Goal: Task Accomplishment & Management: Use online tool/utility

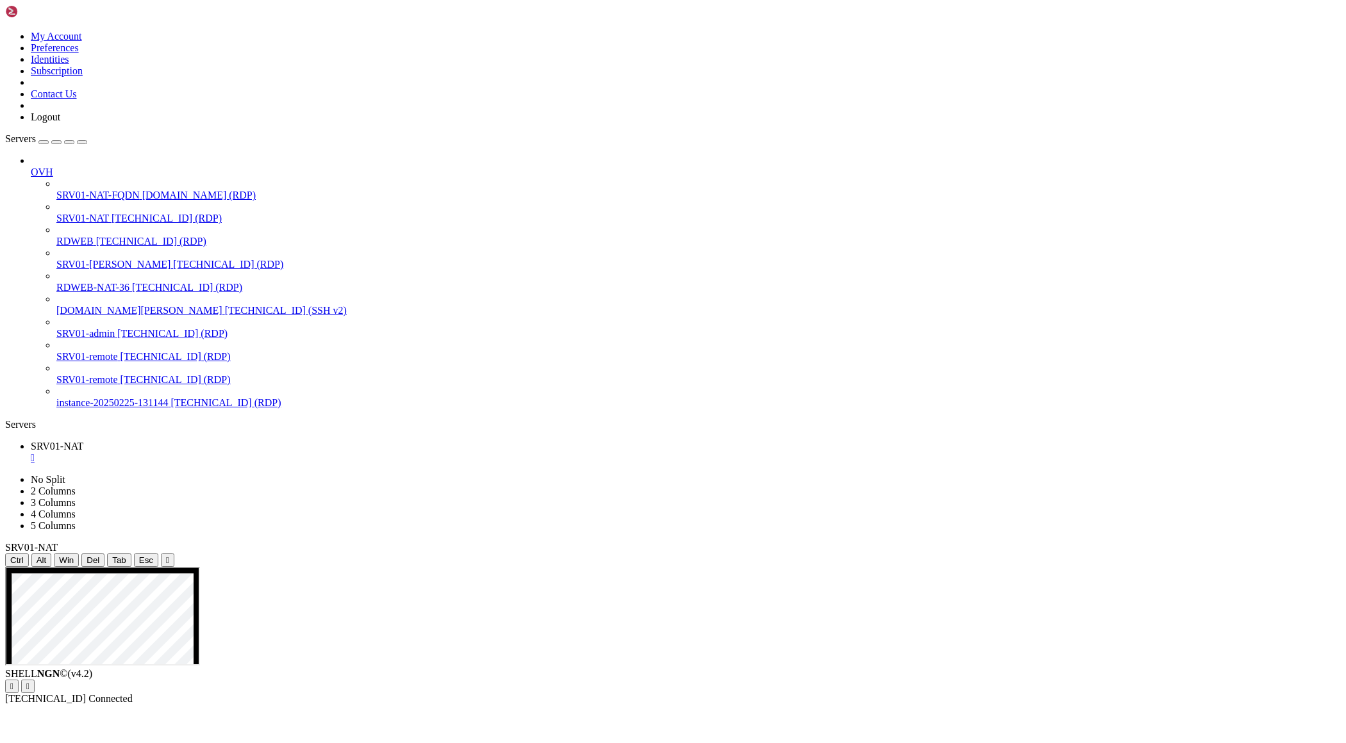
drag, startPoint x: 298, startPoint y: 684, endPoint x: 1322, endPoint y: 1230, distance: 1160.6
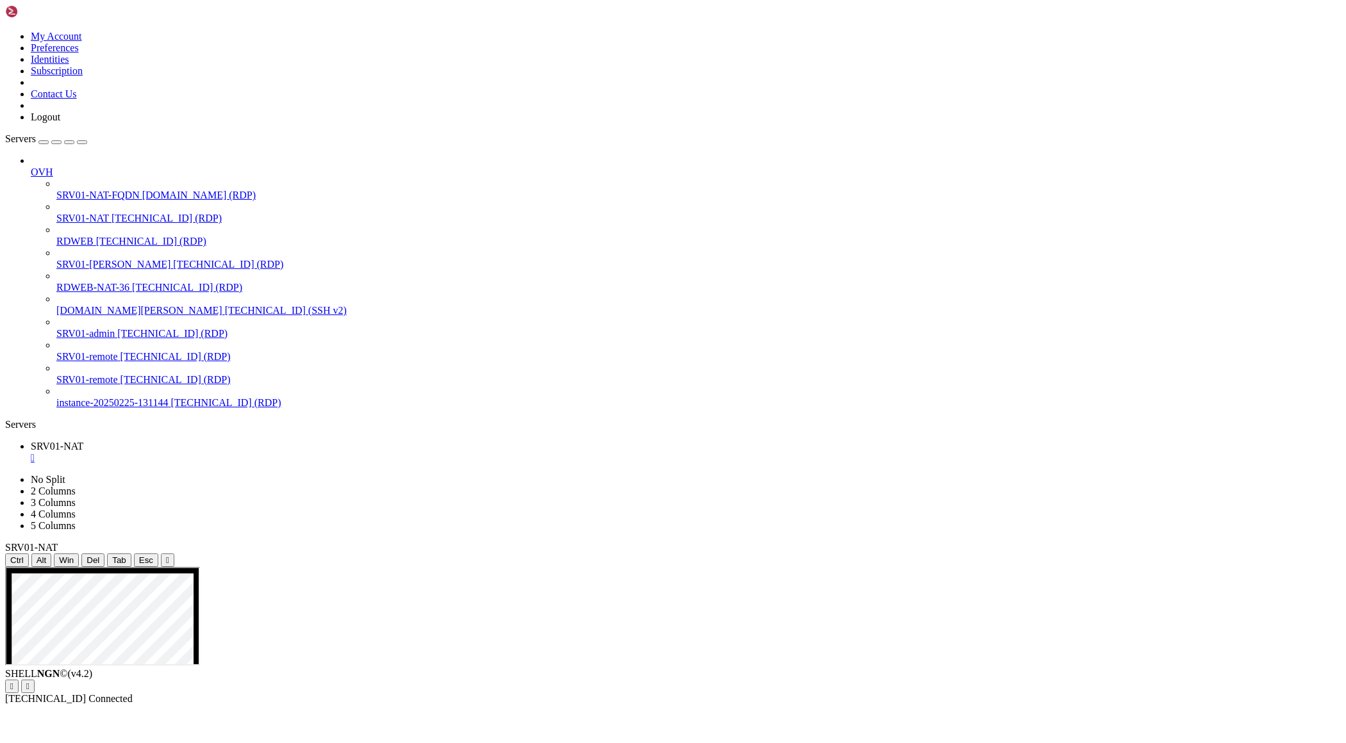
drag, startPoint x: 843, startPoint y: 1196, endPoint x: 1006, endPoint y: 1200, distance: 162.8
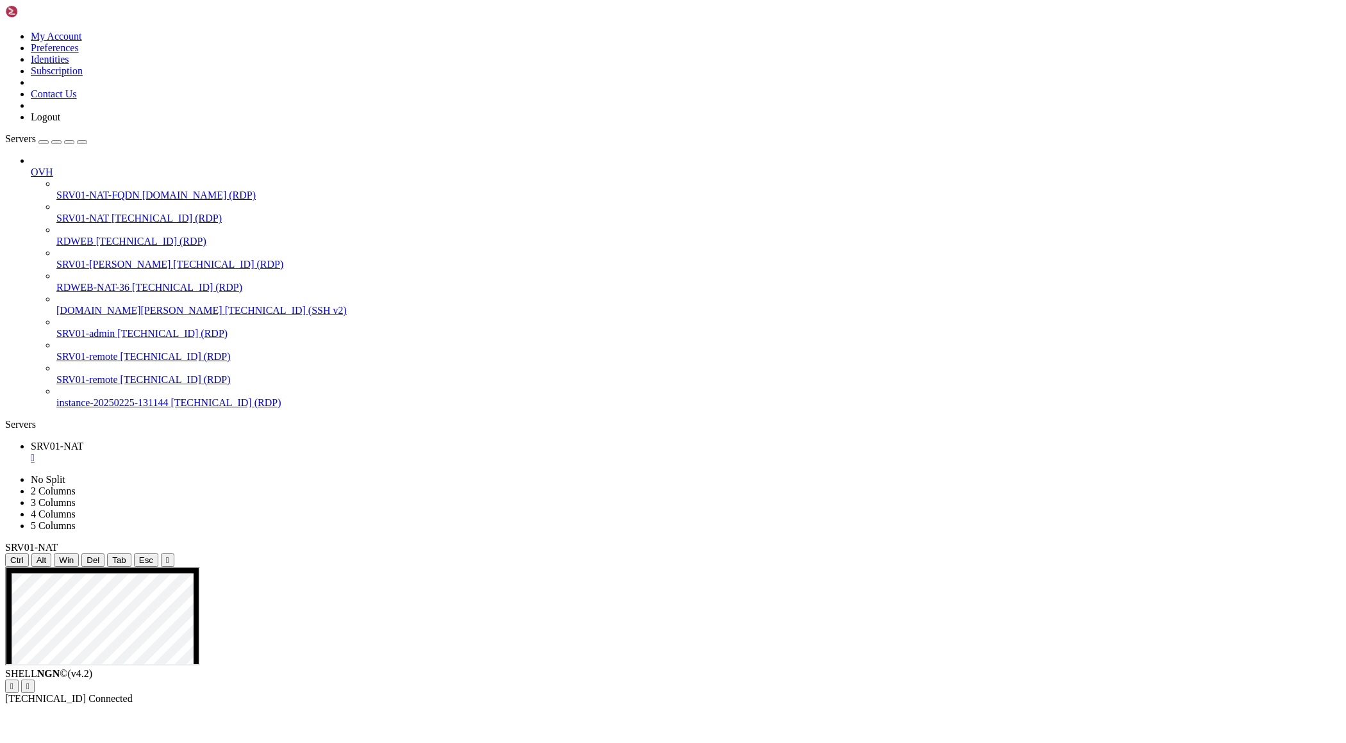
drag, startPoint x: 408, startPoint y: 941, endPoint x: 126, endPoint y: 680, distance: 384.0
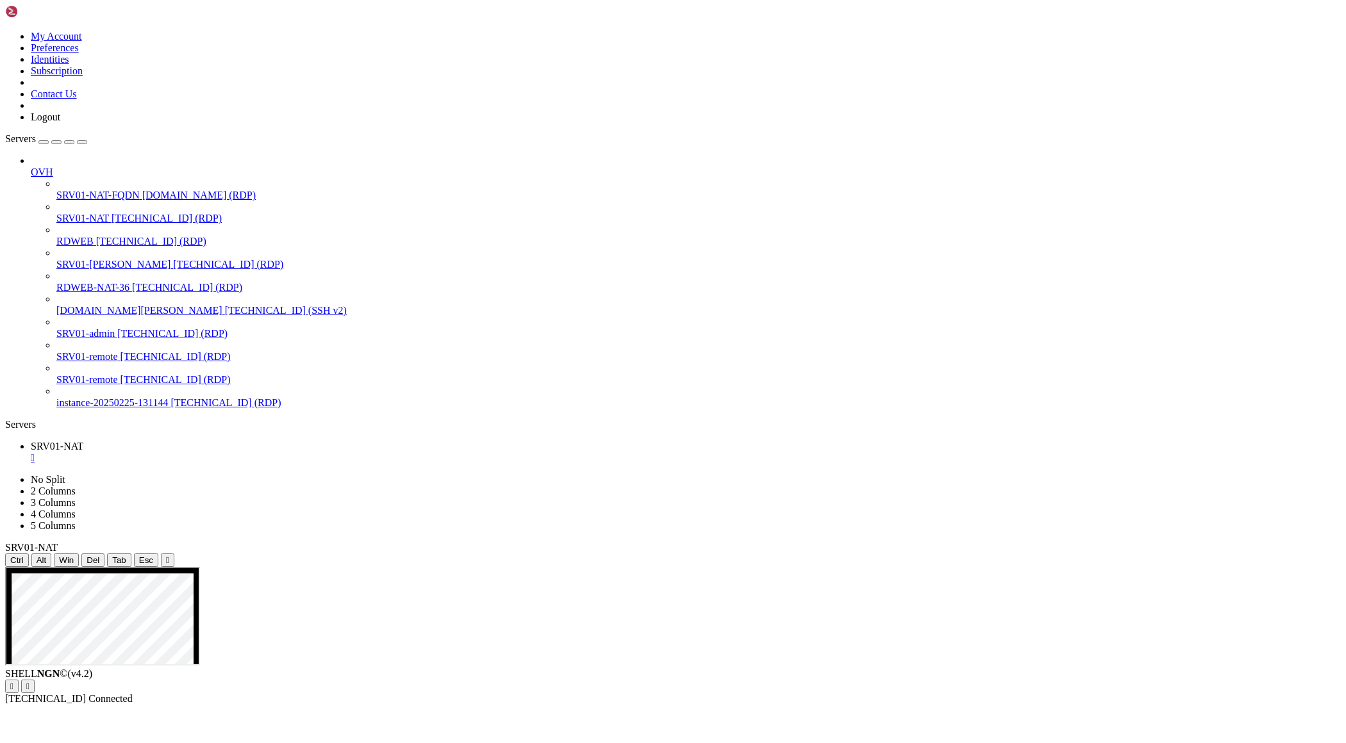
drag, startPoint x: 399, startPoint y: 948, endPoint x: 200, endPoint y: 867, distance: 214.4
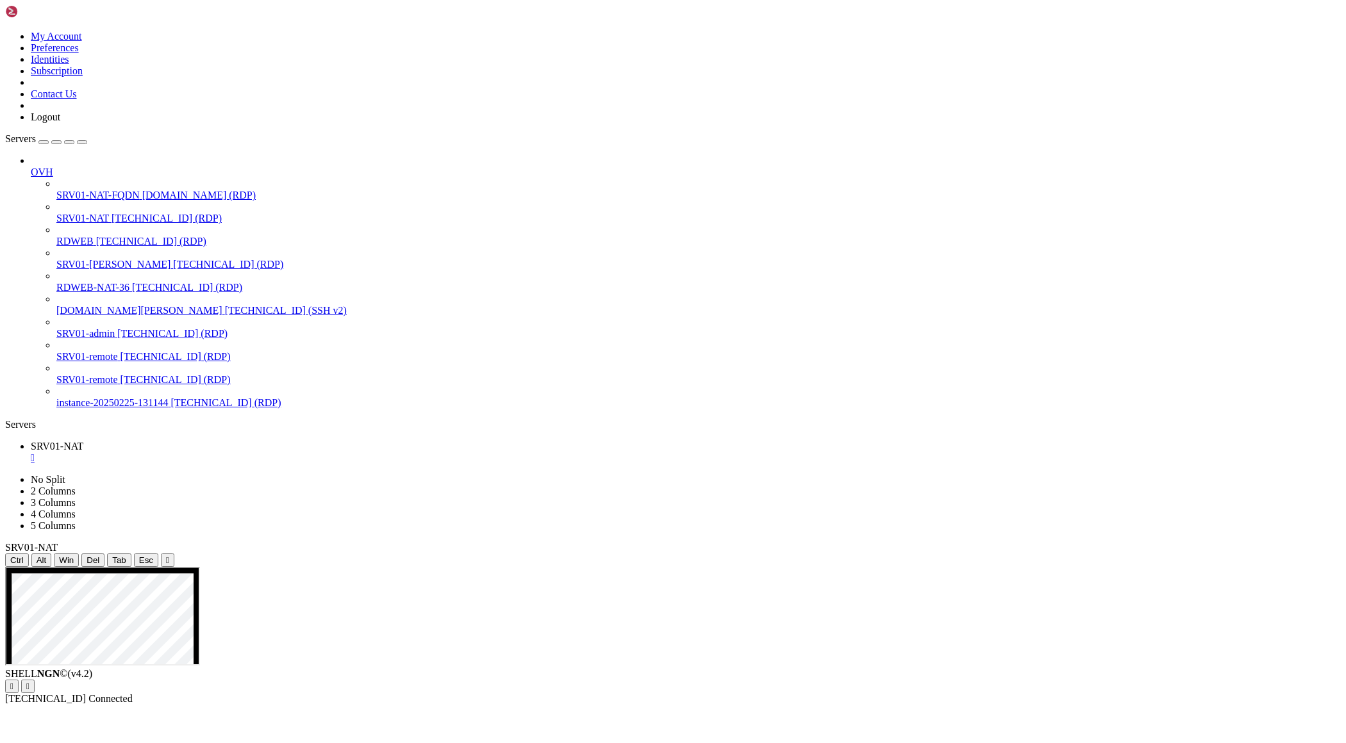
drag, startPoint x: 399, startPoint y: 950, endPoint x: 147, endPoint y: 787, distance: 300.7
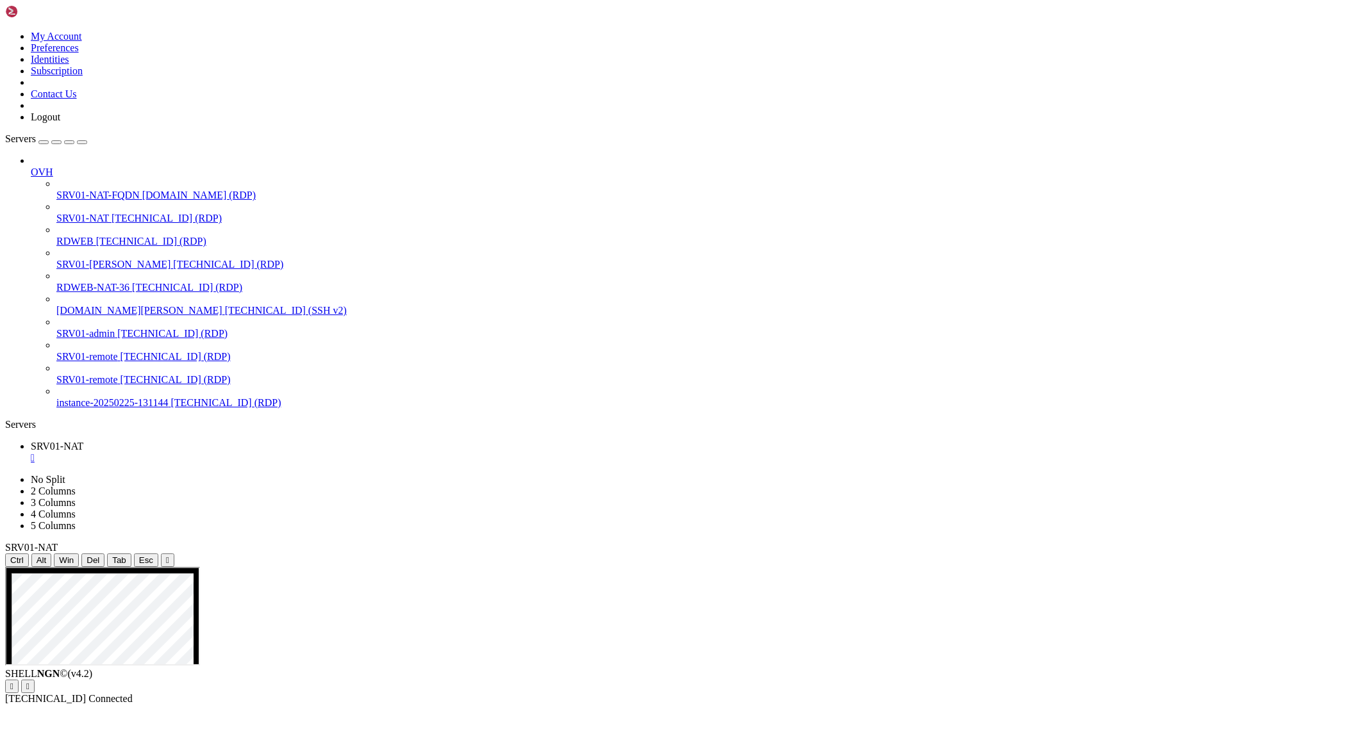
drag, startPoint x: 134, startPoint y: 828, endPoint x: 342, endPoint y: 1059, distance: 310.8
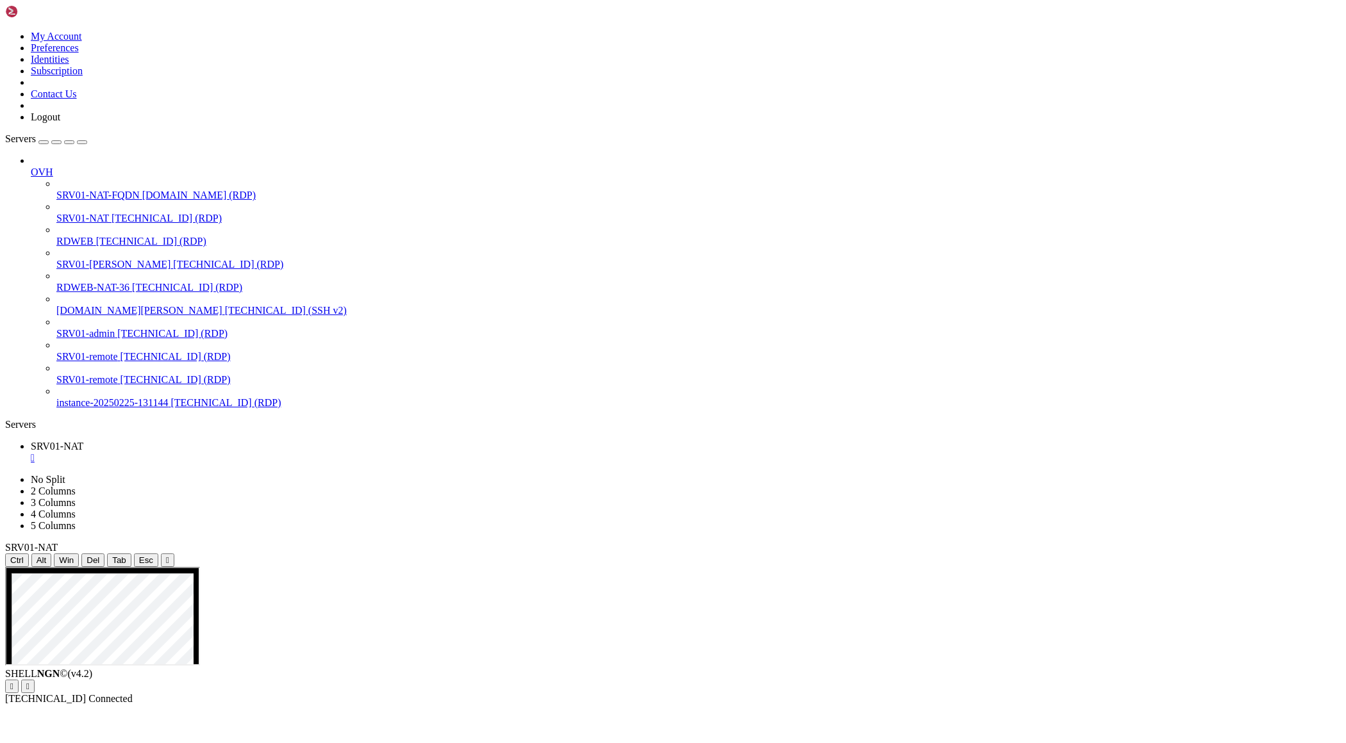
drag, startPoint x: 359, startPoint y: 793, endPoint x: 619, endPoint y: 846, distance: 265.5
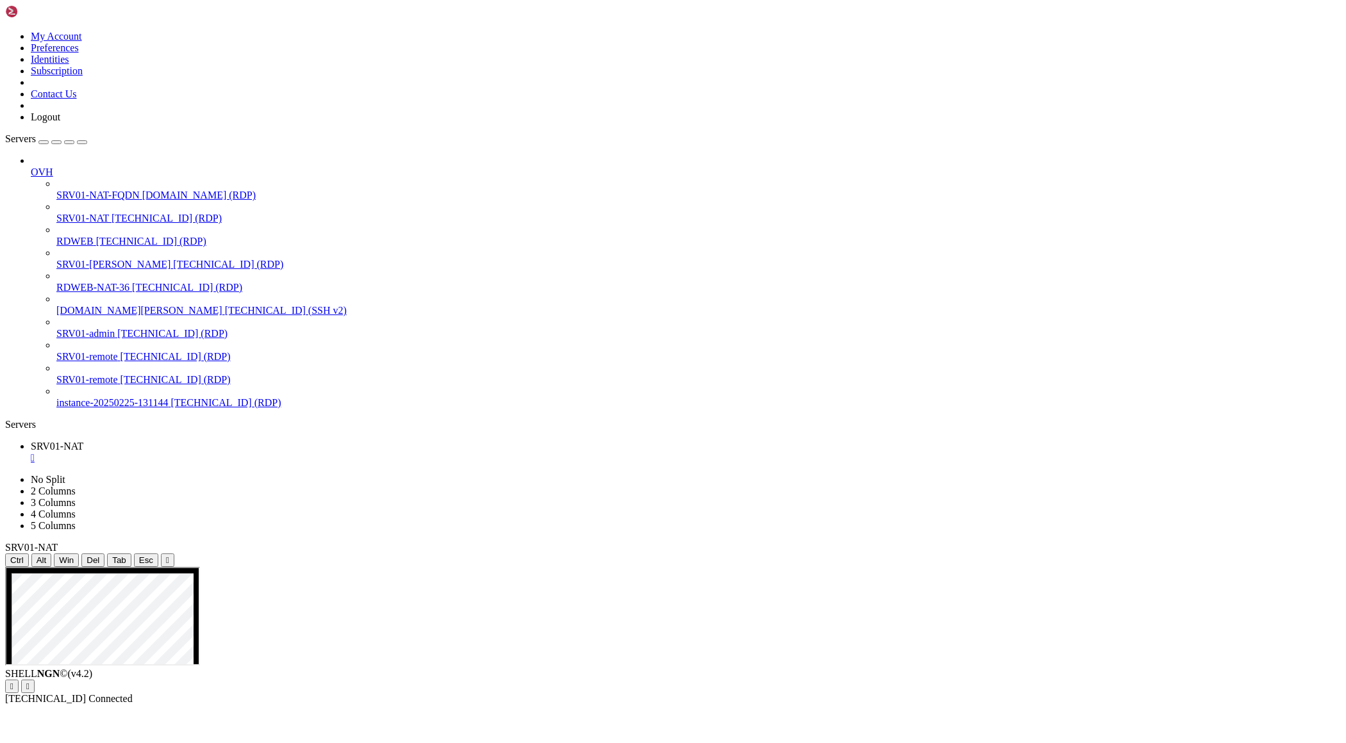
drag, startPoint x: 794, startPoint y: 898, endPoint x: 315, endPoint y: 691, distance: 521.2
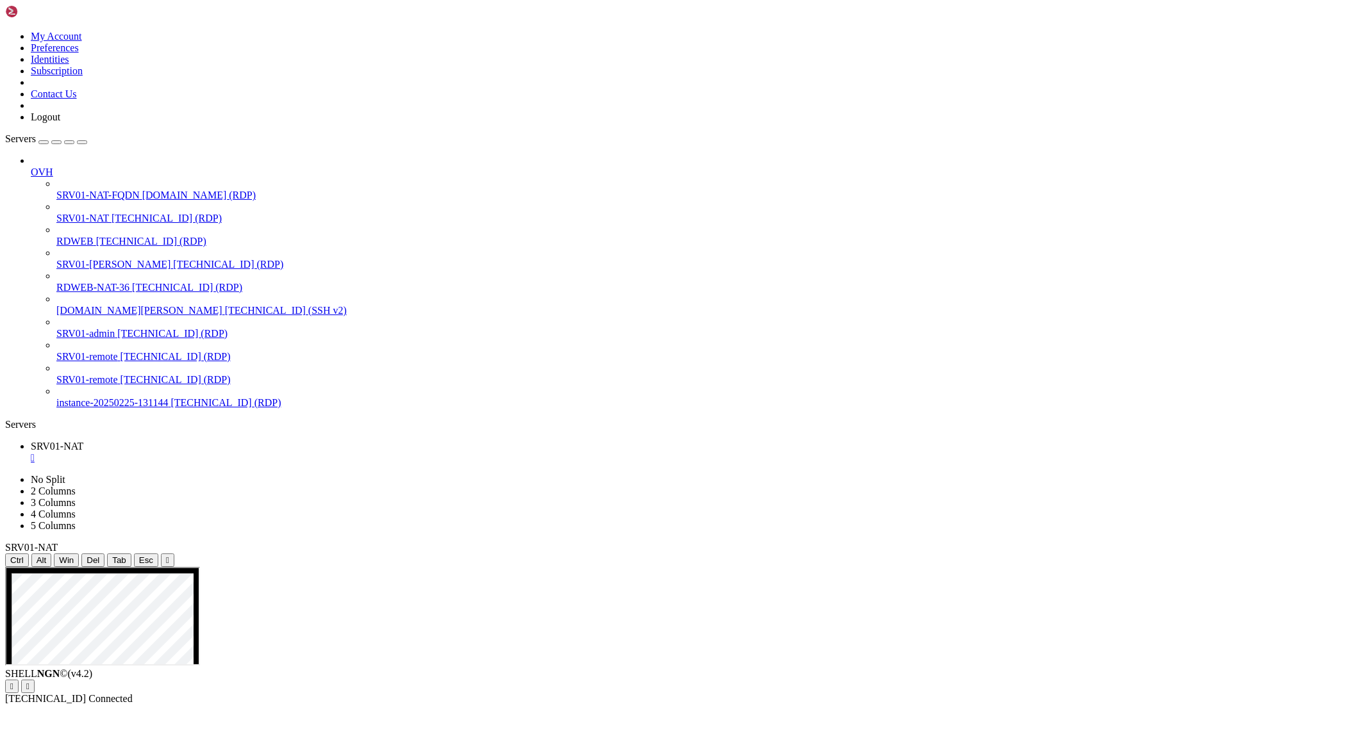
drag, startPoint x: 15, startPoint y: 946, endPoint x: 149, endPoint y: 943, distance: 134.6
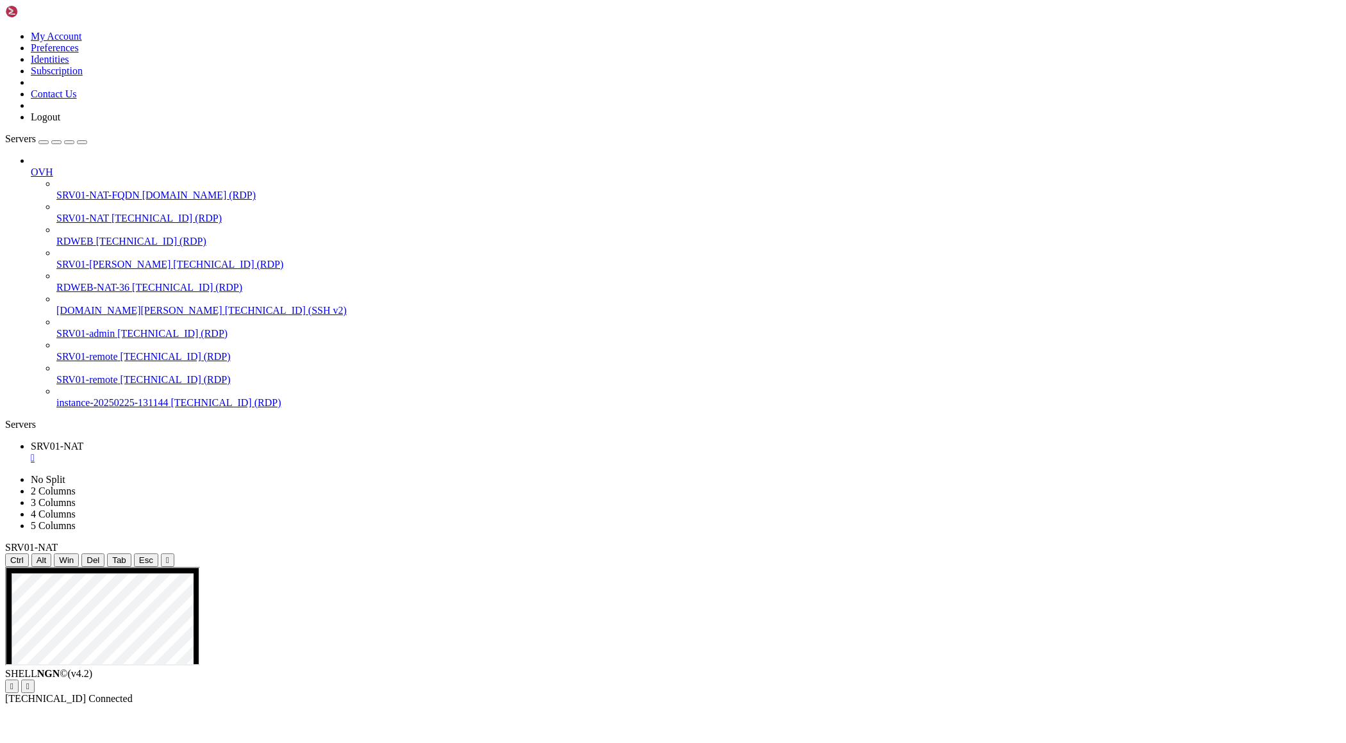
drag, startPoint x: 337, startPoint y: 793, endPoint x: 504, endPoint y: 798, distance: 166.7
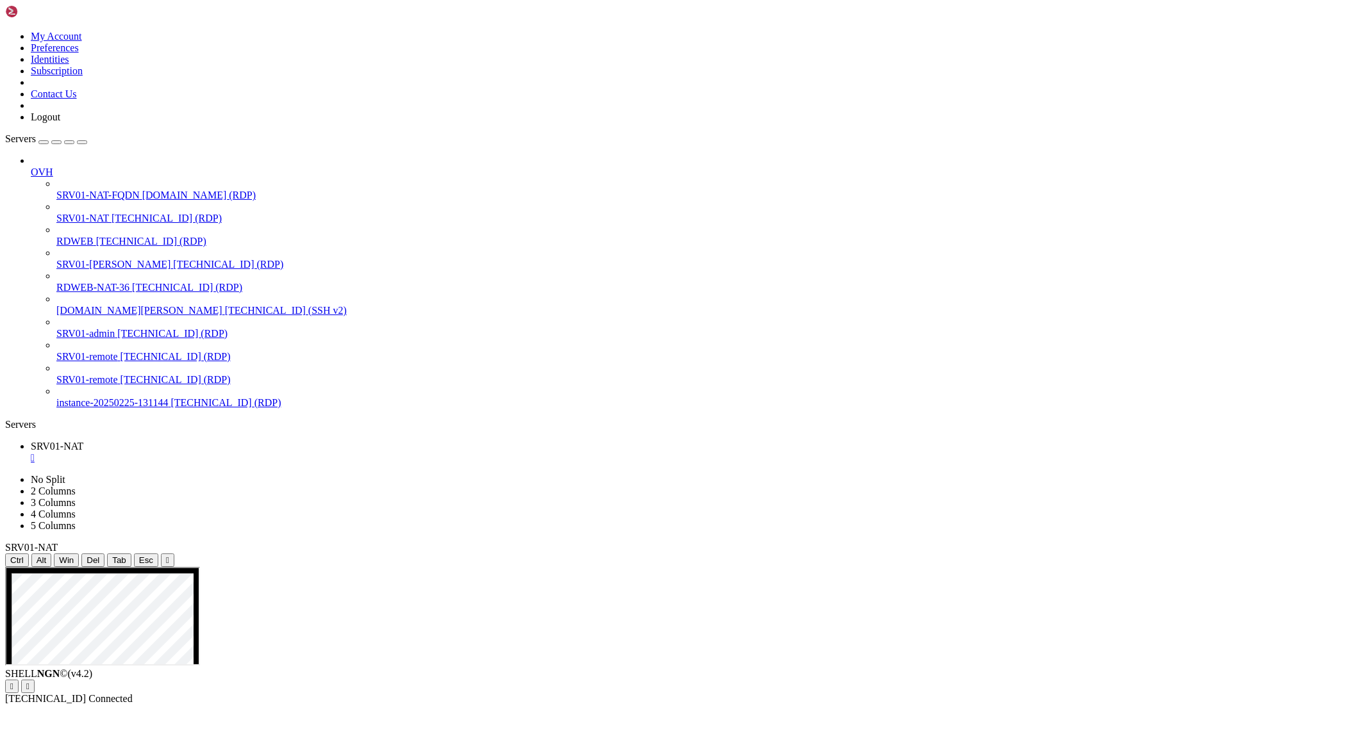
drag, startPoint x: 1323, startPoint y: 967, endPoint x: 1328, endPoint y: 929, distance: 38.1
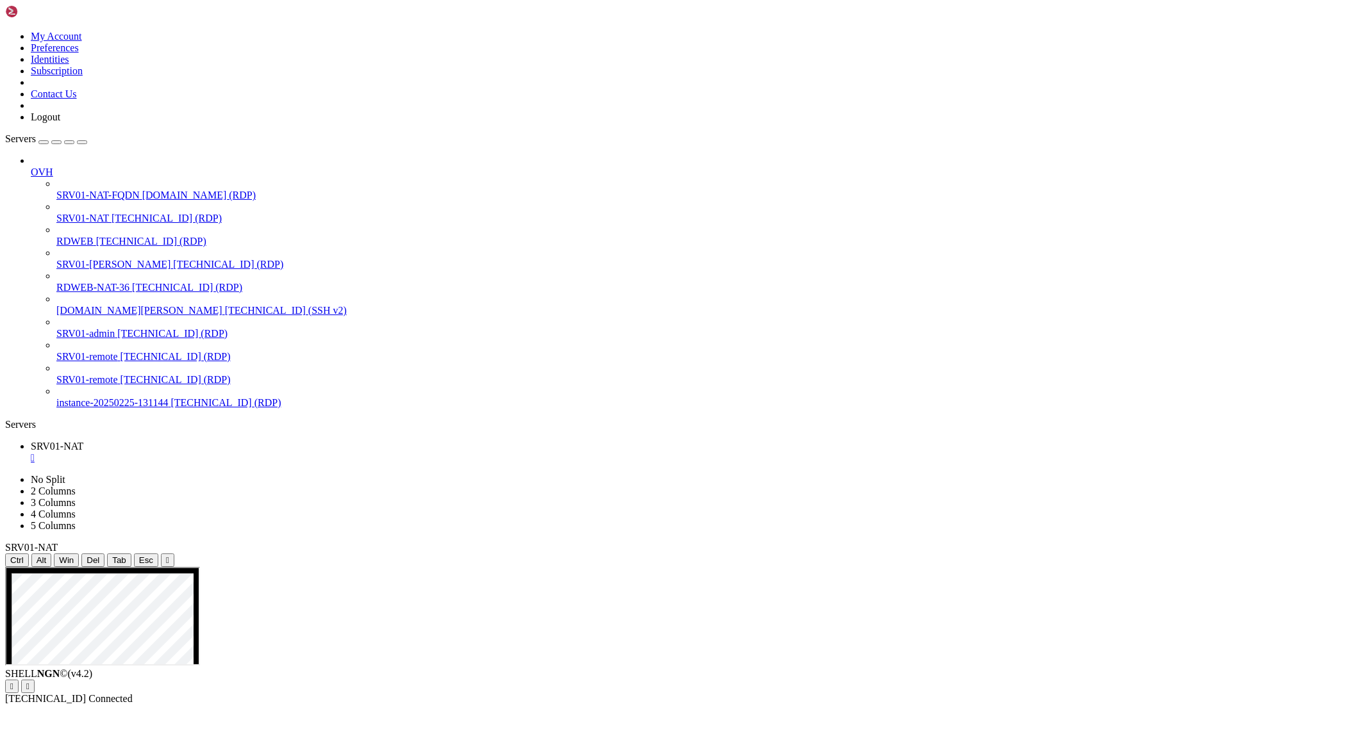
drag, startPoint x: 281, startPoint y: 687, endPoint x: 1201, endPoint y: 1198, distance: 1053.2
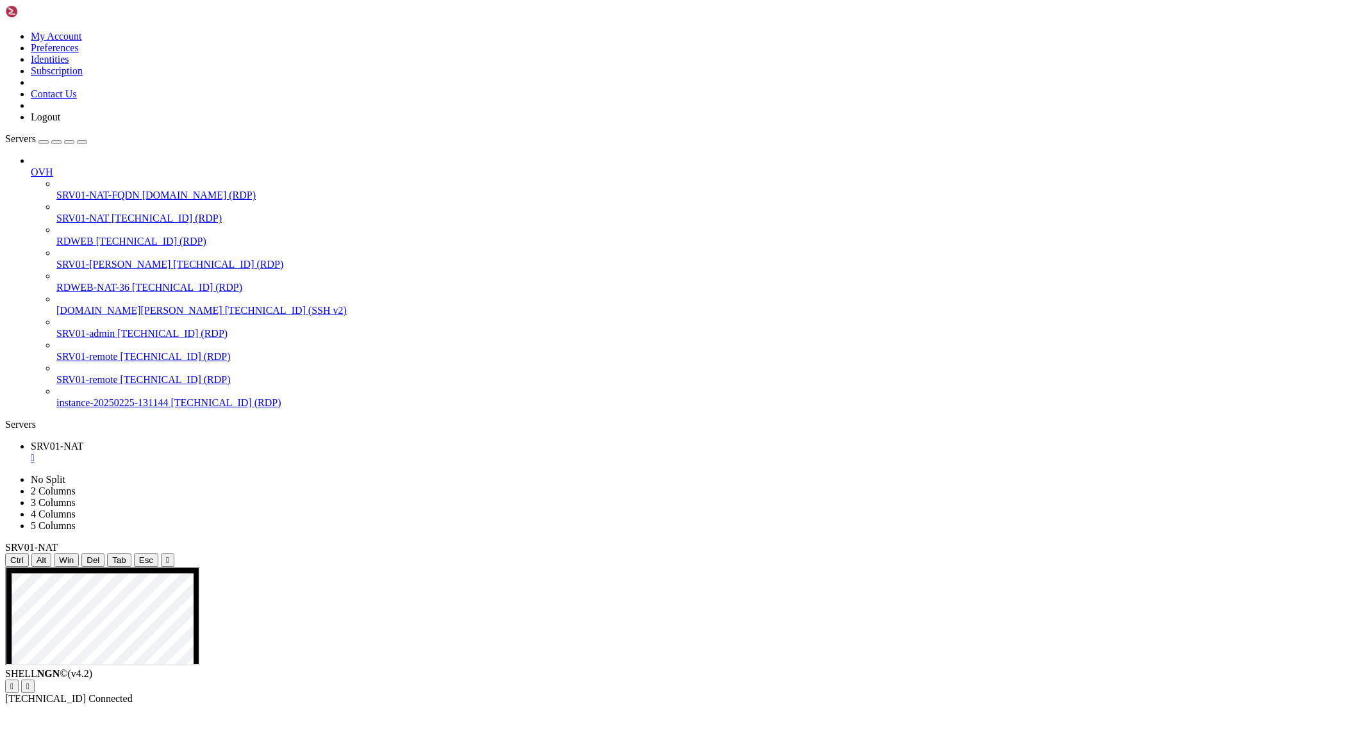
drag, startPoint x: 401, startPoint y: 745, endPoint x: 509, endPoint y: 948, distance: 230.7
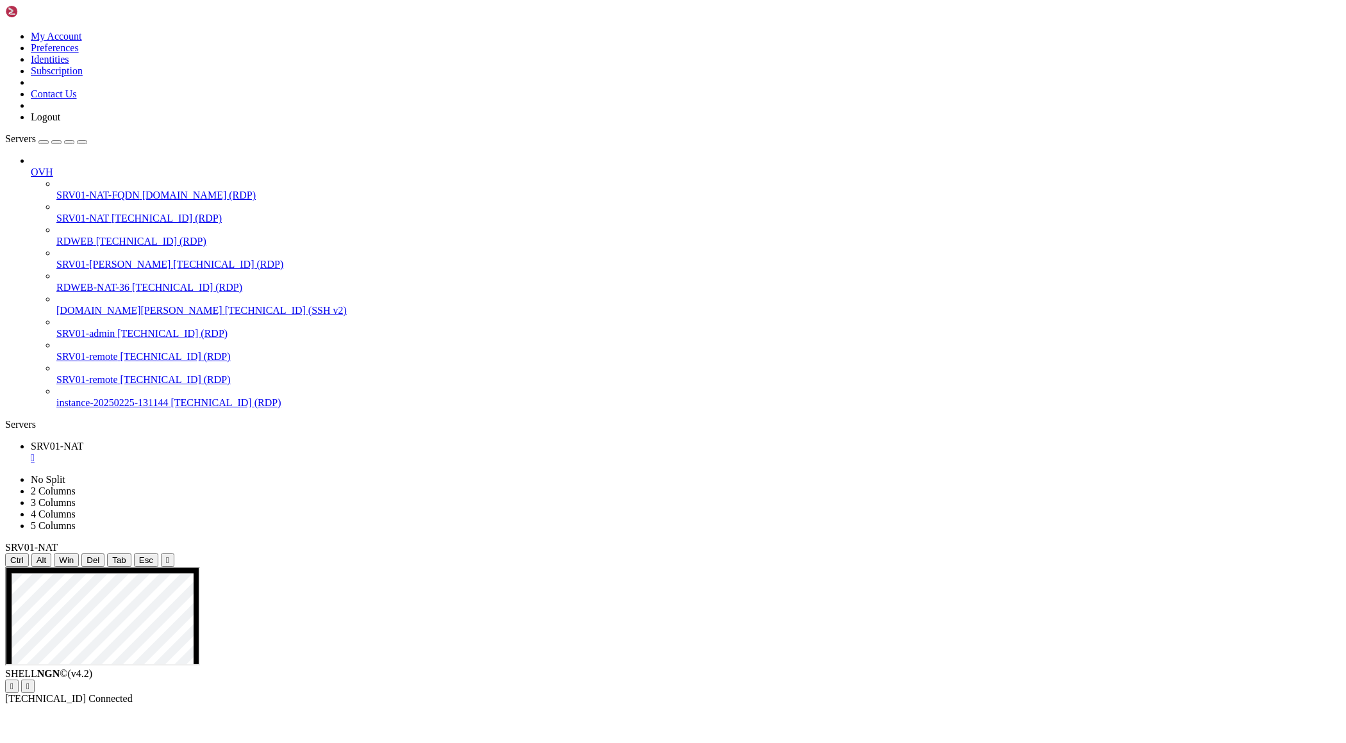
drag, startPoint x: 167, startPoint y: 605, endPoint x: 422, endPoint y: 617, distance: 255.3
drag, startPoint x: 402, startPoint y: 748, endPoint x: 610, endPoint y: 984, distance: 314.6
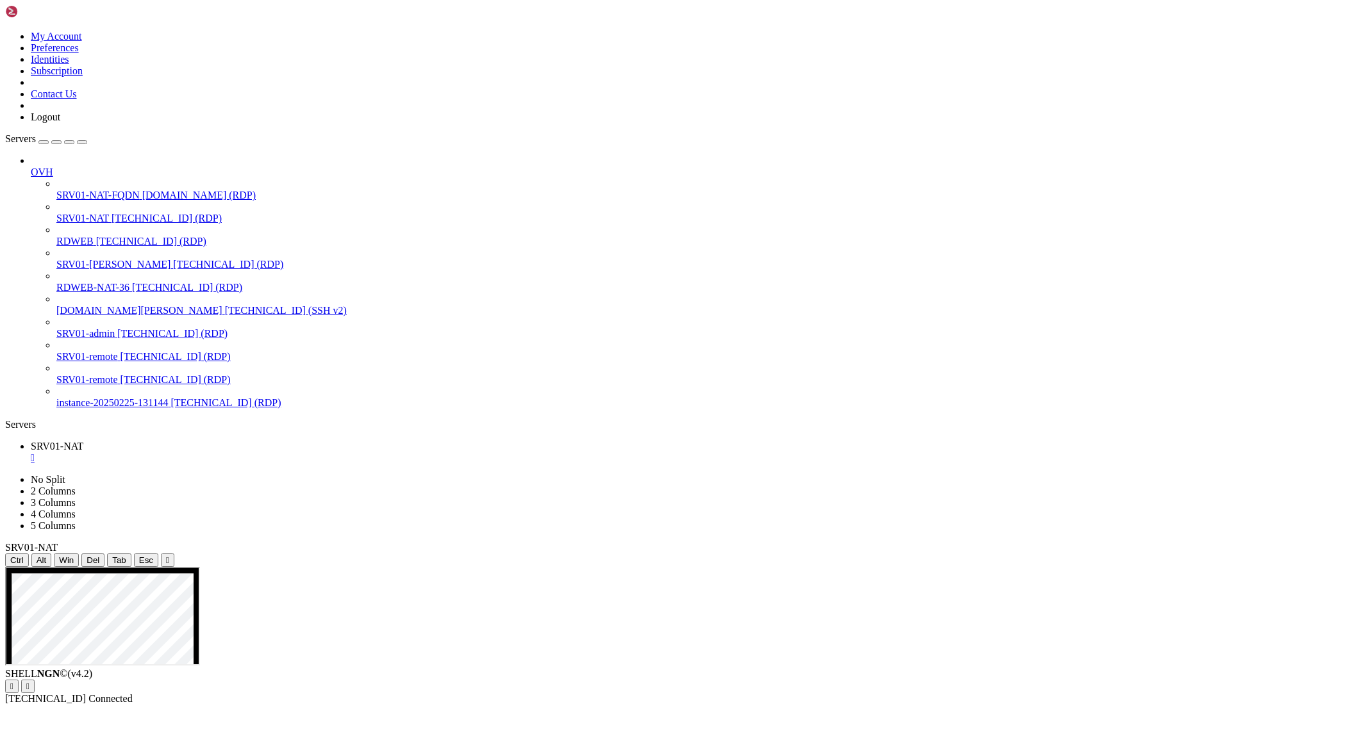
drag, startPoint x: 791, startPoint y: 891, endPoint x: 960, endPoint y: 941, distance: 176.6
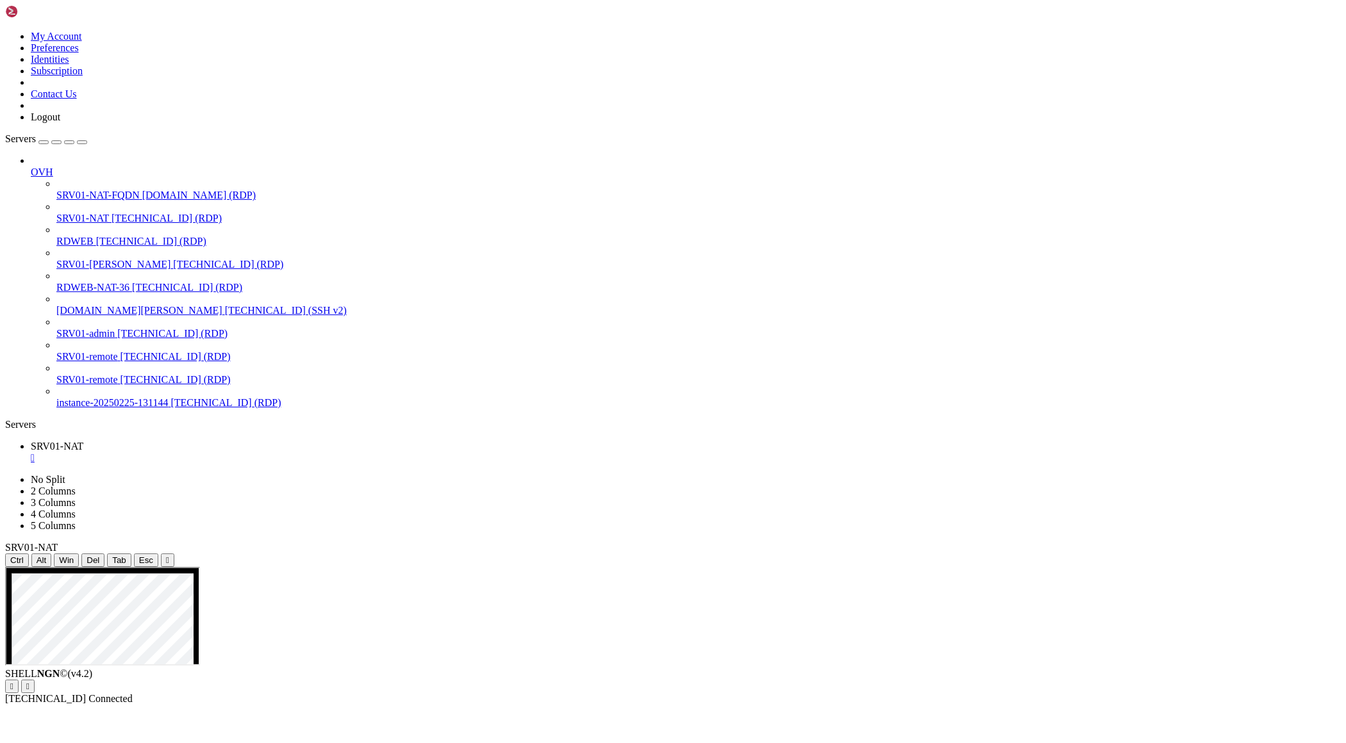
drag, startPoint x: 399, startPoint y: 748, endPoint x: 677, endPoint y: 1048, distance: 409.0
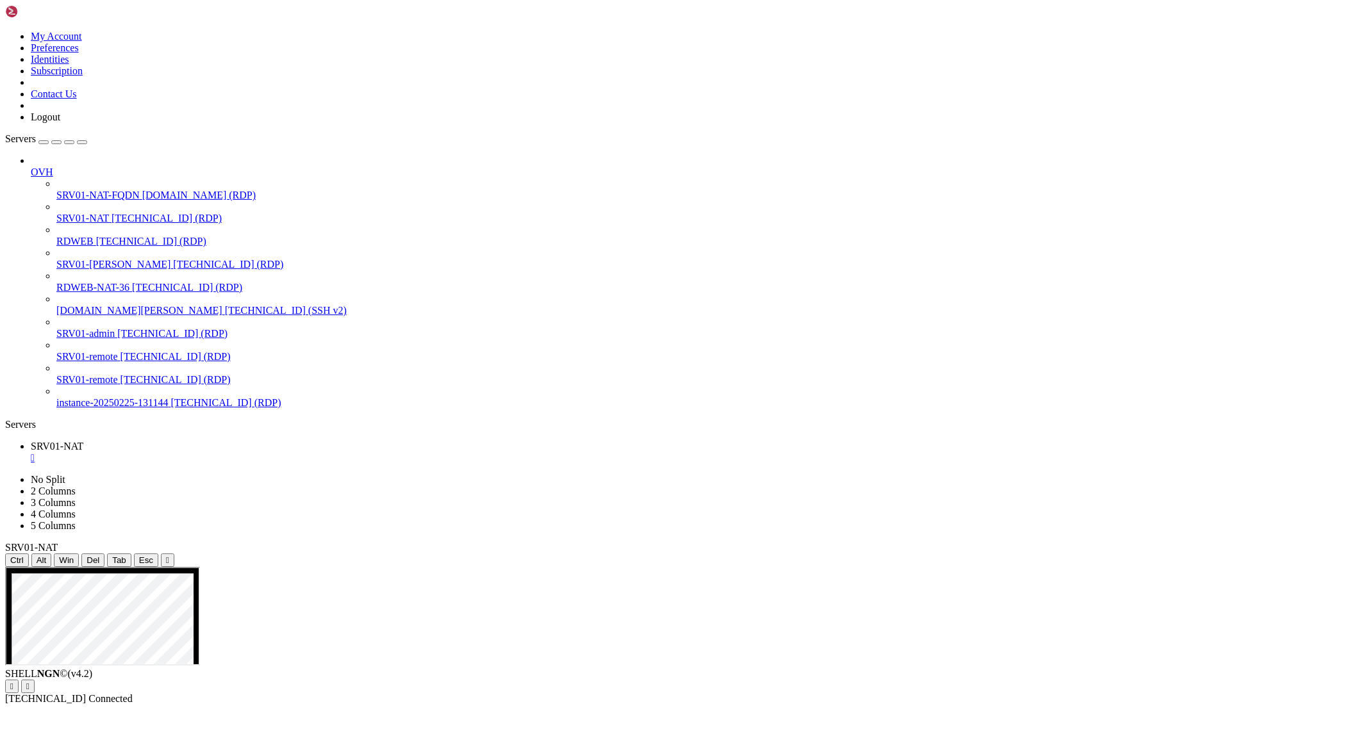
drag, startPoint x: 743, startPoint y: 993, endPoint x: 1150, endPoint y: 996, distance: 407.5
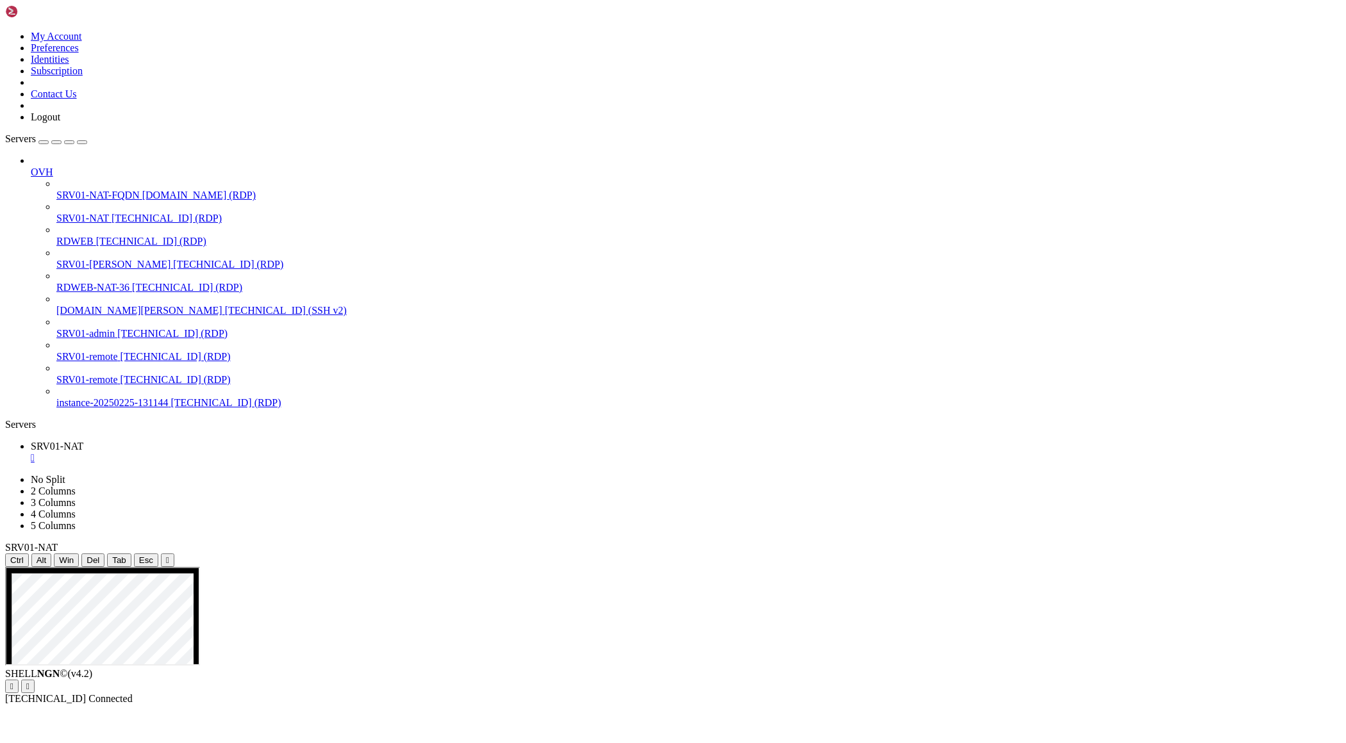
drag, startPoint x: 988, startPoint y: 789, endPoint x: 1044, endPoint y: 800, distance: 56.7
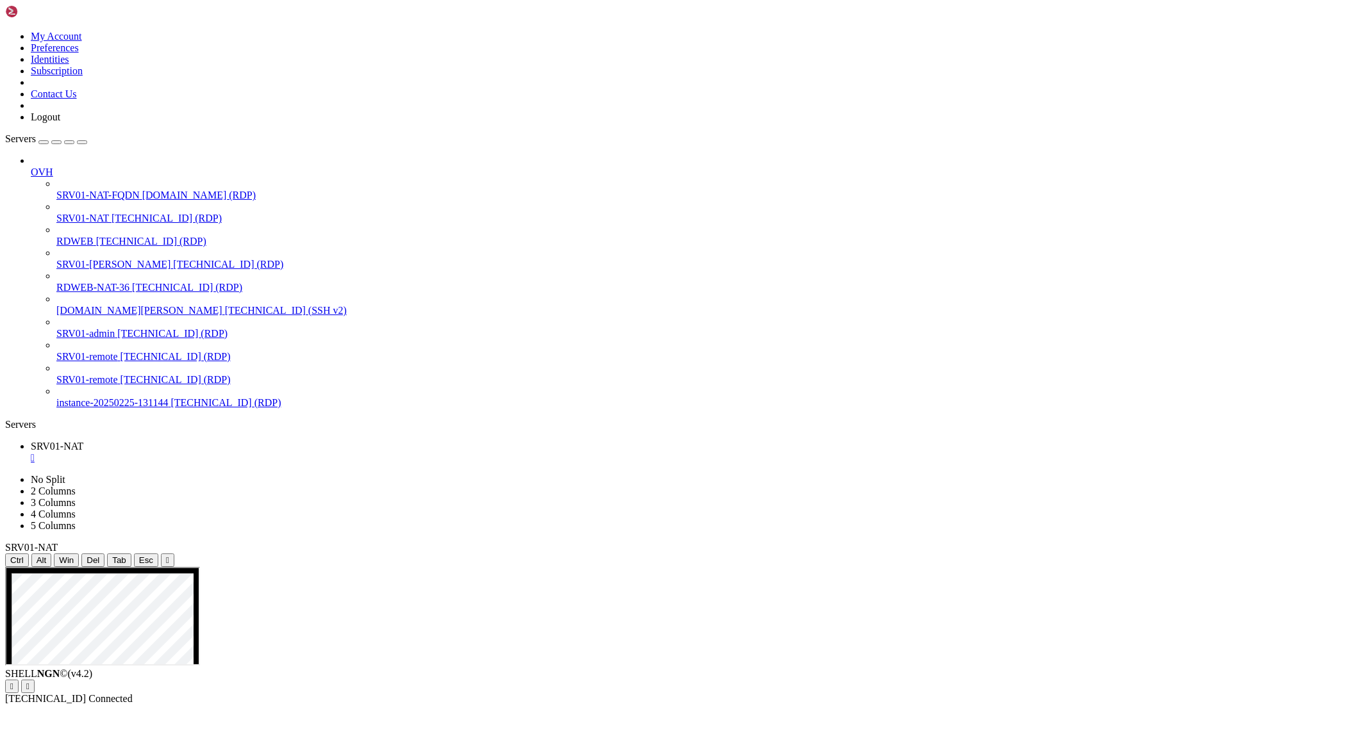
drag, startPoint x: 793, startPoint y: 889, endPoint x: 341, endPoint y: 850, distance: 453.5
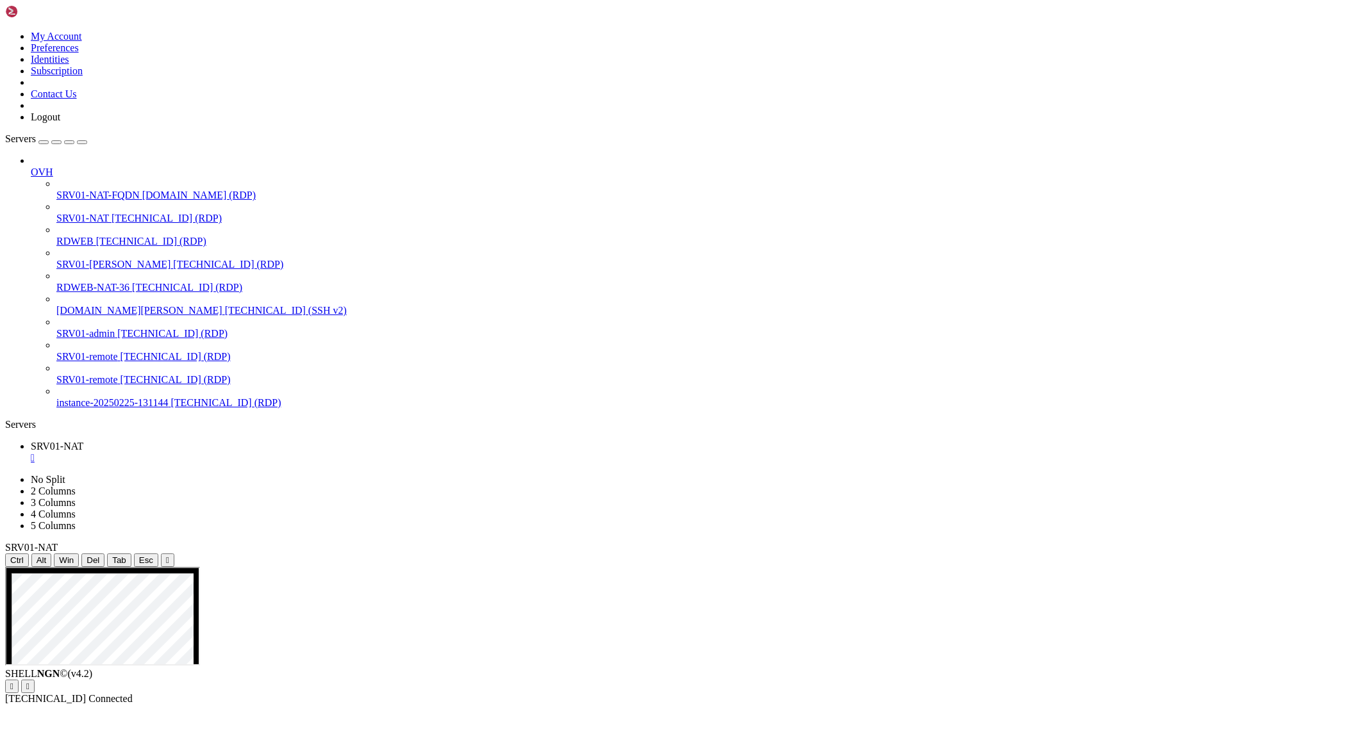
drag, startPoint x: 1206, startPoint y: 740, endPoint x: 766, endPoint y: 737, distance: 440.2
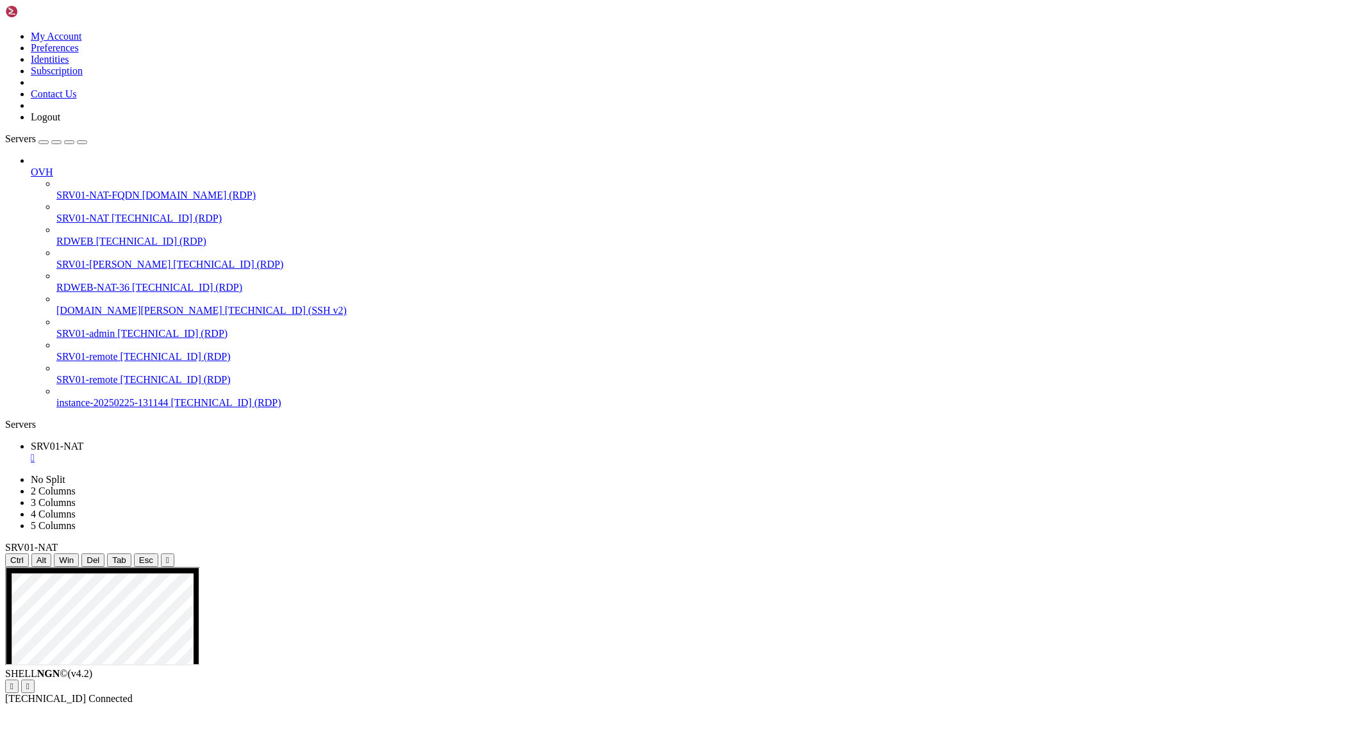
drag, startPoint x: 688, startPoint y: 1098, endPoint x: 1059, endPoint y: 1264, distance: 407.3
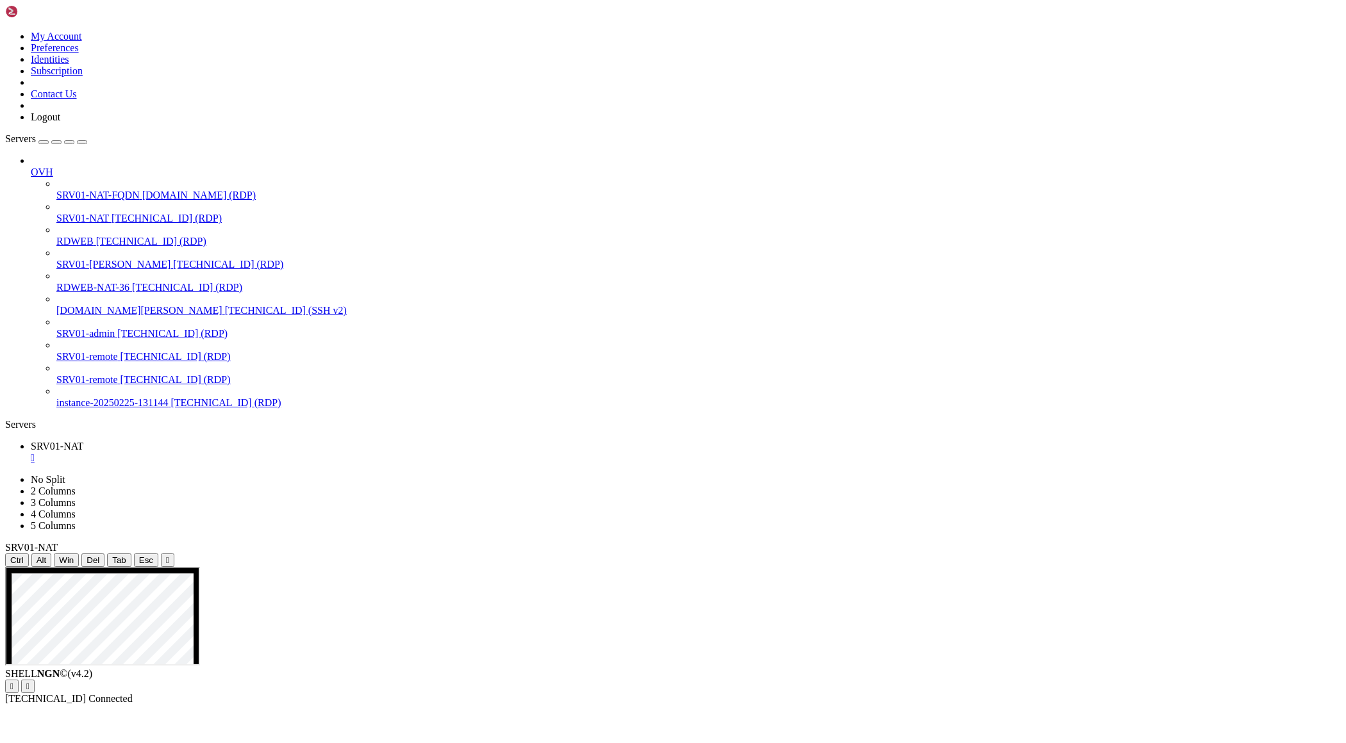
drag, startPoint x: 1281, startPoint y: 602, endPoint x: 1265, endPoint y: 600, distance: 15.4
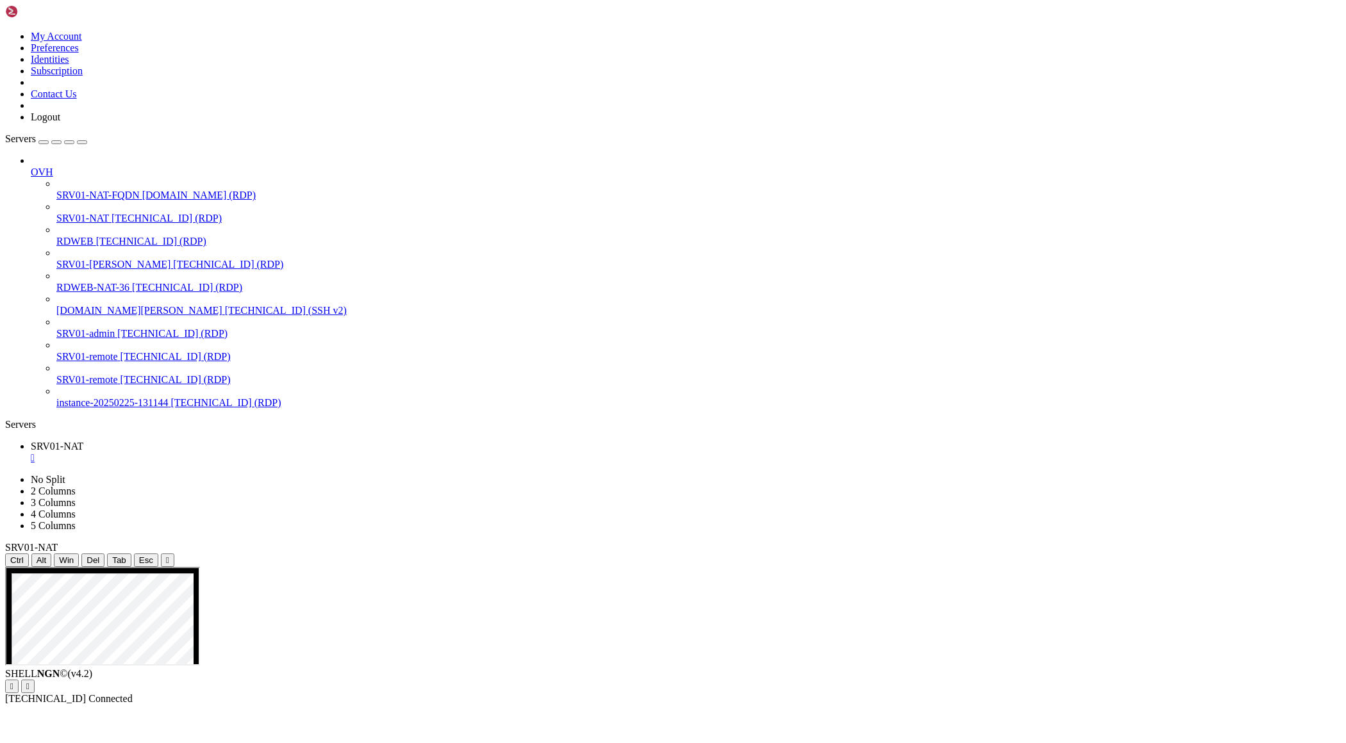
drag, startPoint x: 1179, startPoint y: 741, endPoint x: 935, endPoint y: 740, distance: 244.1
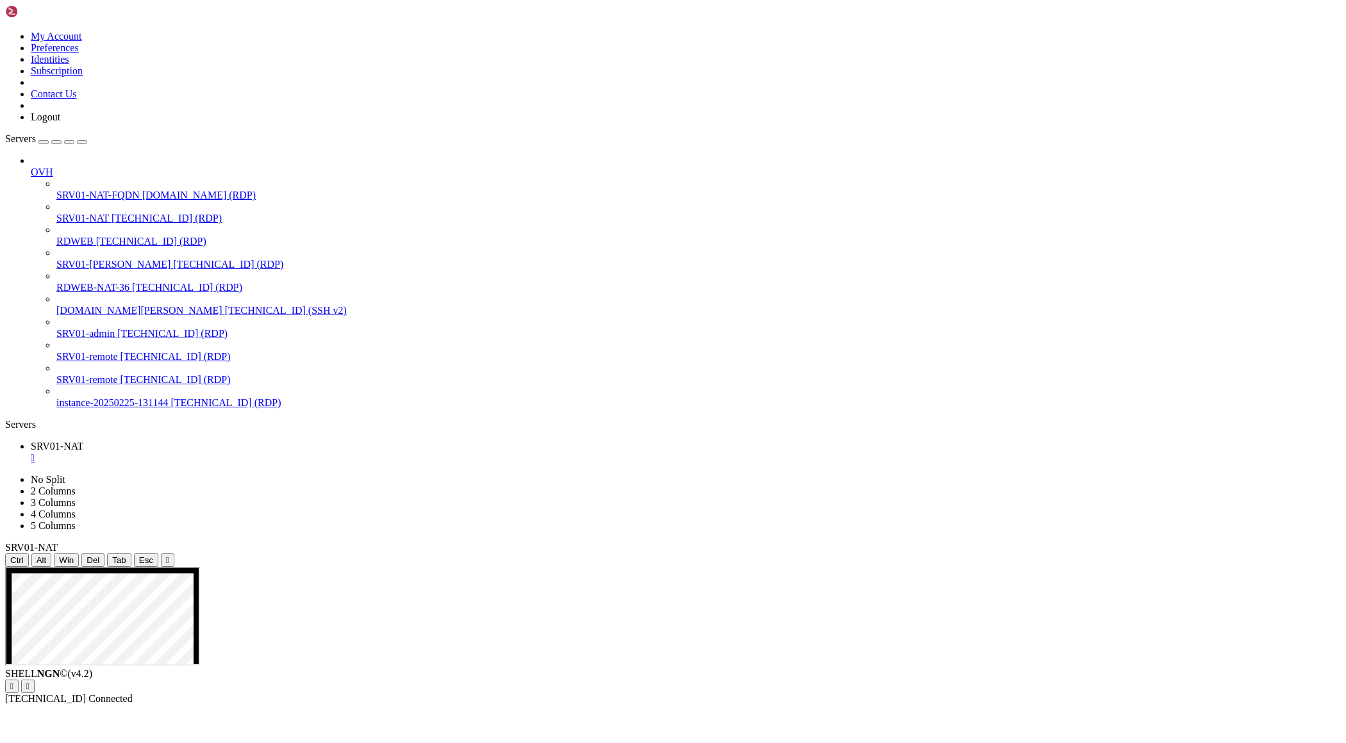
drag, startPoint x: 714, startPoint y: 708, endPoint x: 685, endPoint y: 632, distance: 81.7
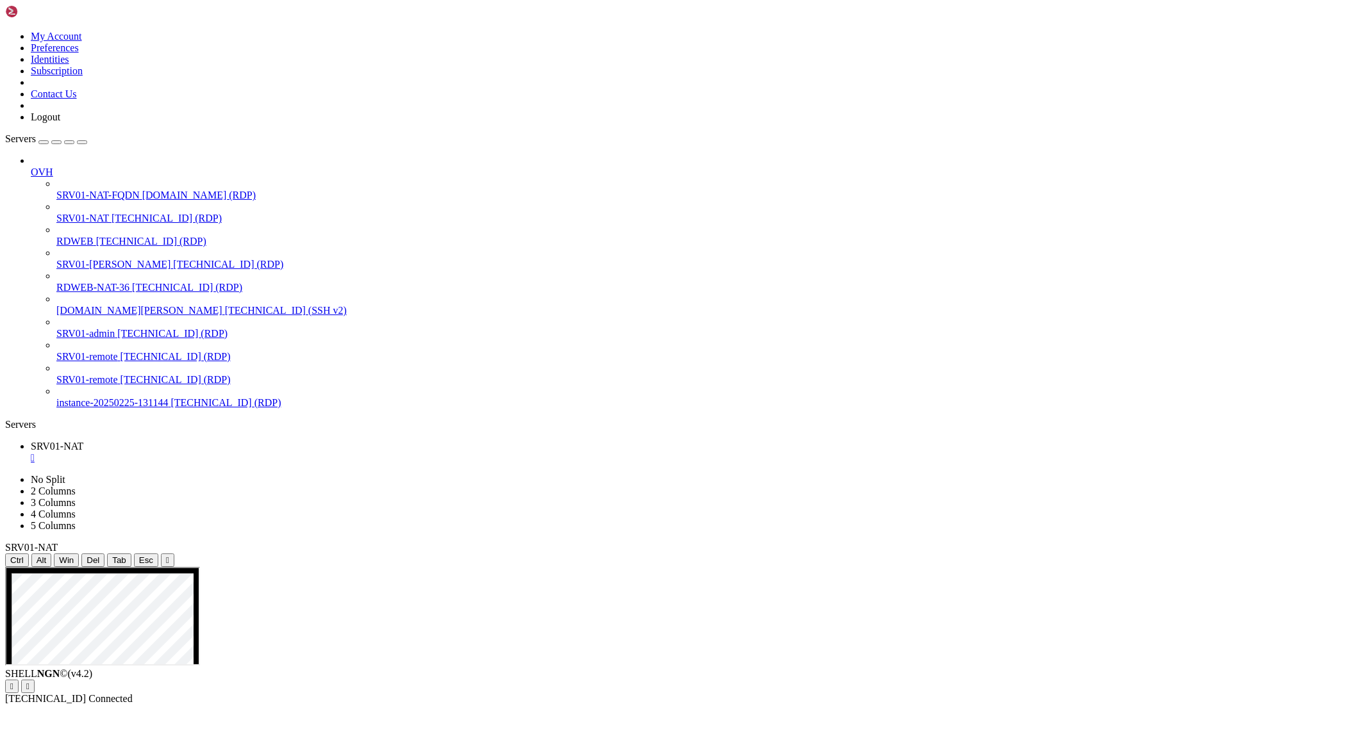
drag, startPoint x: 690, startPoint y: 1008, endPoint x: 1136, endPoint y: 1011, distance: 446.0
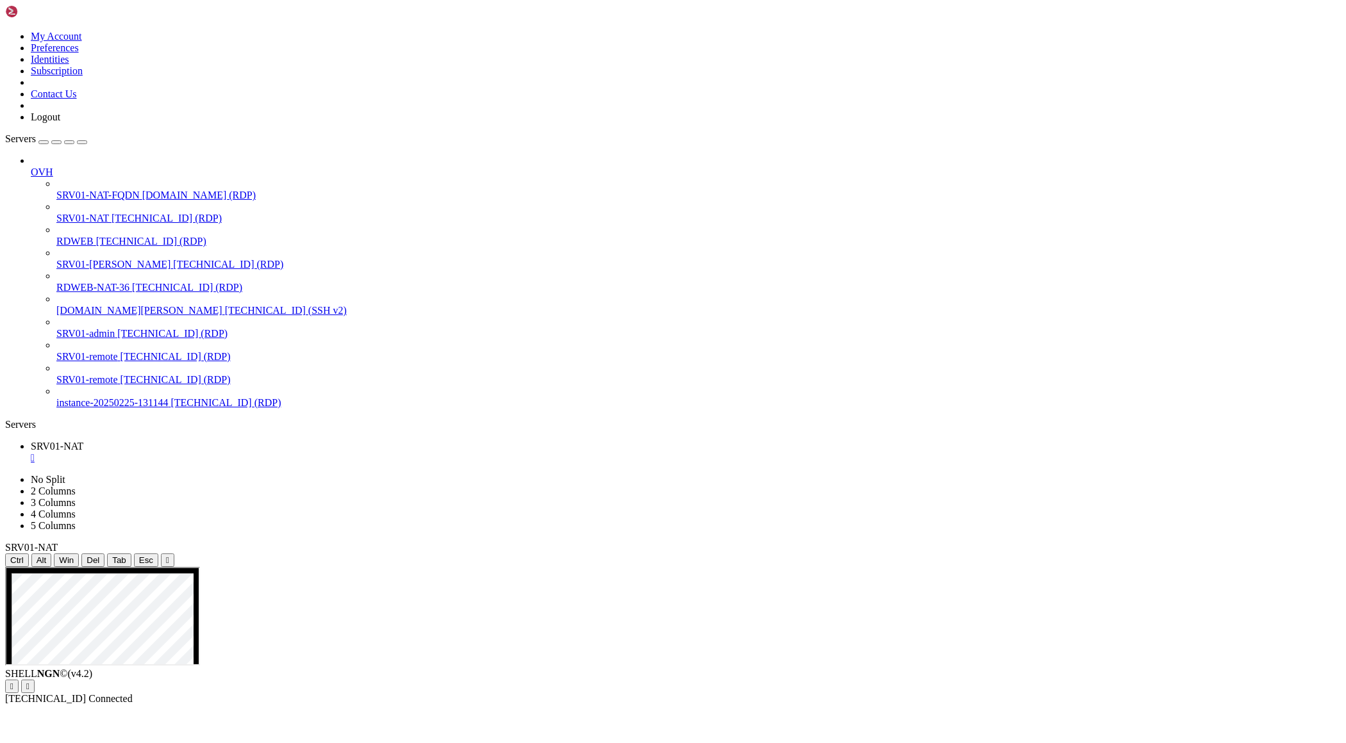
drag, startPoint x: 404, startPoint y: 745, endPoint x: 559, endPoint y: 946, distance: 254.0
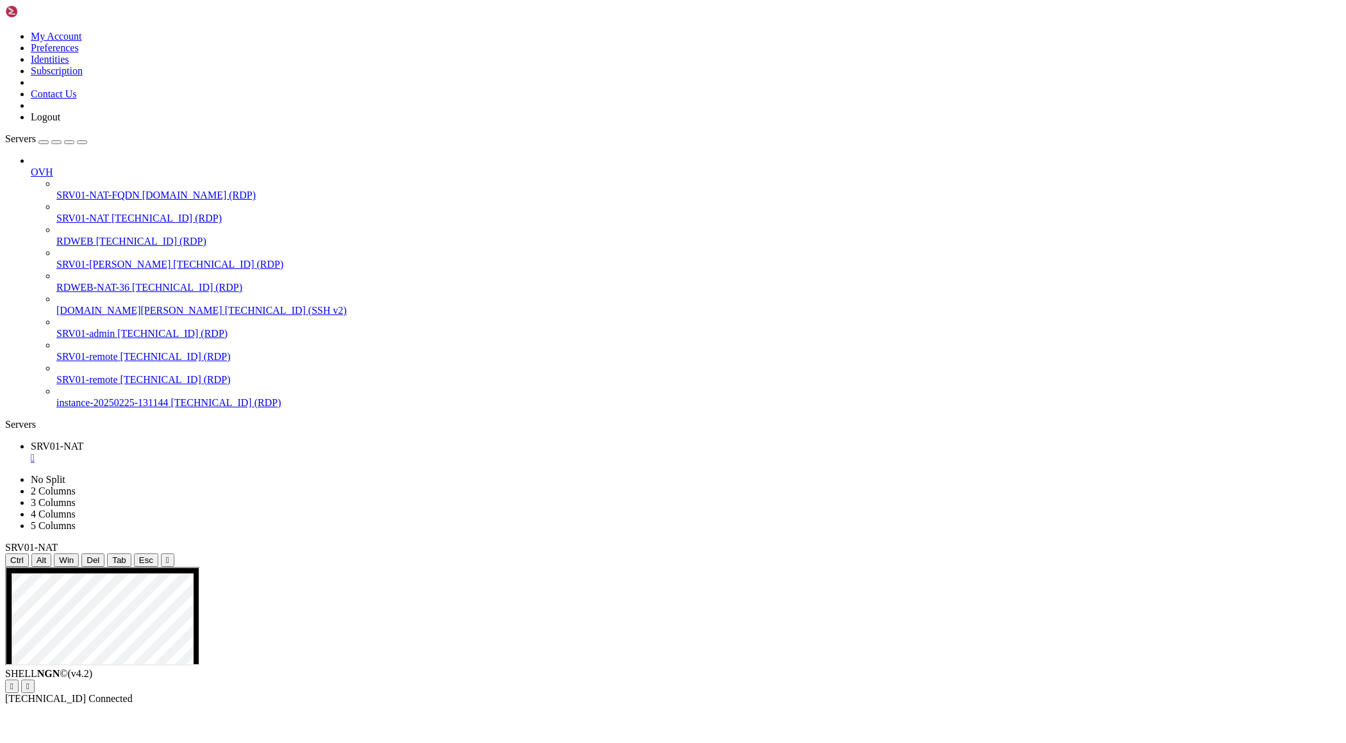
drag, startPoint x: 167, startPoint y: 604, endPoint x: 453, endPoint y: 625, distance: 286.6
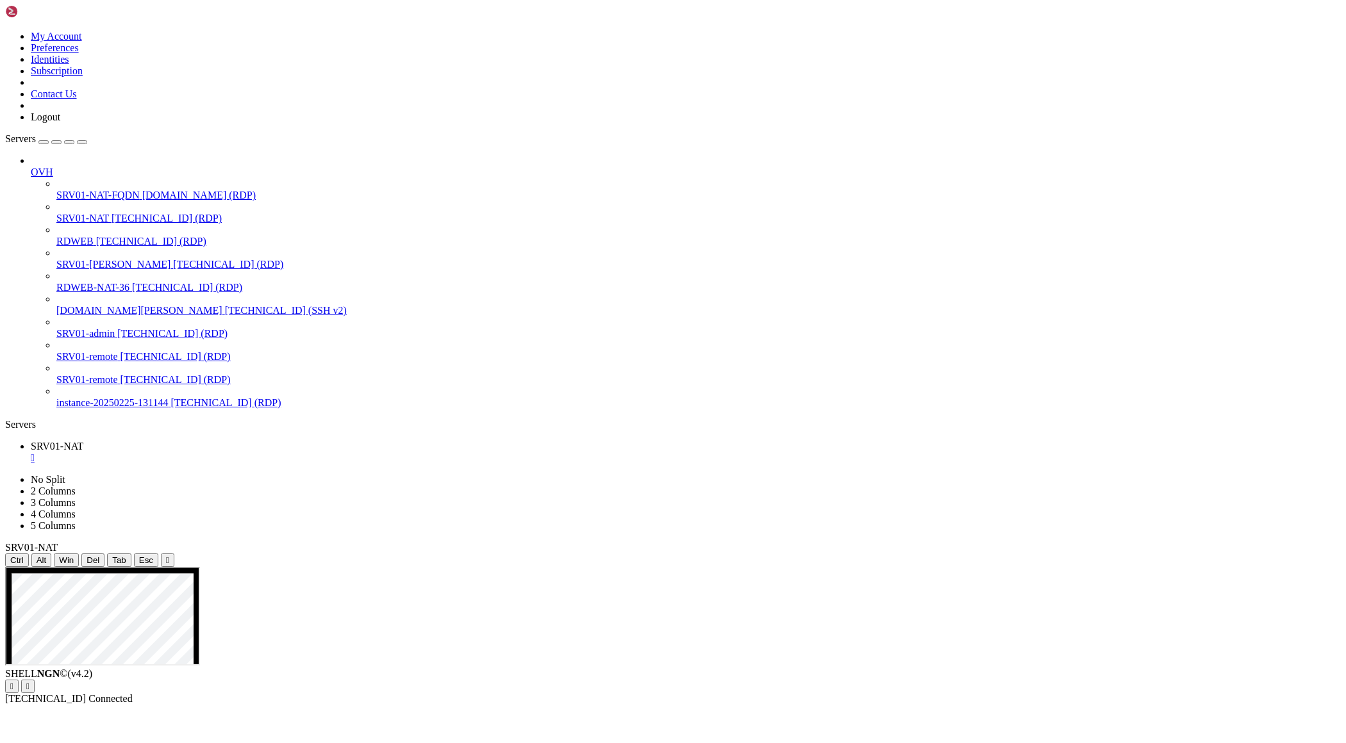
drag, startPoint x: 403, startPoint y: 746, endPoint x: 650, endPoint y: 916, distance: 299.5
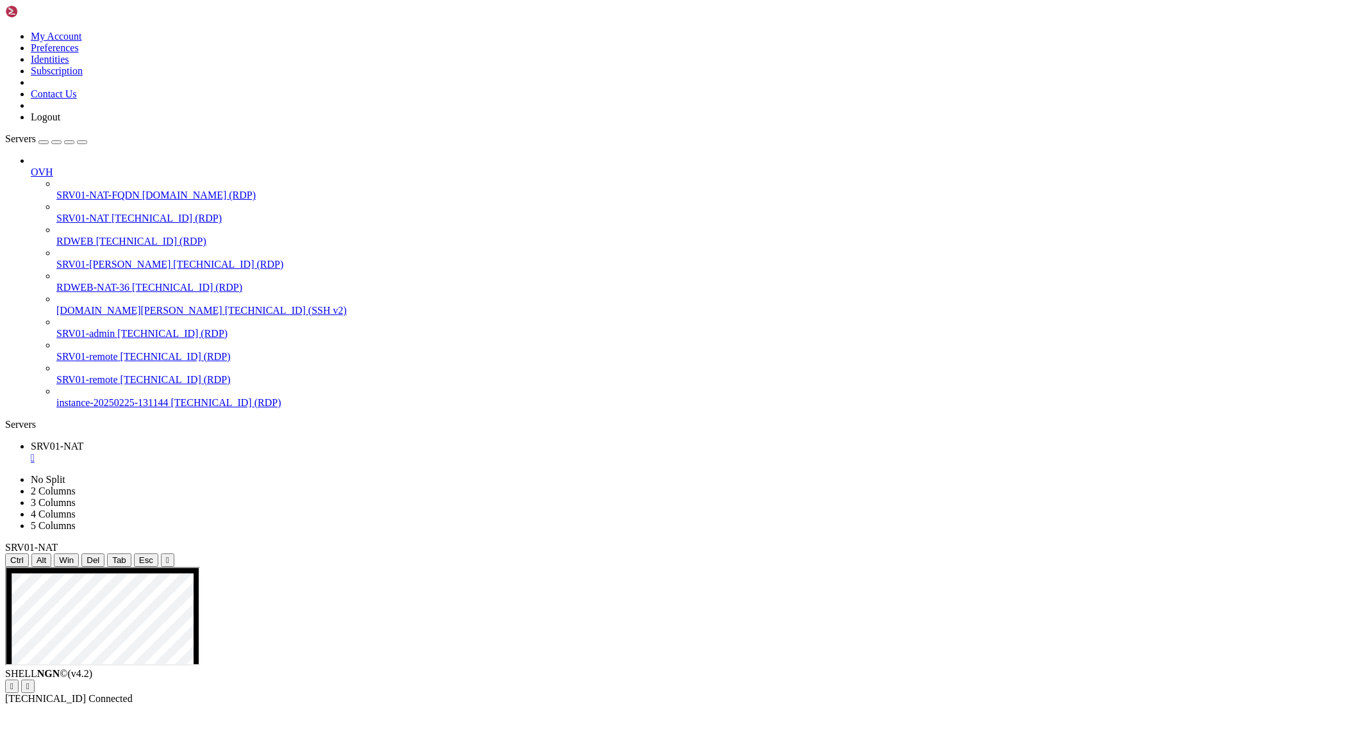
drag, startPoint x: 404, startPoint y: 745, endPoint x: 678, endPoint y: 955, distance: 344.6
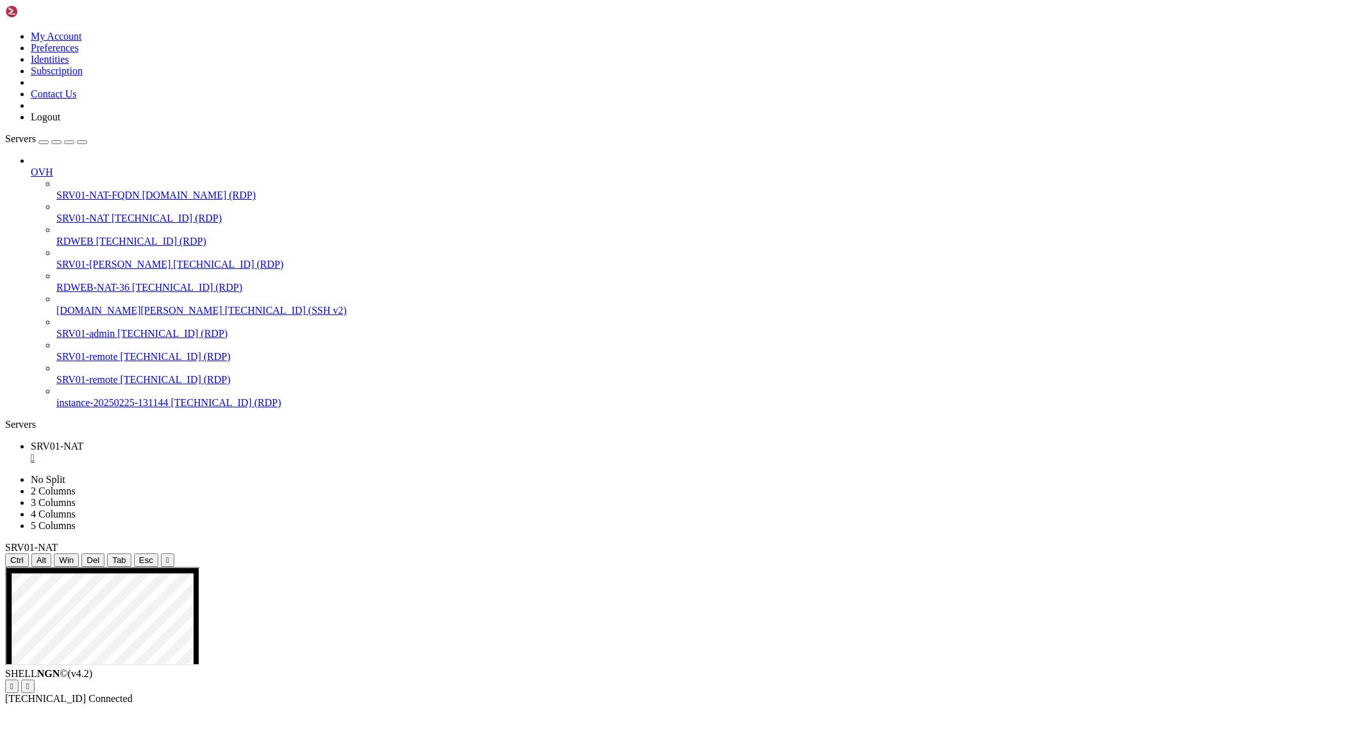
drag, startPoint x: 164, startPoint y: 600, endPoint x: 489, endPoint y: 616, distance: 325.2
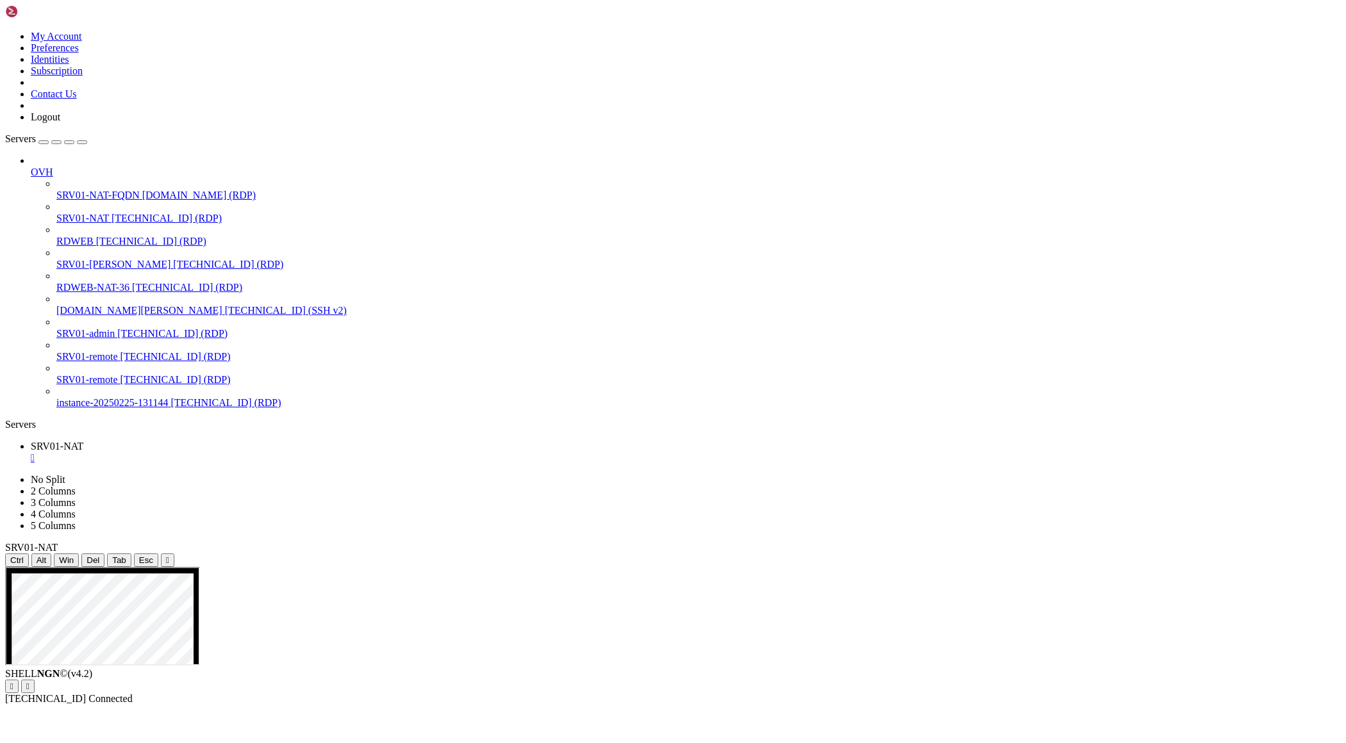
drag, startPoint x: 528, startPoint y: 959, endPoint x: 666, endPoint y: 978, distance: 139.7
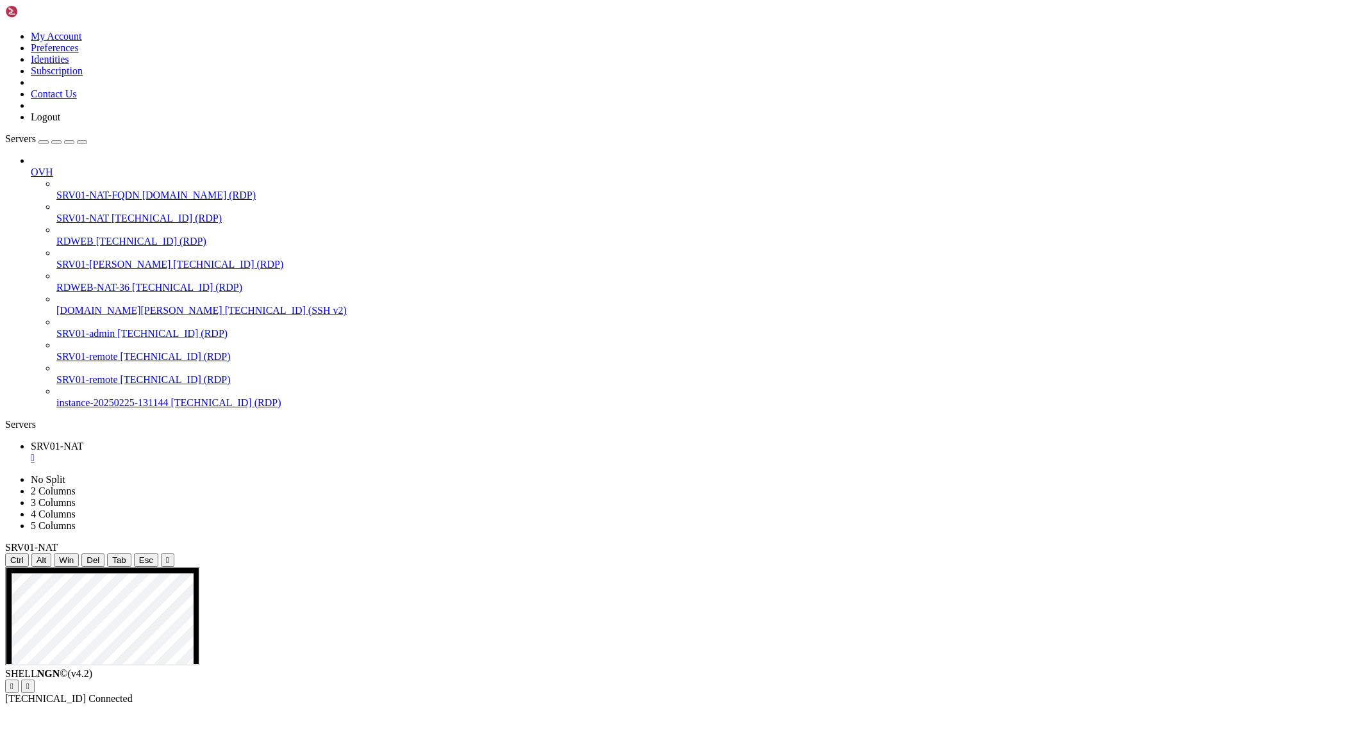
drag, startPoint x: 399, startPoint y: 749, endPoint x: 548, endPoint y: 1002, distance: 293.8
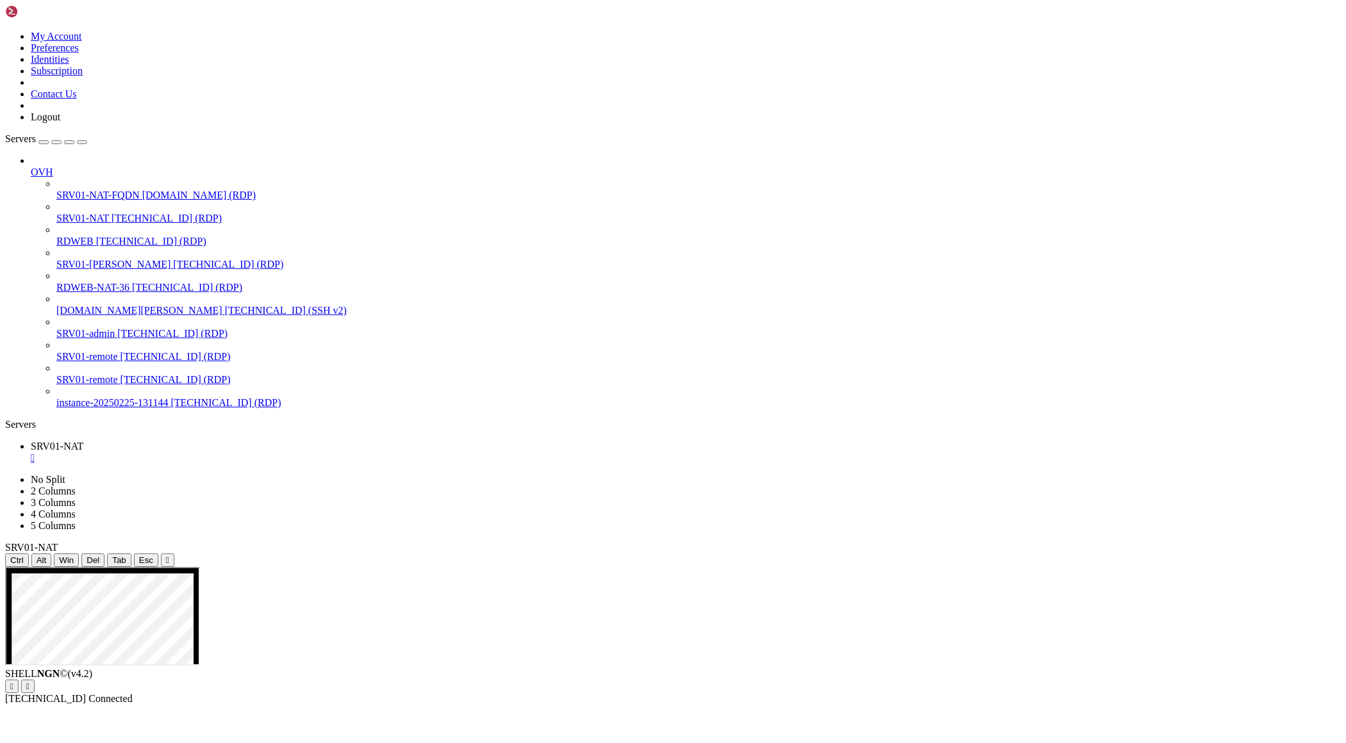
drag, startPoint x: 163, startPoint y: 602, endPoint x: 404, endPoint y: 629, distance: 242.4
drag, startPoint x: 402, startPoint y: 746, endPoint x: 559, endPoint y: 975, distance: 277.8
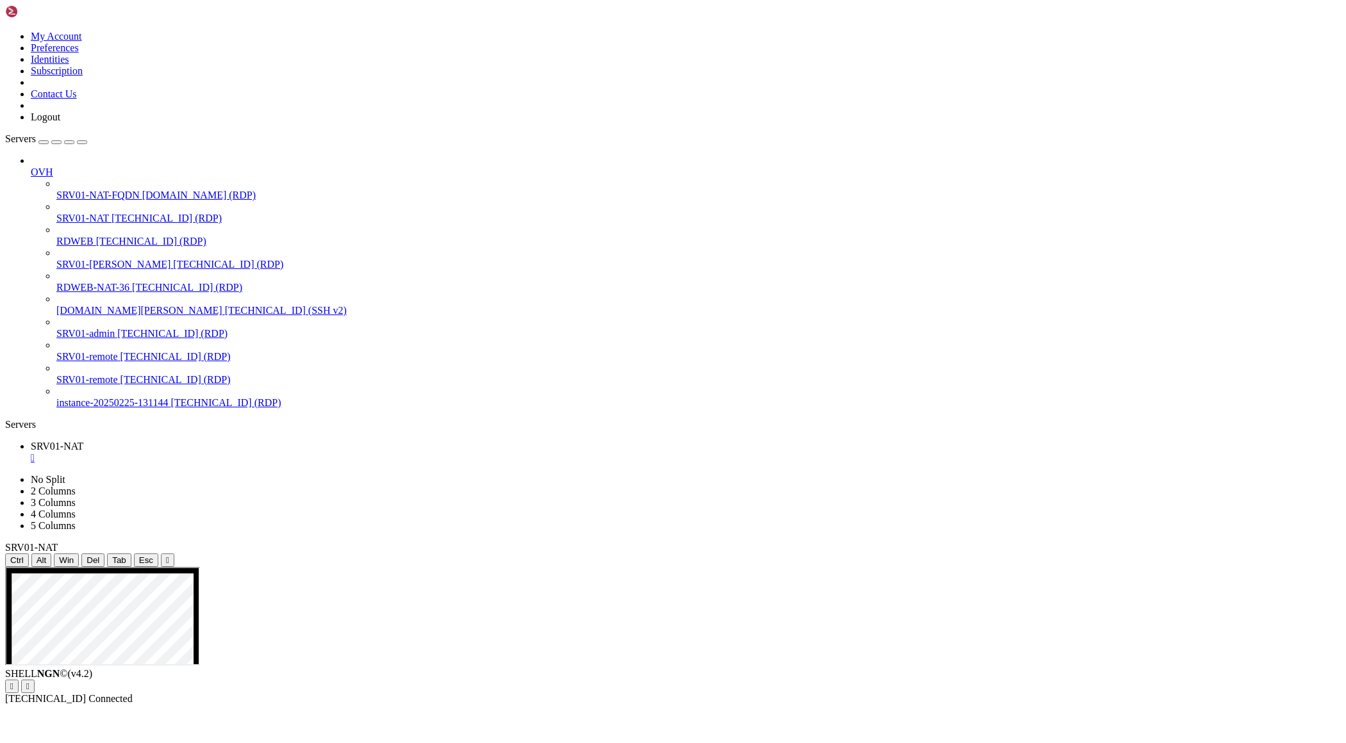
drag, startPoint x: 402, startPoint y: 745, endPoint x: 543, endPoint y: 991, distance: 282.7
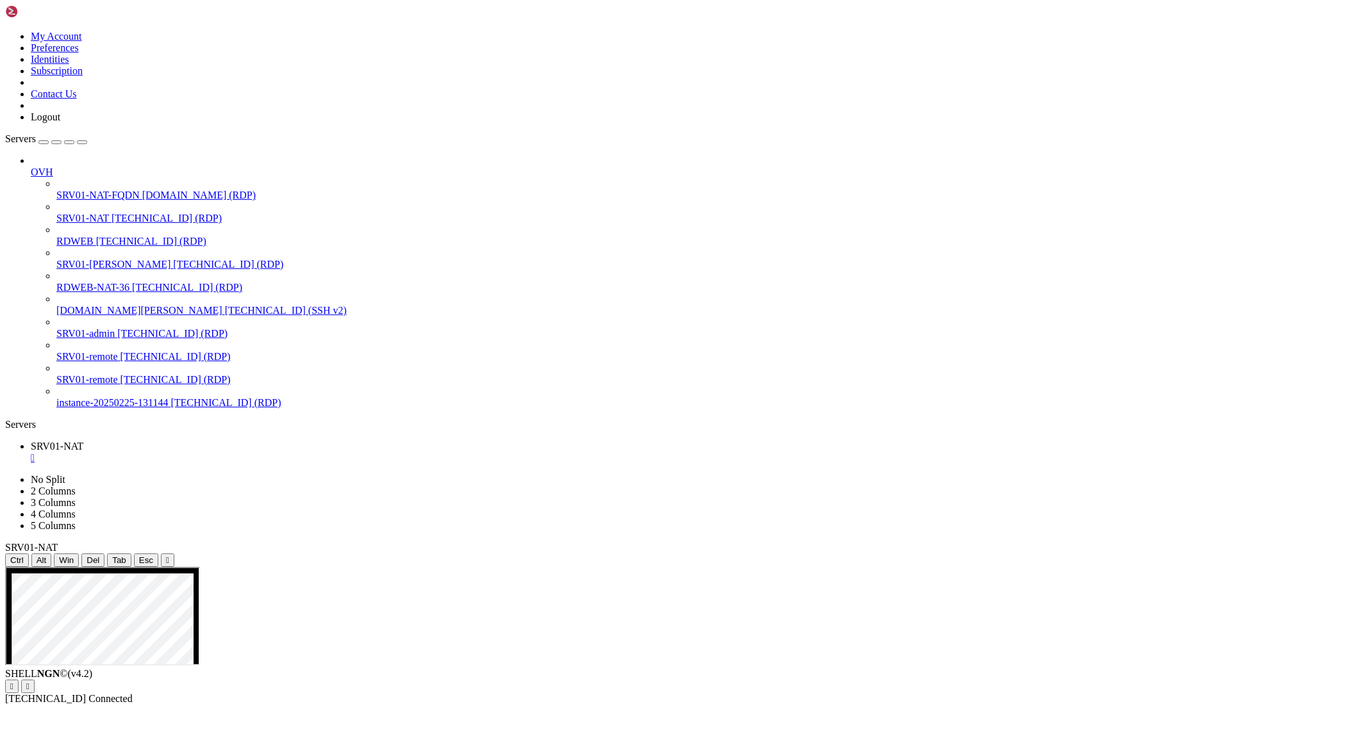
drag, startPoint x: 402, startPoint y: 748, endPoint x: 532, endPoint y: 984, distance: 269.0
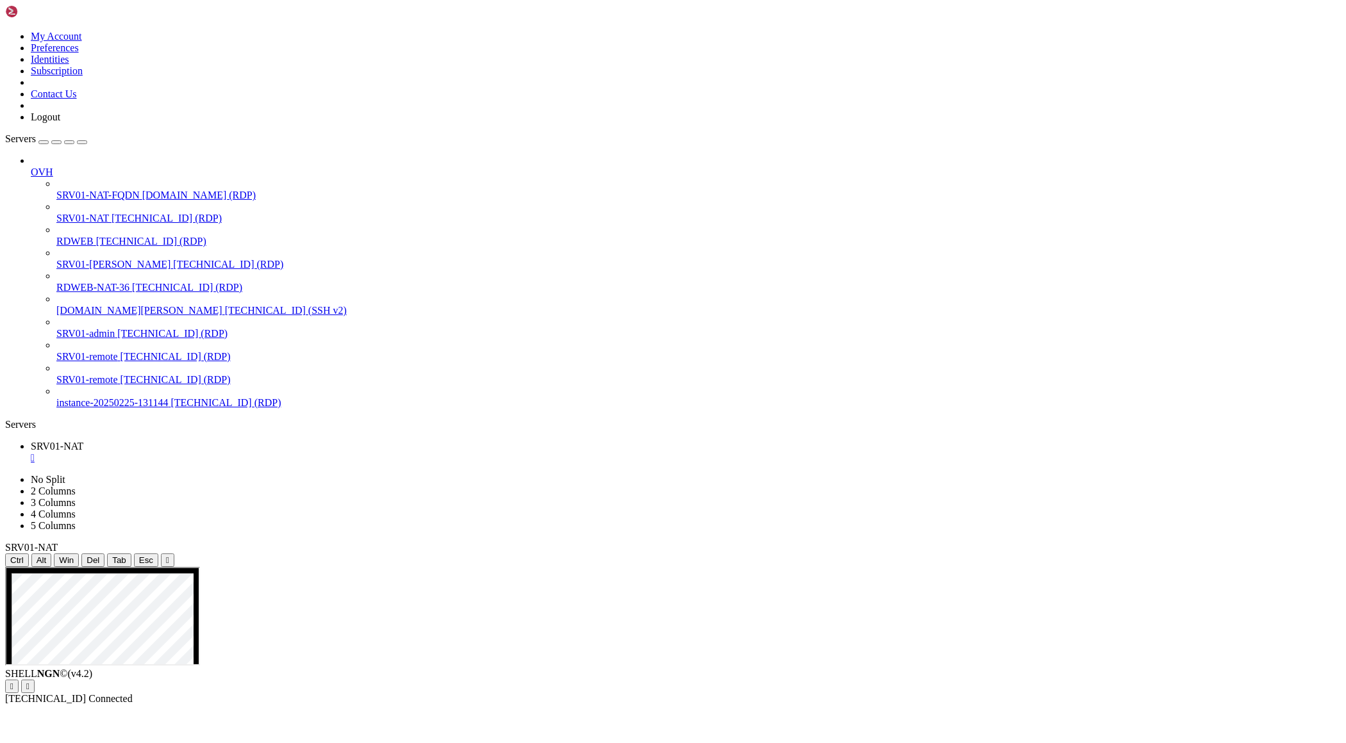
drag, startPoint x: 170, startPoint y: 608, endPoint x: 404, endPoint y: 647, distance: 237.6
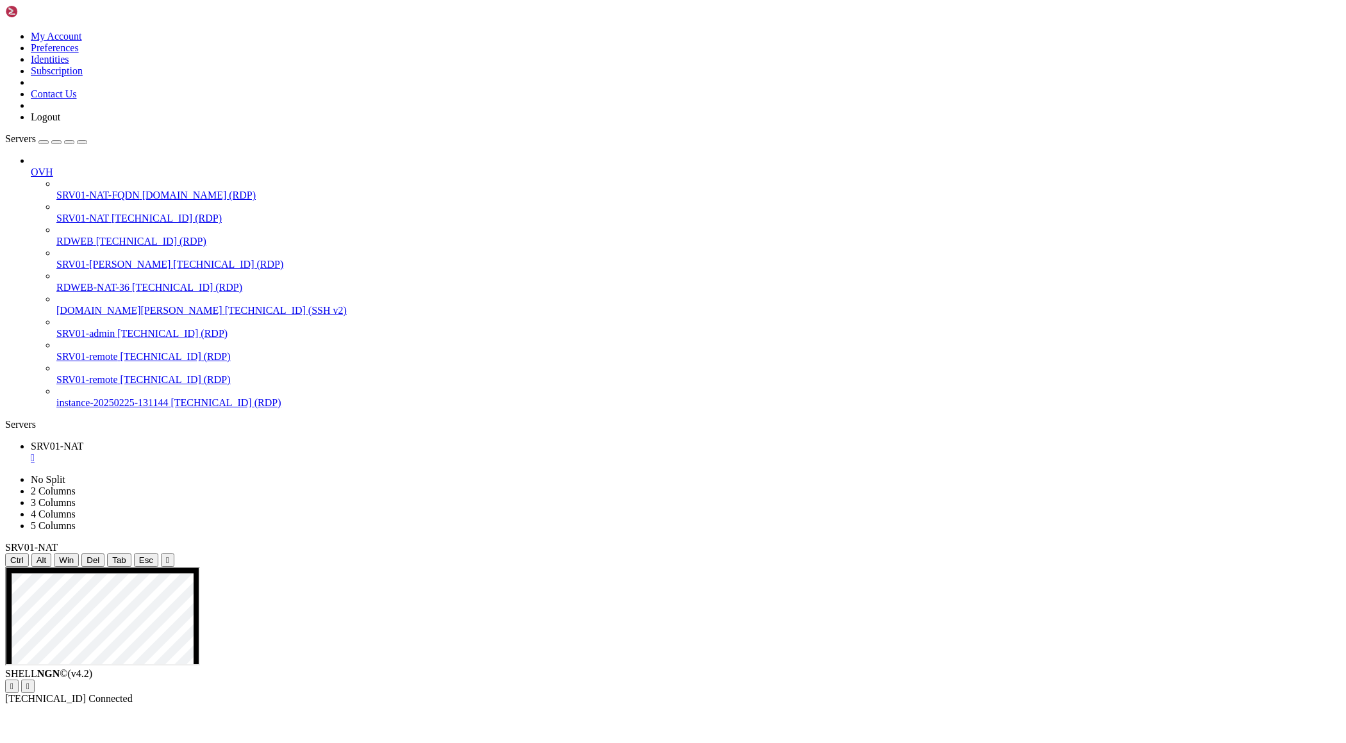
click at [342, 705] on div "SHELL NGN © (v 4.2 )   [TECHNICAL_ID] Connected" at bounding box center [672, 686] width 1335 height 37
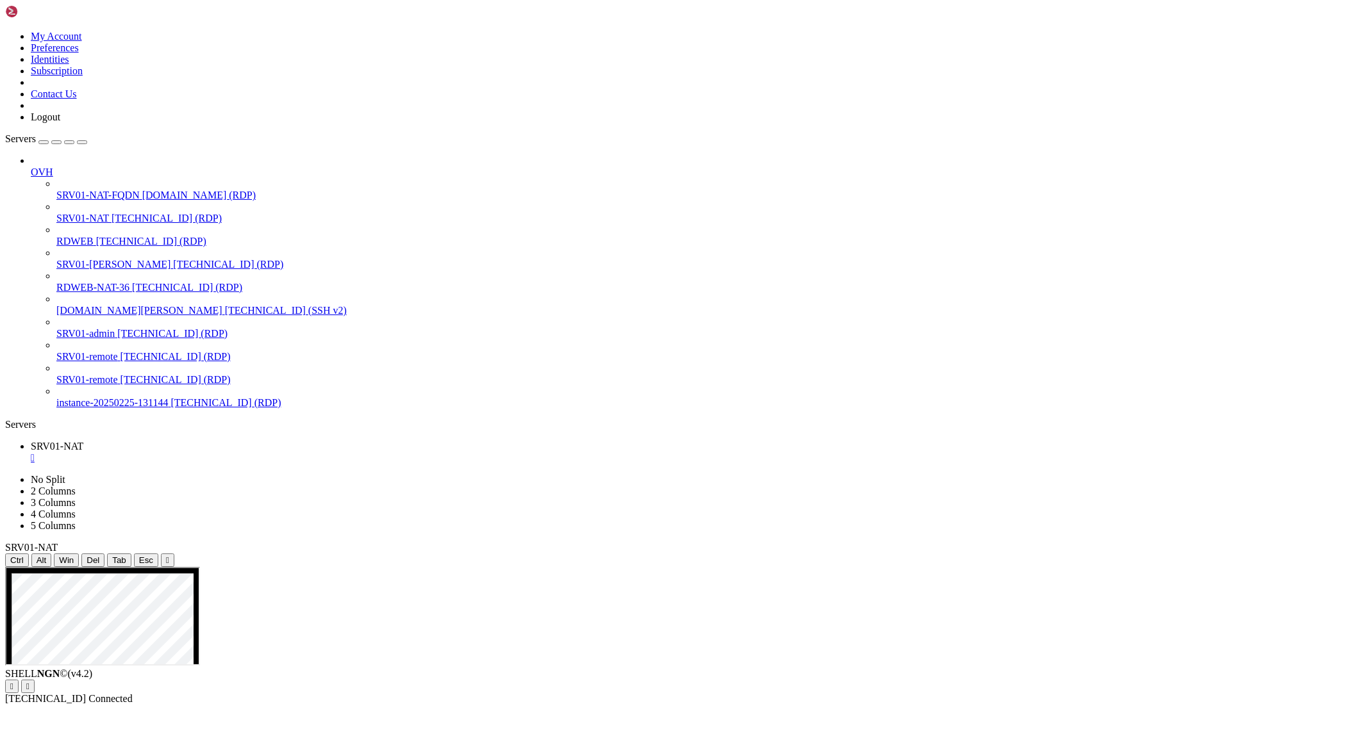
drag, startPoint x: 164, startPoint y: 605, endPoint x: 393, endPoint y: 649, distance: 233.5
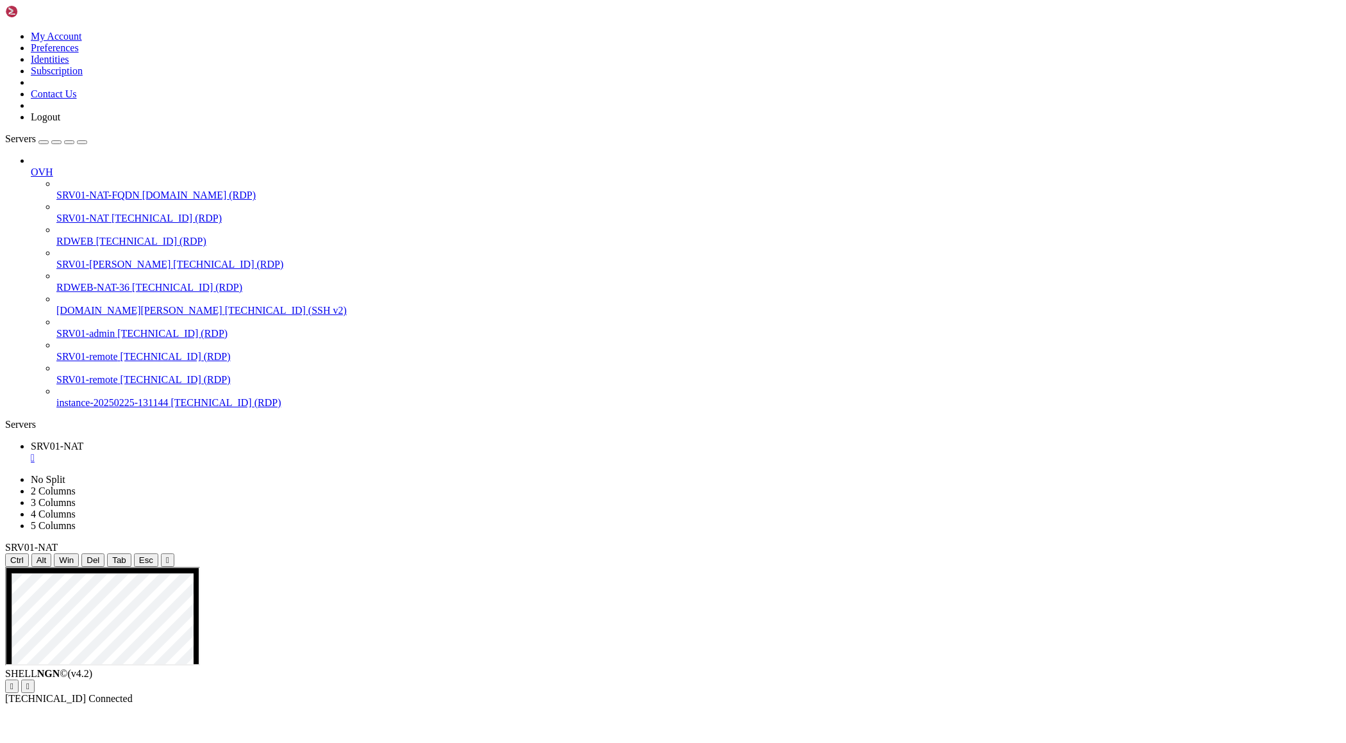
drag, startPoint x: 615, startPoint y: 714, endPoint x: 648, endPoint y: 713, distance: 33.3
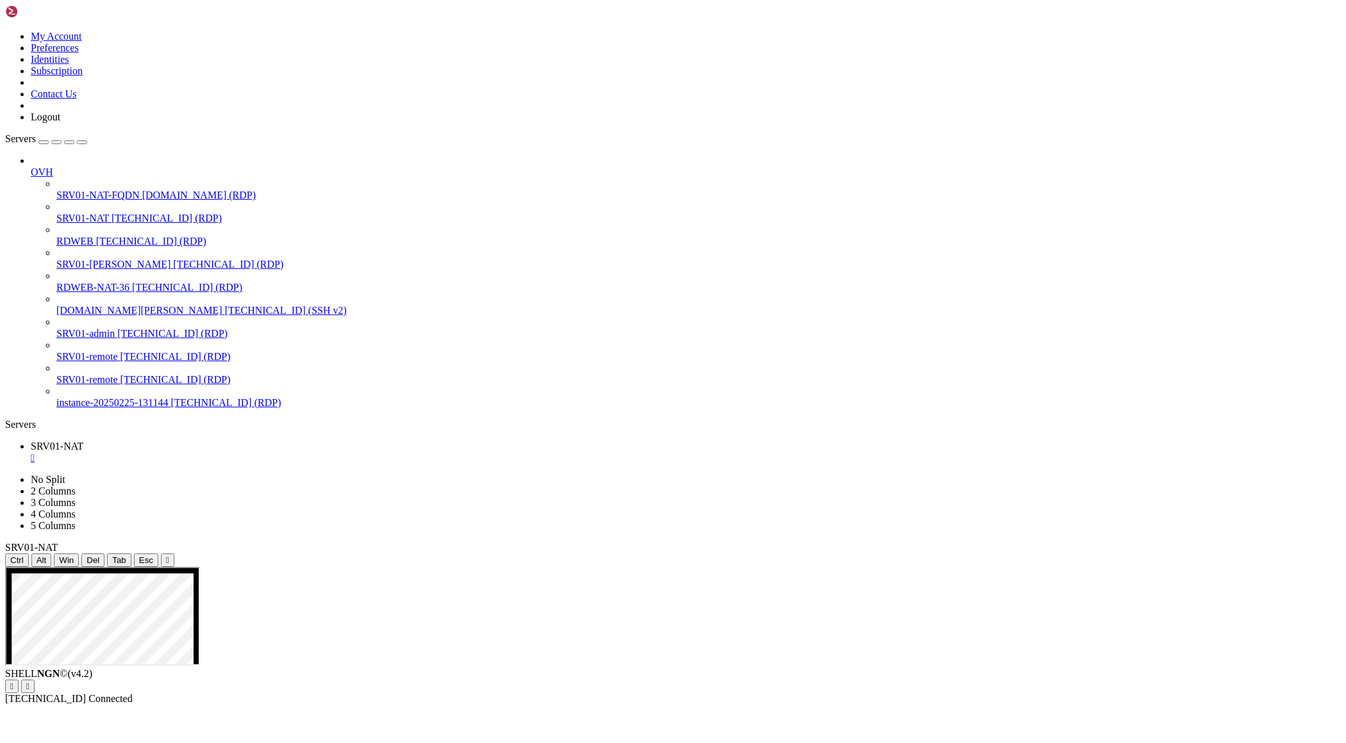
drag, startPoint x: 589, startPoint y: 946, endPoint x: 388, endPoint y: 670, distance: 341.3
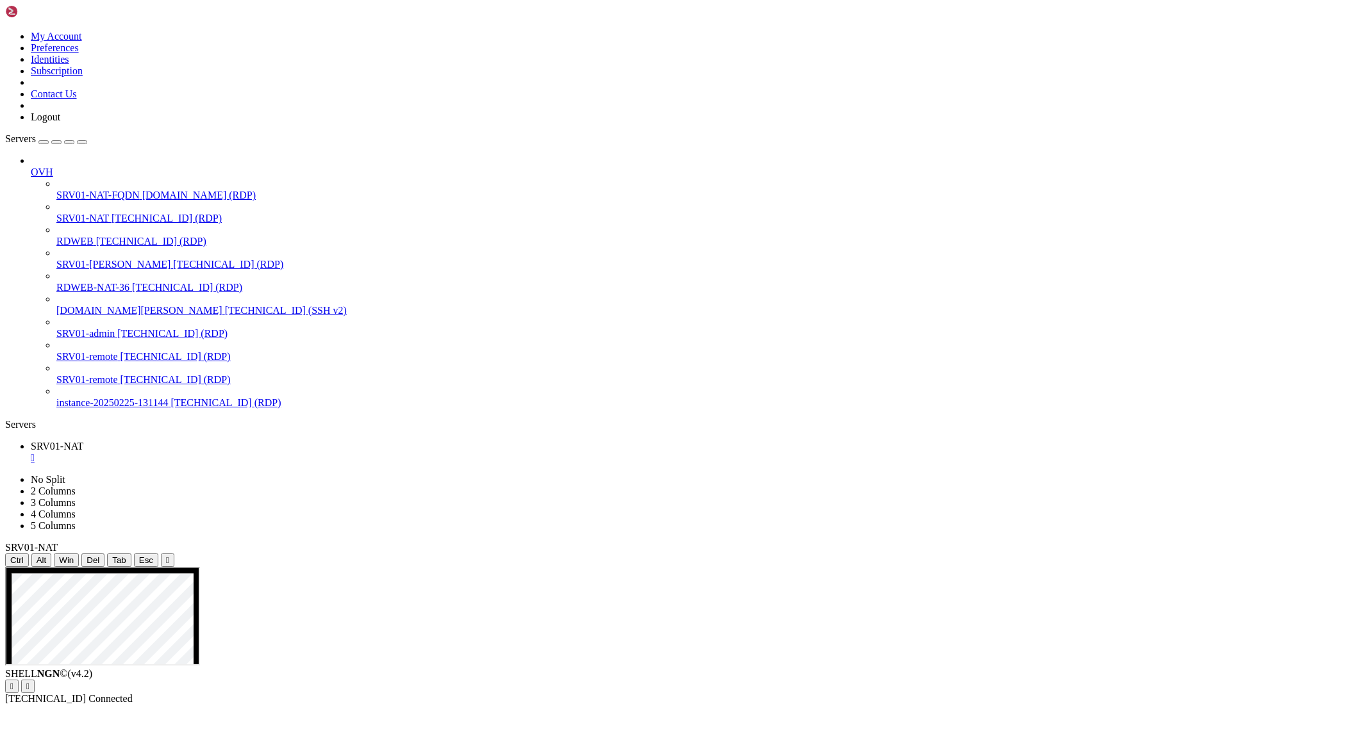
drag, startPoint x: 357, startPoint y: 793, endPoint x: 667, endPoint y: 829, distance: 312.3
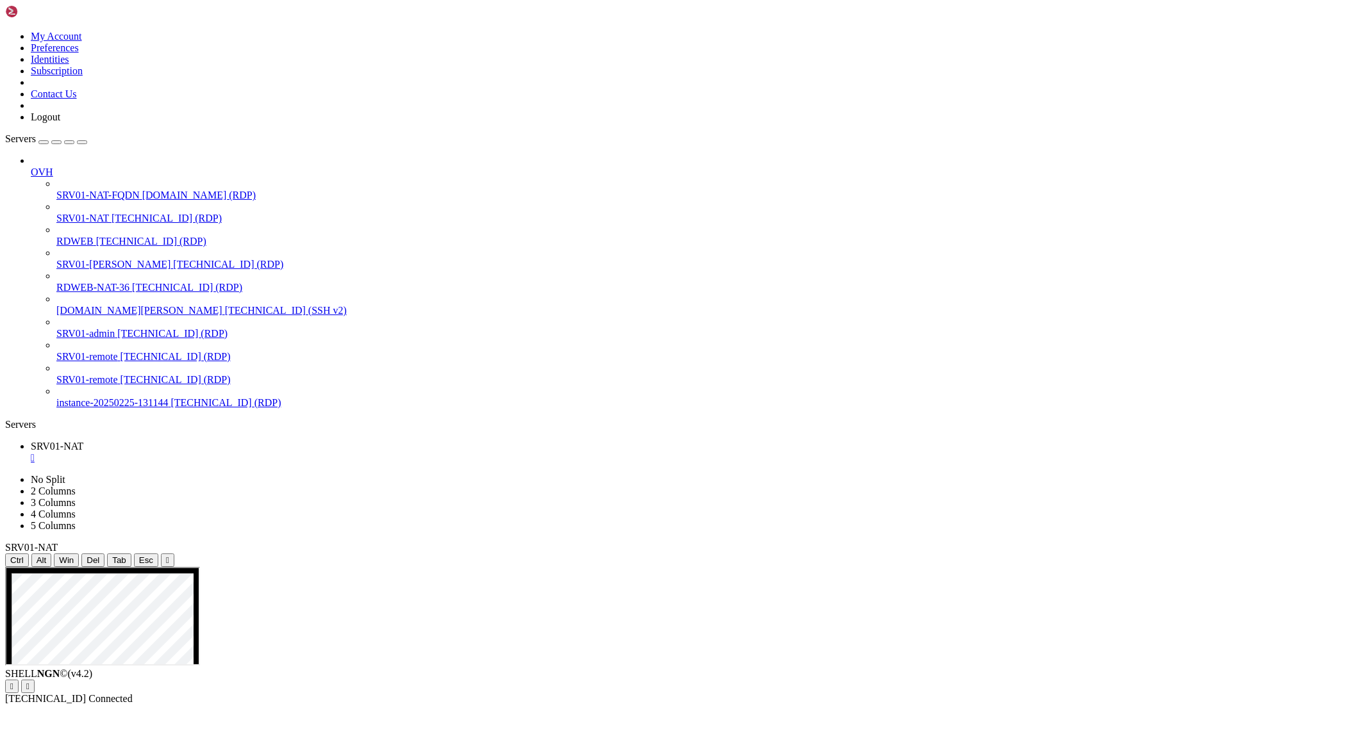
drag, startPoint x: 522, startPoint y: 1094, endPoint x: 666, endPoint y: 1102, distance: 145.0
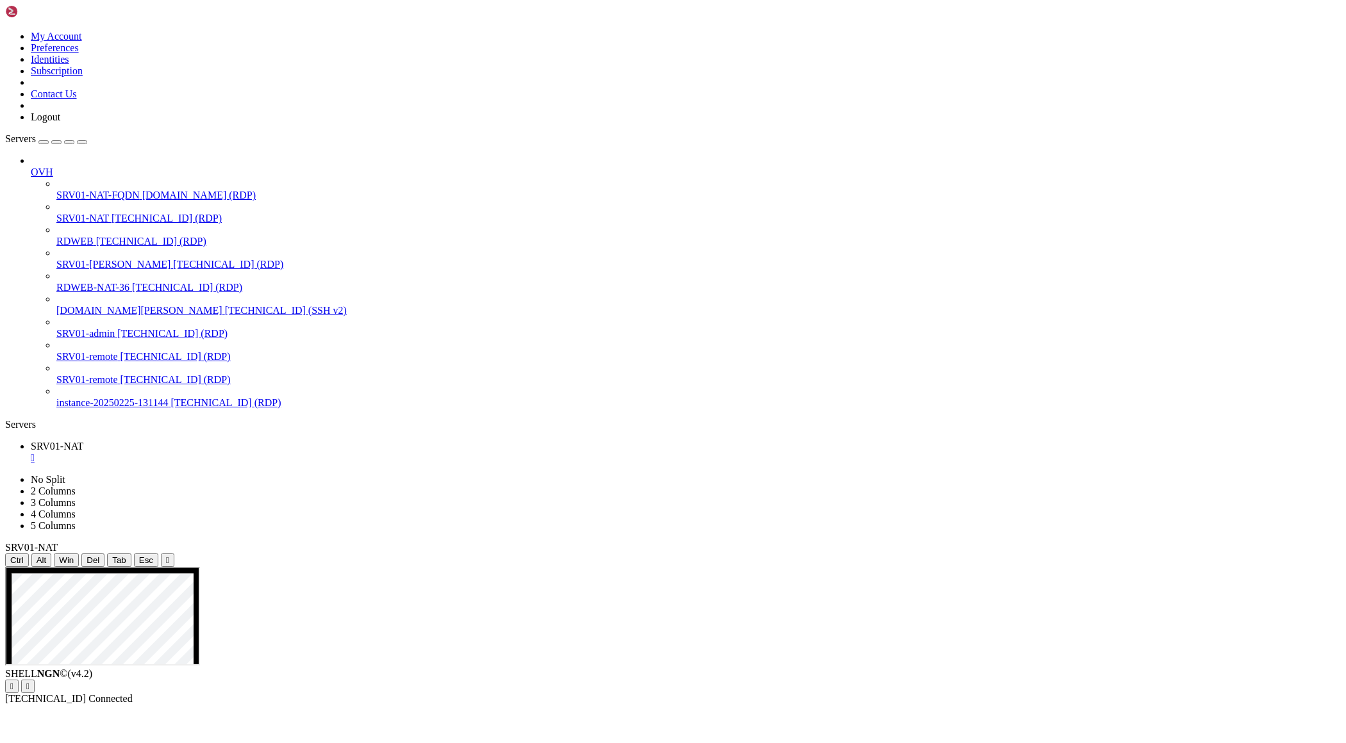
drag, startPoint x: 651, startPoint y: 1101, endPoint x: 569, endPoint y: 1096, distance: 82.1
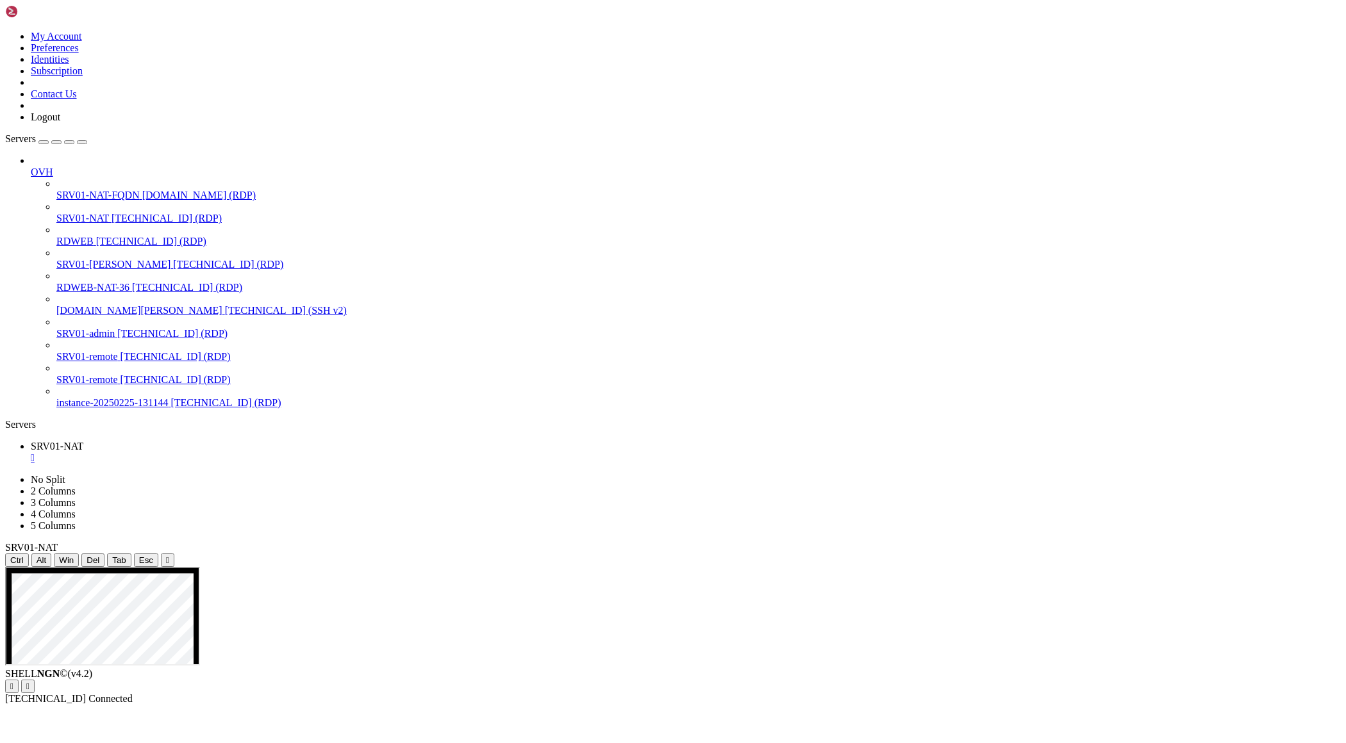
drag, startPoint x: 709, startPoint y: 795, endPoint x: 700, endPoint y: 808, distance: 15.8
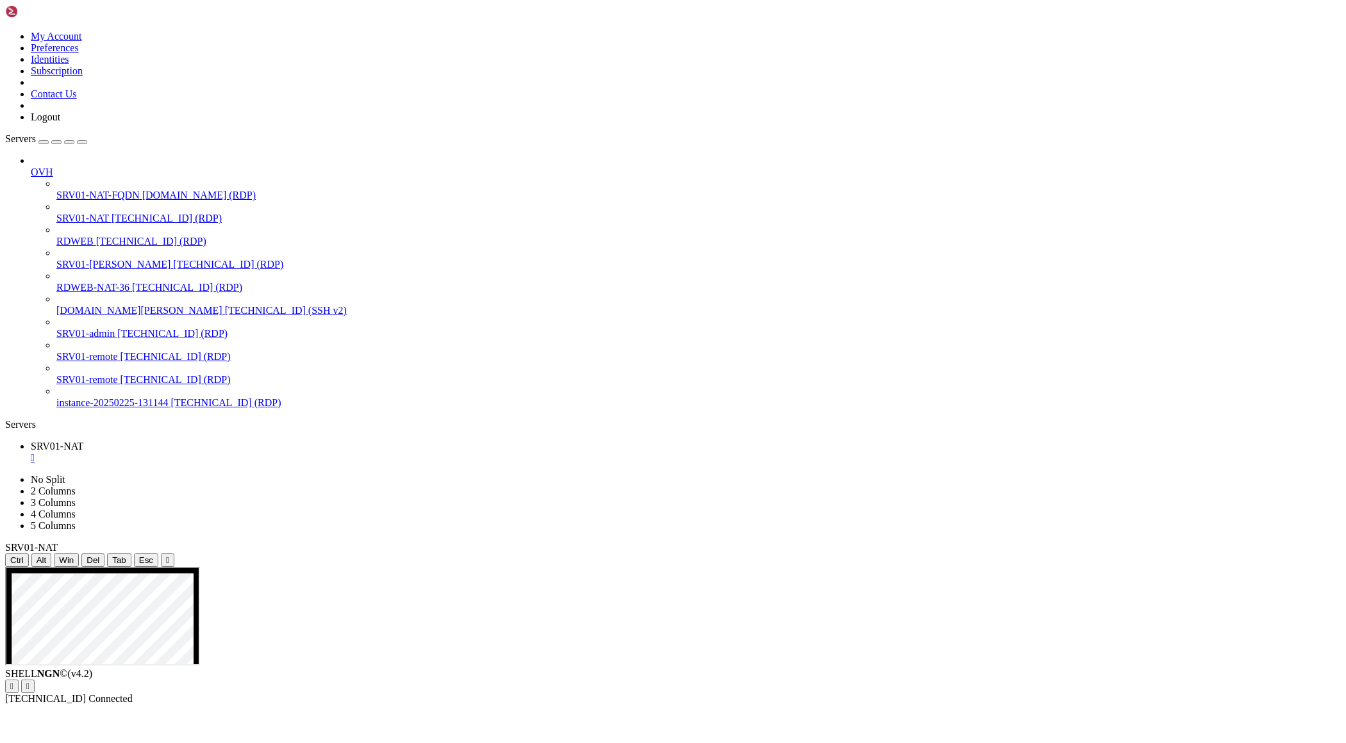
drag, startPoint x: 1277, startPoint y: 1143, endPoint x: 1277, endPoint y: 1155, distance: 11.5
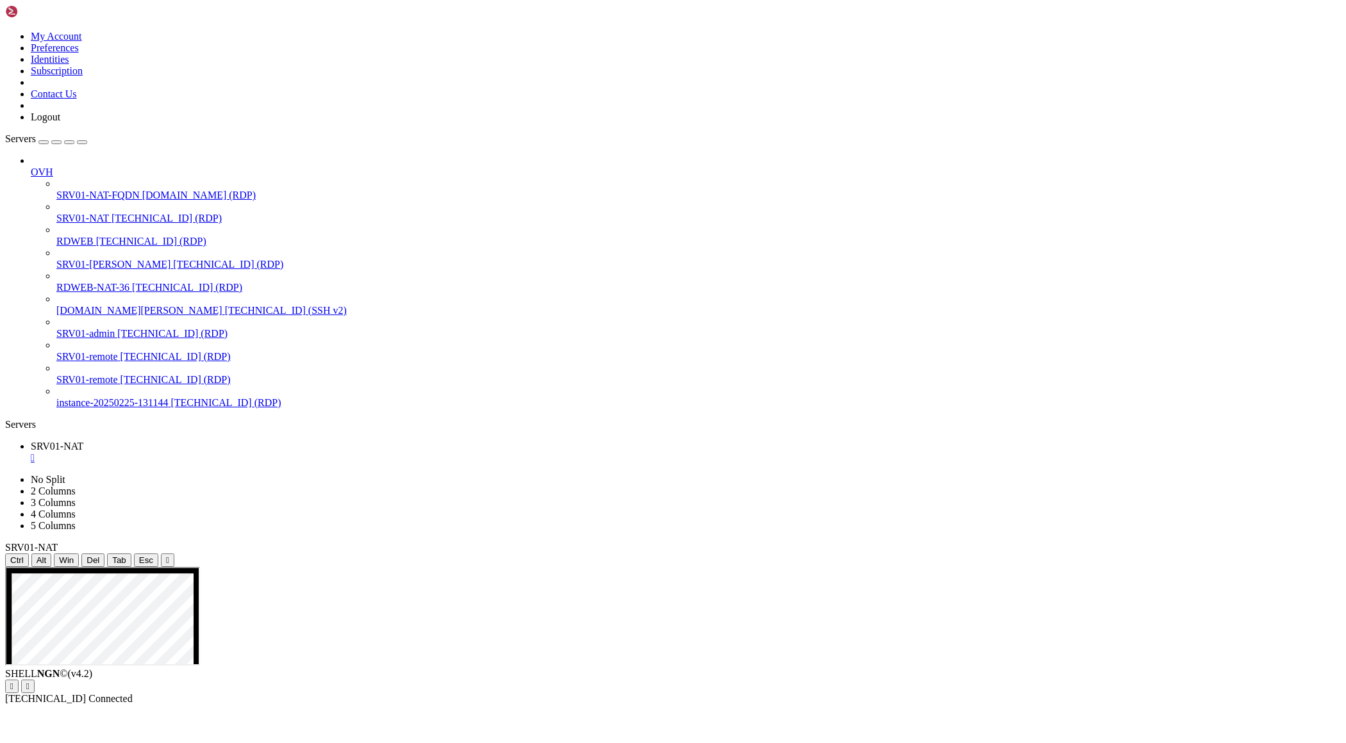
drag, startPoint x: 399, startPoint y: 743, endPoint x: 605, endPoint y: 1235, distance: 533.6
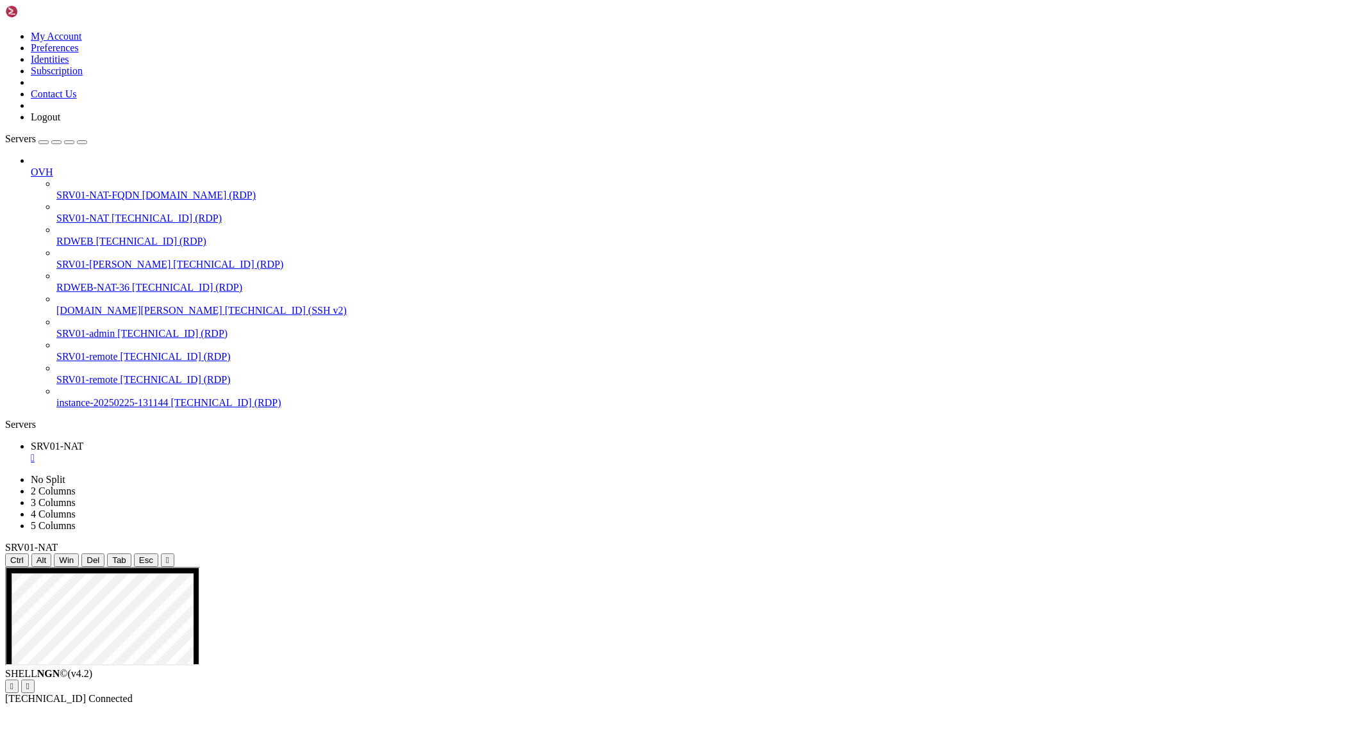
drag, startPoint x: 168, startPoint y: 604, endPoint x: 474, endPoint y: 663, distance: 312.0
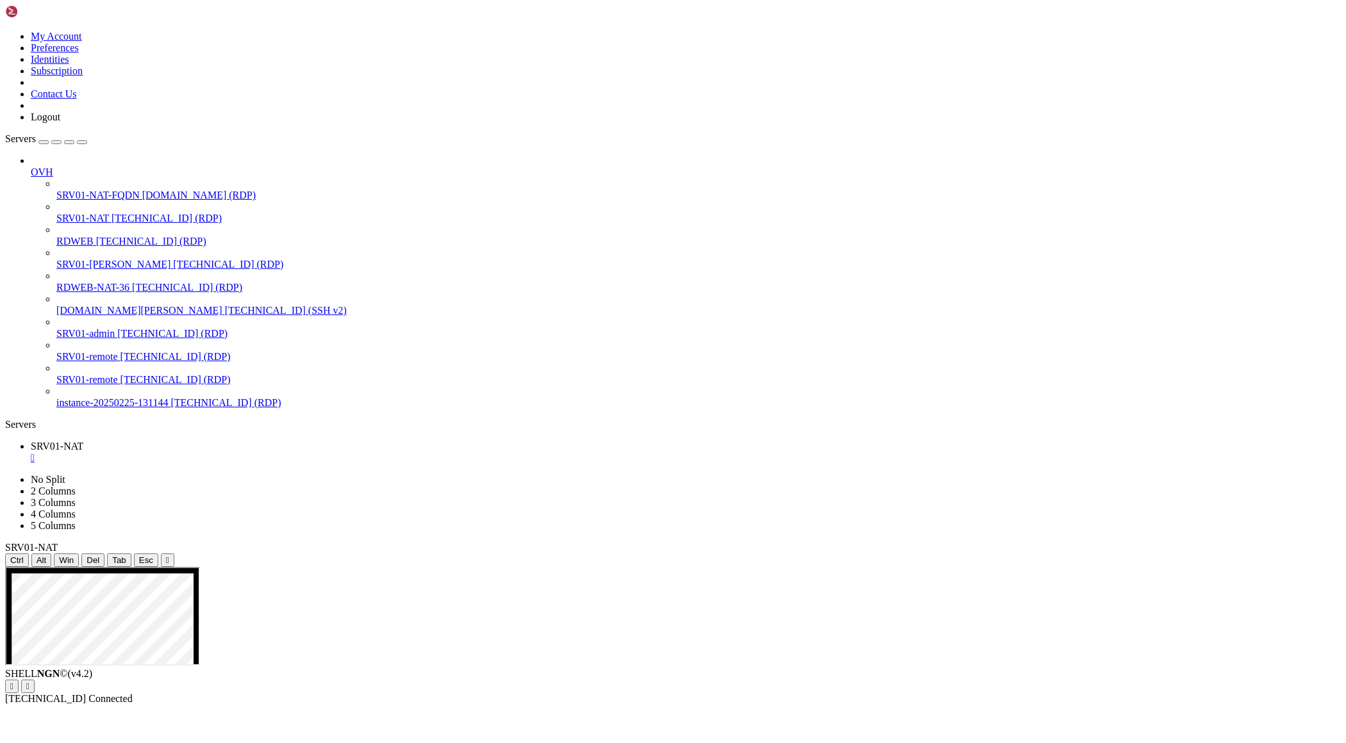
drag, startPoint x: 404, startPoint y: 749, endPoint x: 657, endPoint y: 991, distance: 350.8
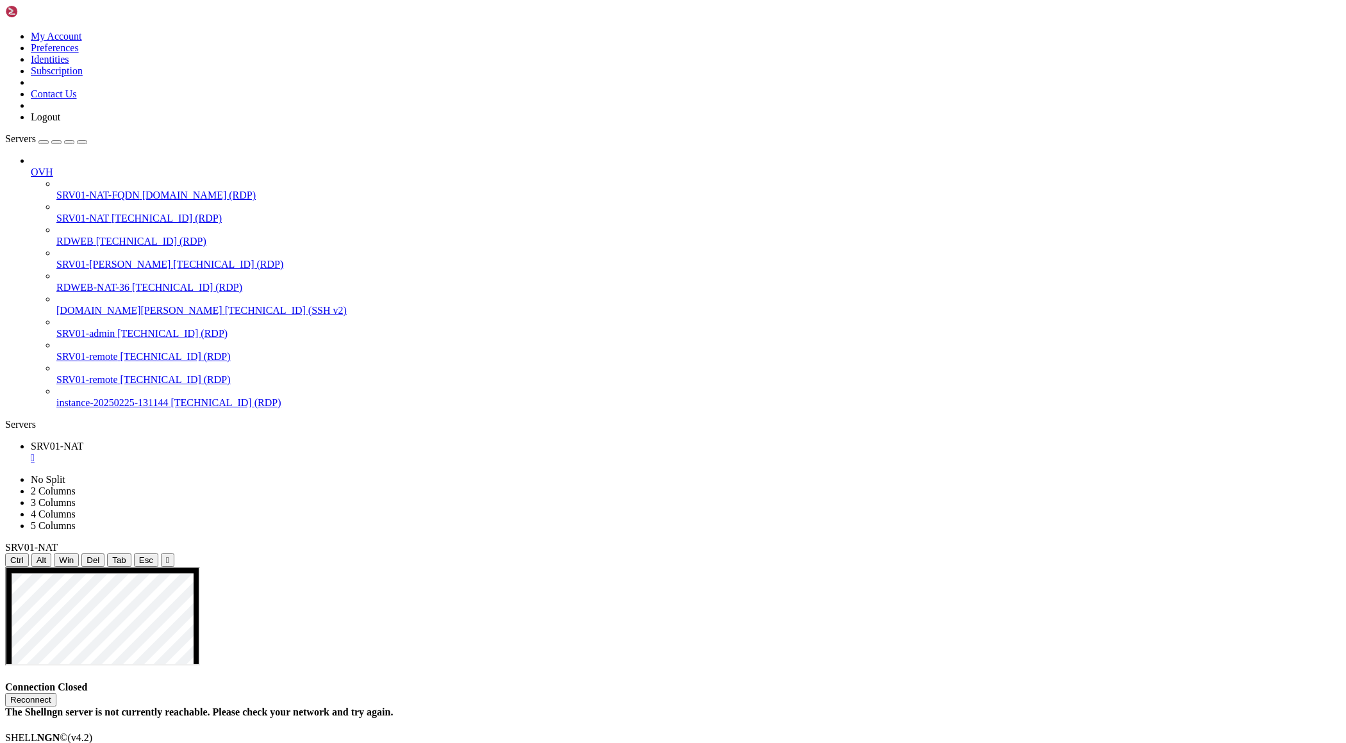
click at [818, 682] on div "Connection Closed Reconnect The Shellngn server is not currently reachable. Ple…" at bounding box center [672, 700] width 1335 height 37
click at [1081, 682] on h4 "Connection Closed Reconnect The Shellngn server is not currently reachable. Ple…" at bounding box center [672, 700] width 1335 height 37
click at [56, 693] on button "Reconnect" at bounding box center [30, 699] width 51 height 13
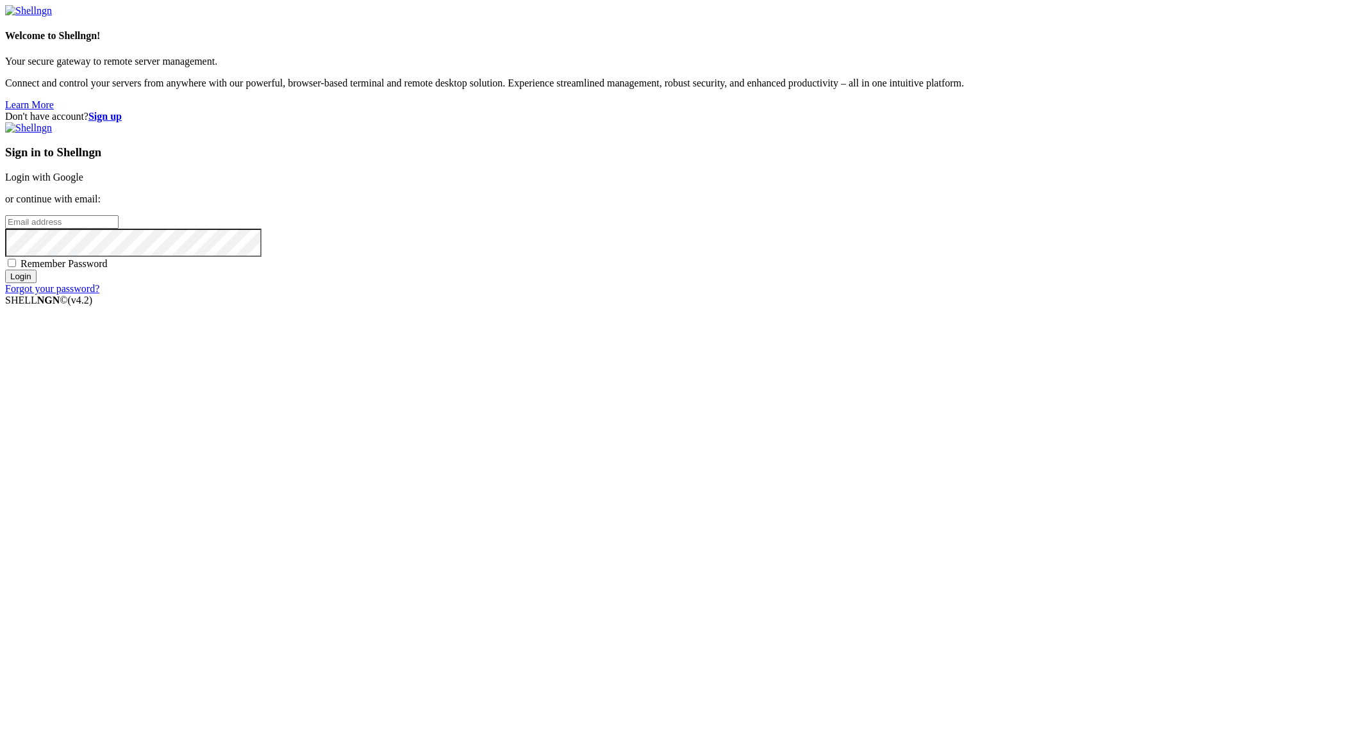
click at [119, 229] on input "email" at bounding box center [61, 221] width 113 height 13
type input "I"
type input "[PERSON_NAME][EMAIL_ADDRESS][PERSON_NAME][DOMAIN_NAME]"
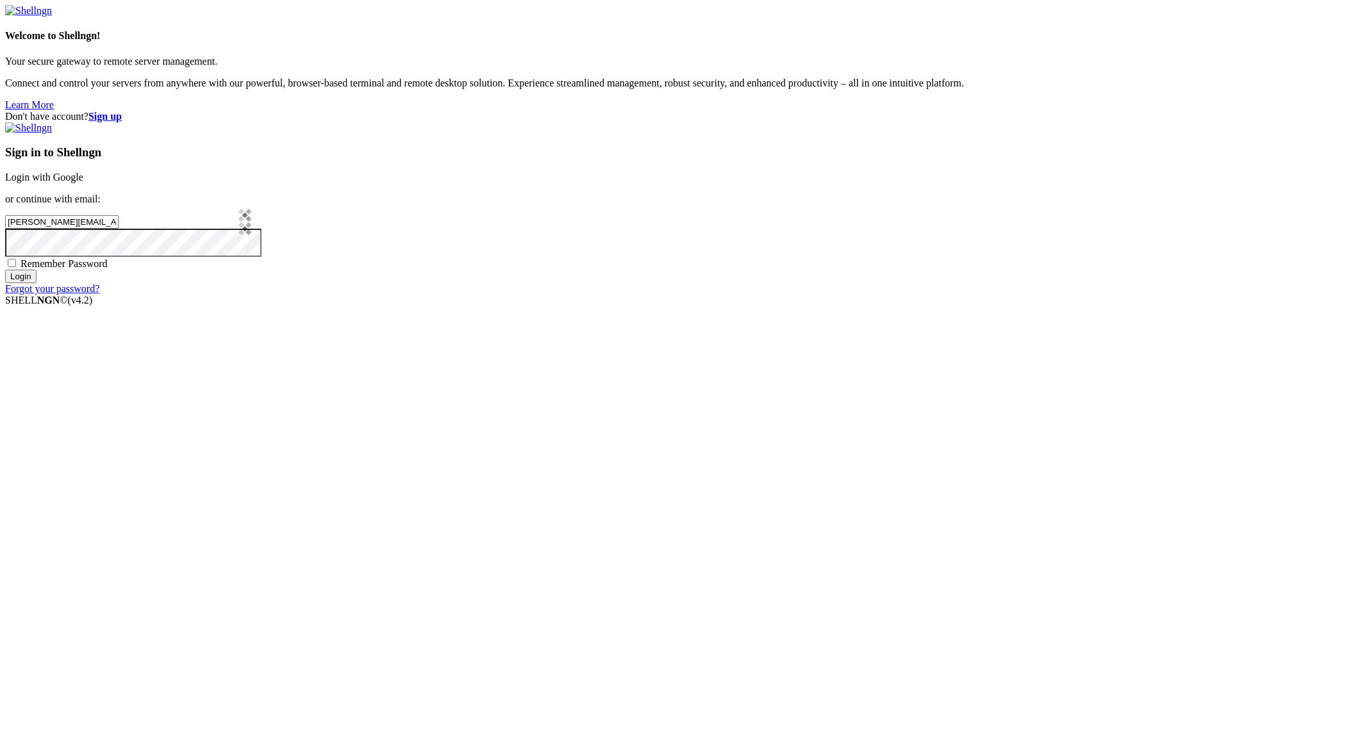
click at [5, 270] on input "Login" at bounding box center [20, 276] width 31 height 13
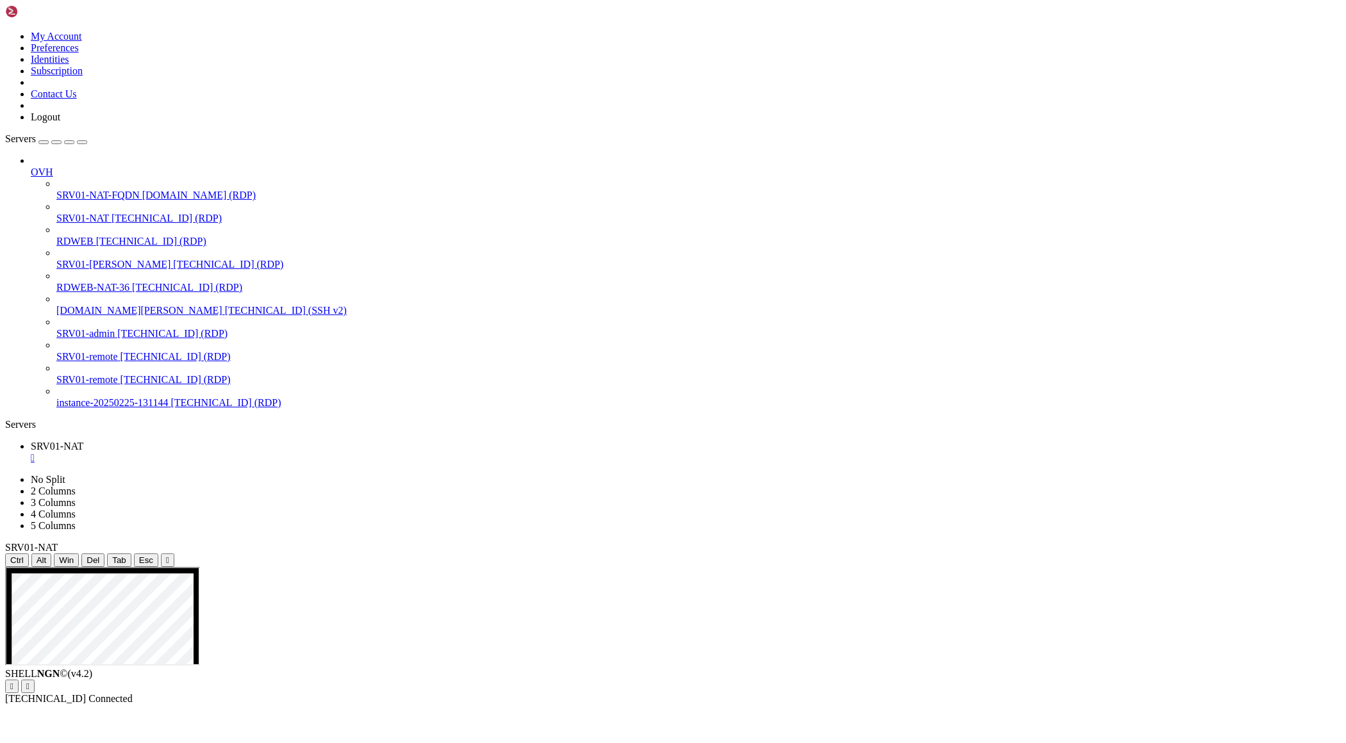
click at [82, 142] on icon "button" at bounding box center [82, 142] width 0 height 0
drag, startPoint x: 578, startPoint y: 827, endPoint x: 727, endPoint y: 837, distance: 149.0
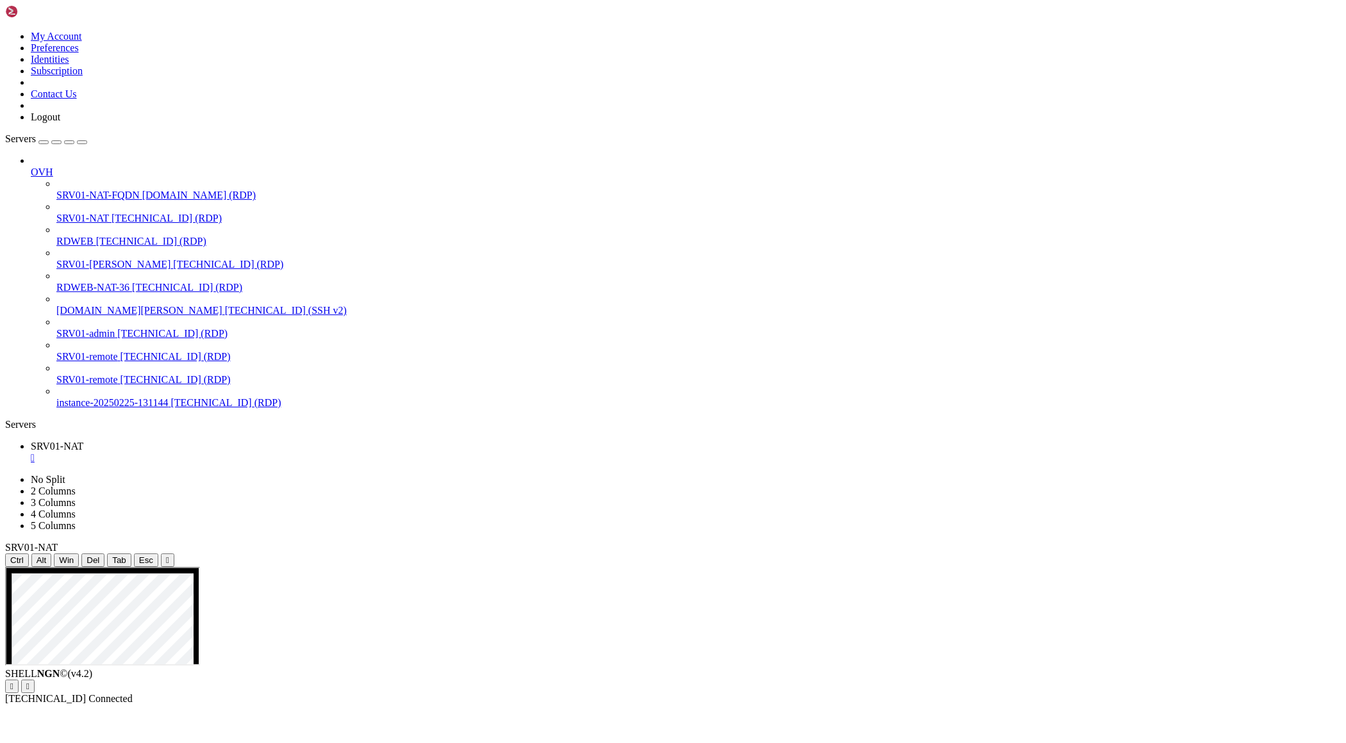
drag, startPoint x: 541, startPoint y: 714, endPoint x: 827, endPoint y: 734, distance: 285.8
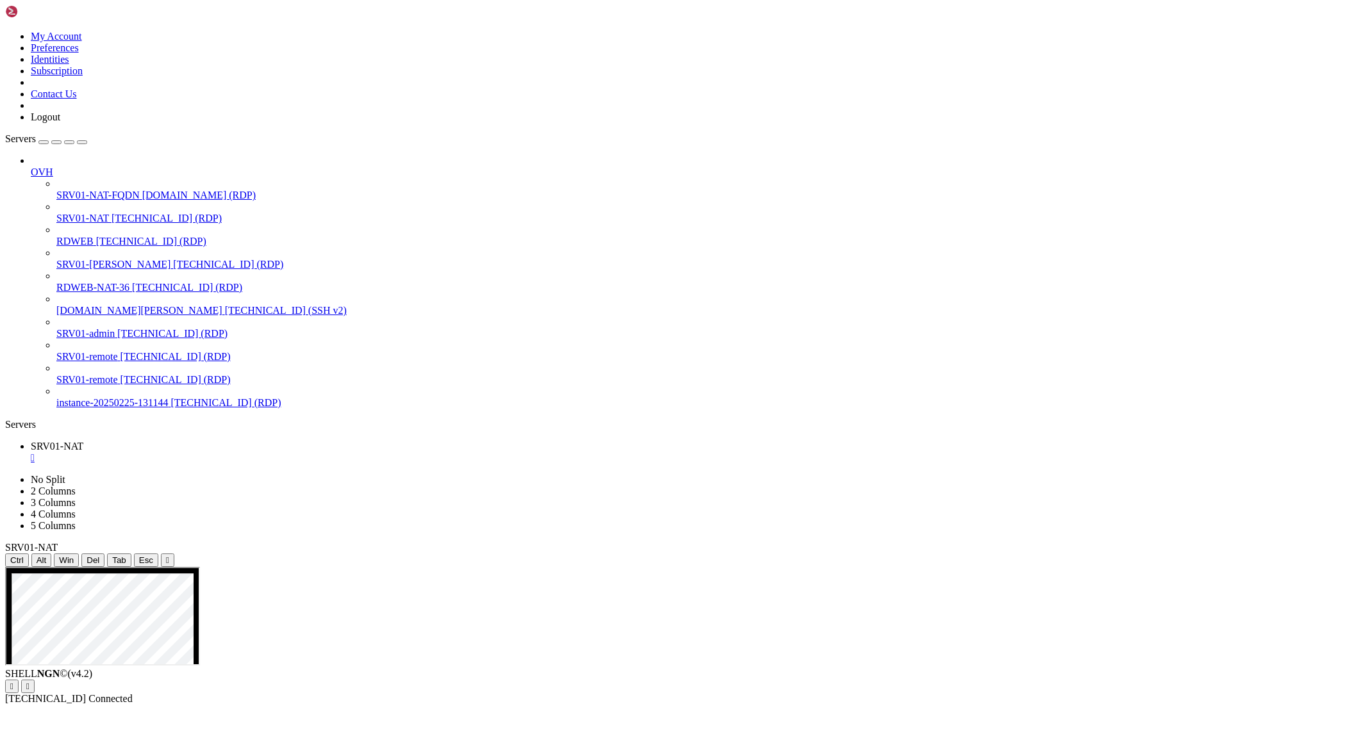
drag, startPoint x: 1143, startPoint y: 800, endPoint x: 1085, endPoint y: 798, distance: 58.3
click at [436, 705] on div "SHELL NGN © (v 4.2 )   [TECHNICAL_ID] Connected" at bounding box center [672, 686] width 1335 height 37
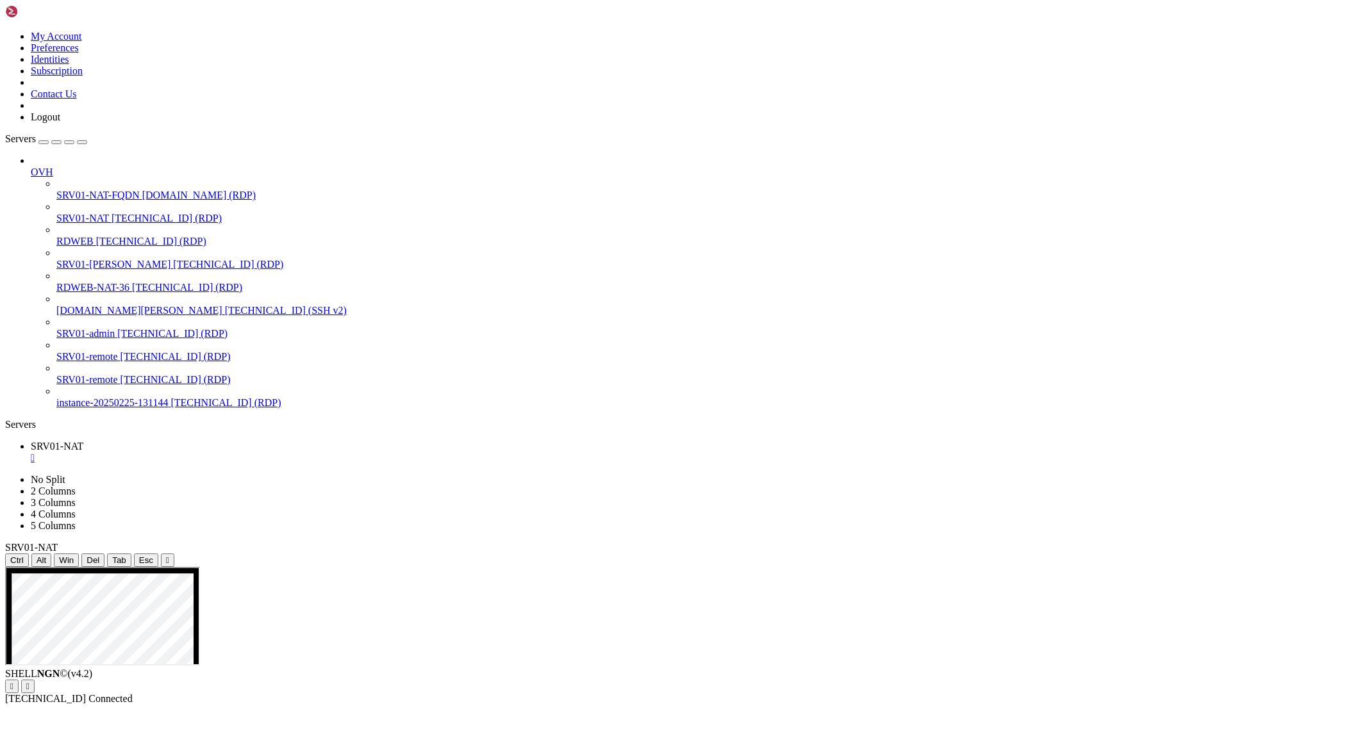
drag, startPoint x: 560, startPoint y: 1141, endPoint x: 642, endPoint y: 1142, distance: 82.0
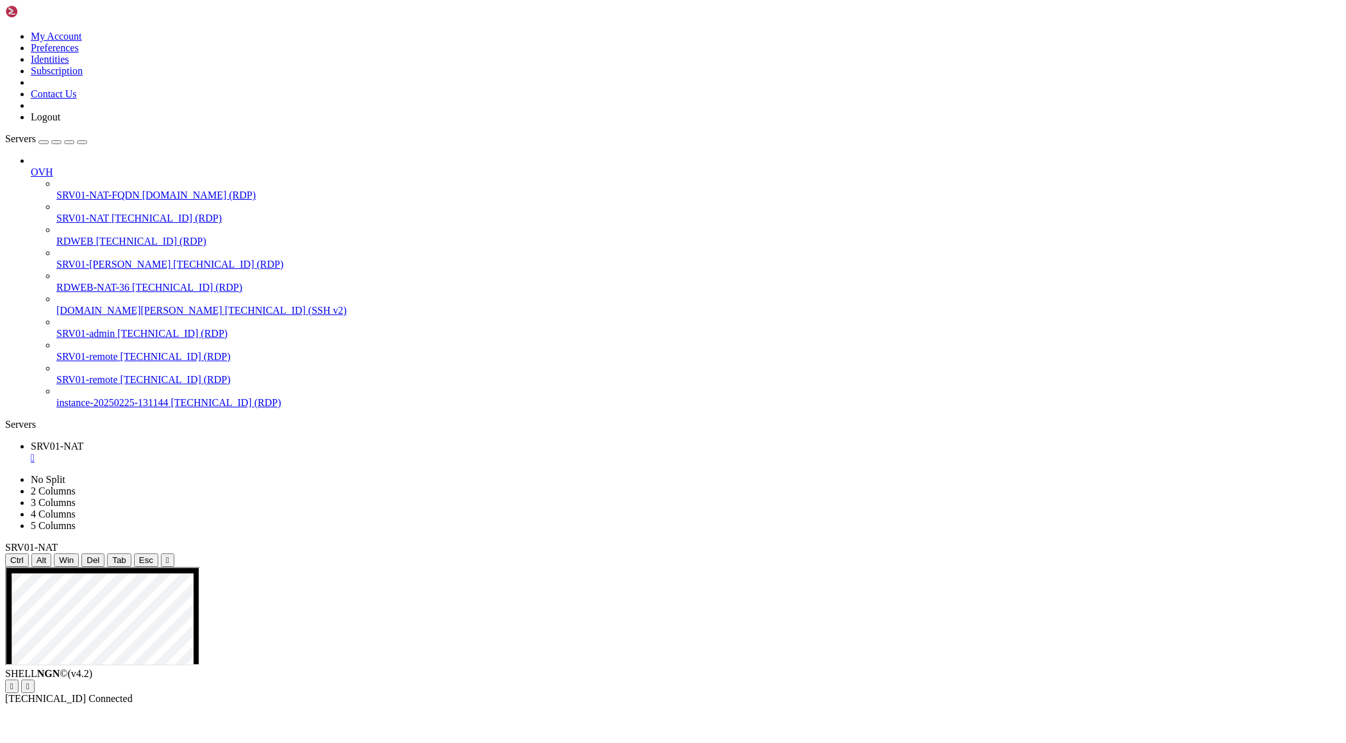
drag, startPoint x: 789, startPoint y: 976, endPoint x: 311, endPoint y: 924, distance: 480.8
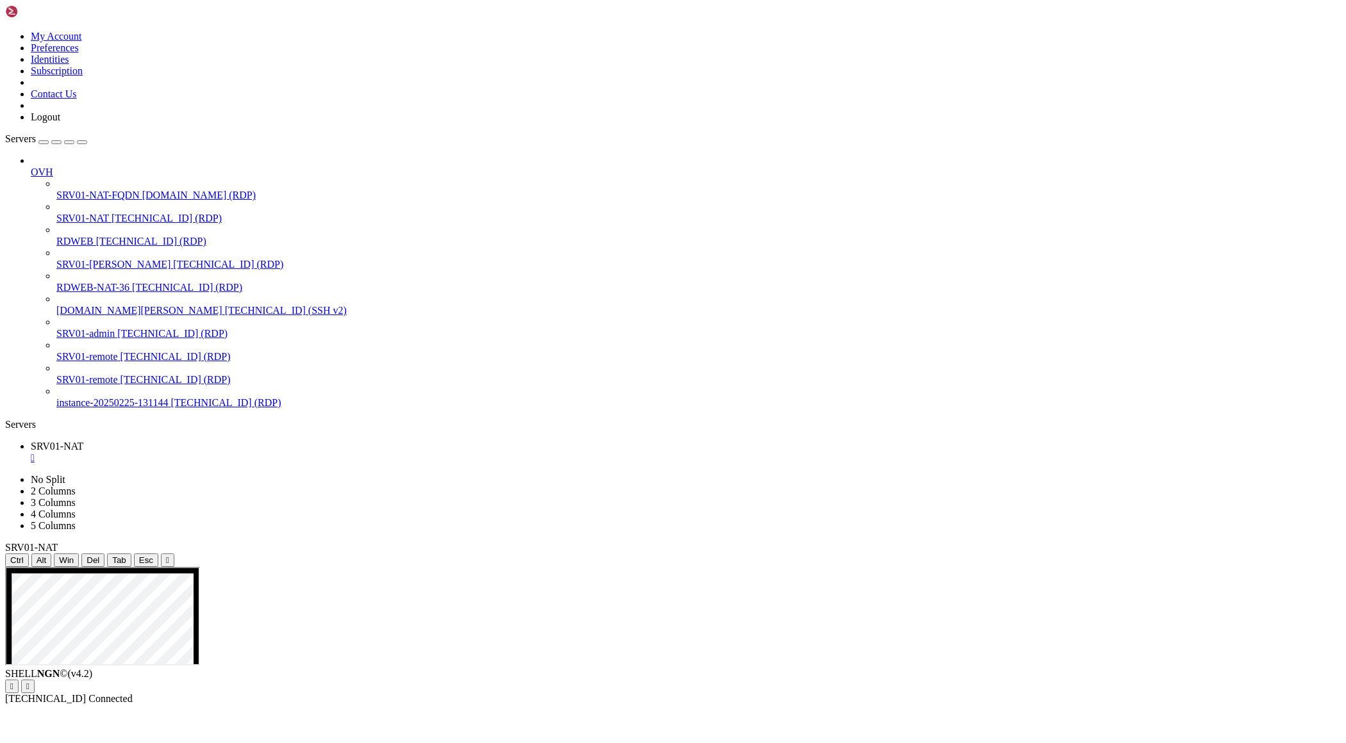
drag, startPoint x: 1055, startPoint y: 793, endPoint x: 1135, endPoint y: 819, distance: 83.7
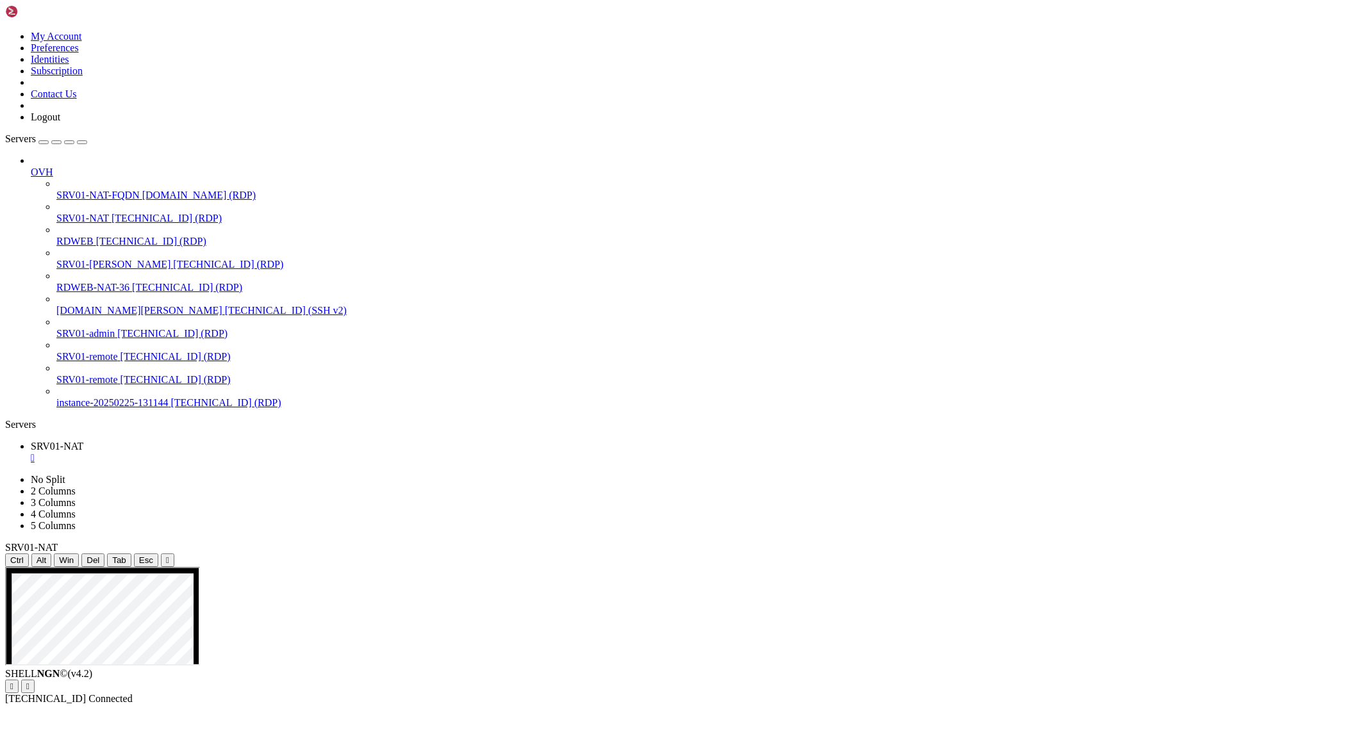
drag, startPoint x: 375, startPoint y: 1219, endPoint x: 429, endPoint y: 1249, distance: 62.2
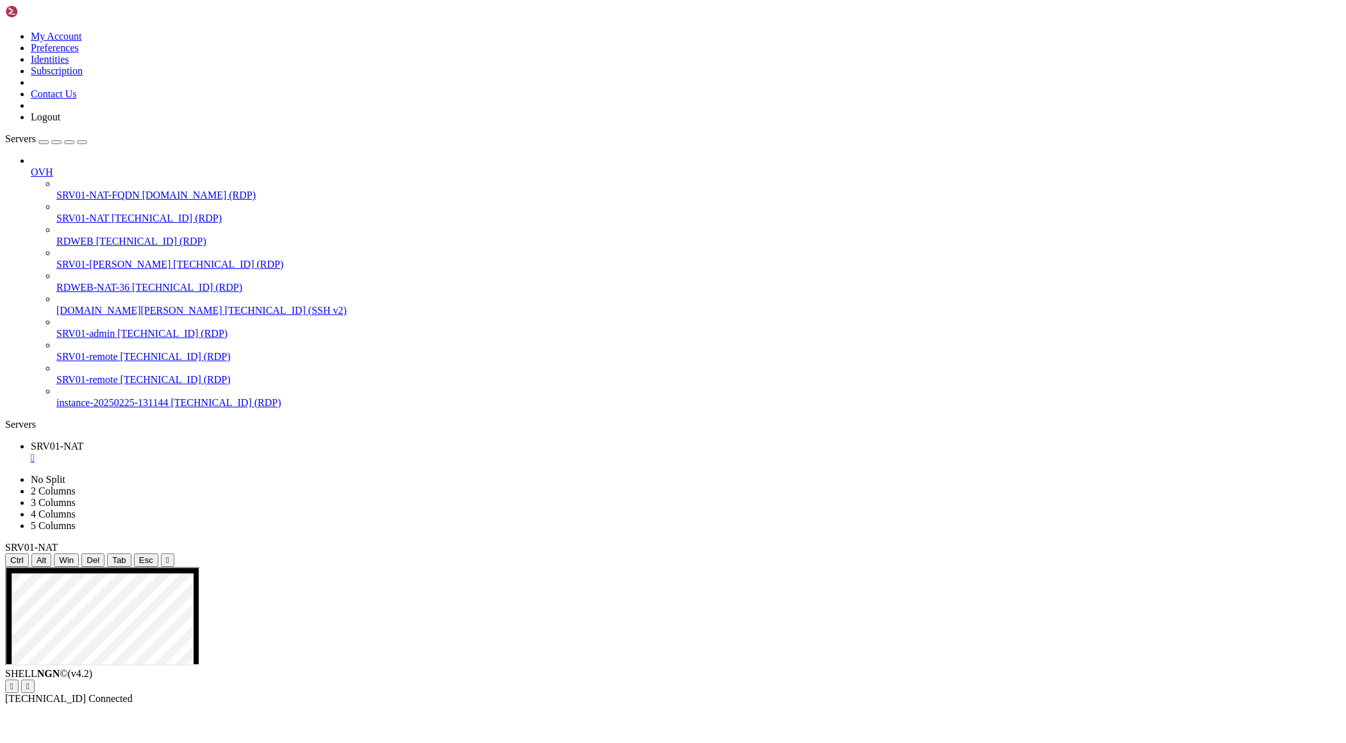
drag, startPoint x: 800, startPoint y: 956, endPoint x: 508, endPoint y: 921, distance: 294.2
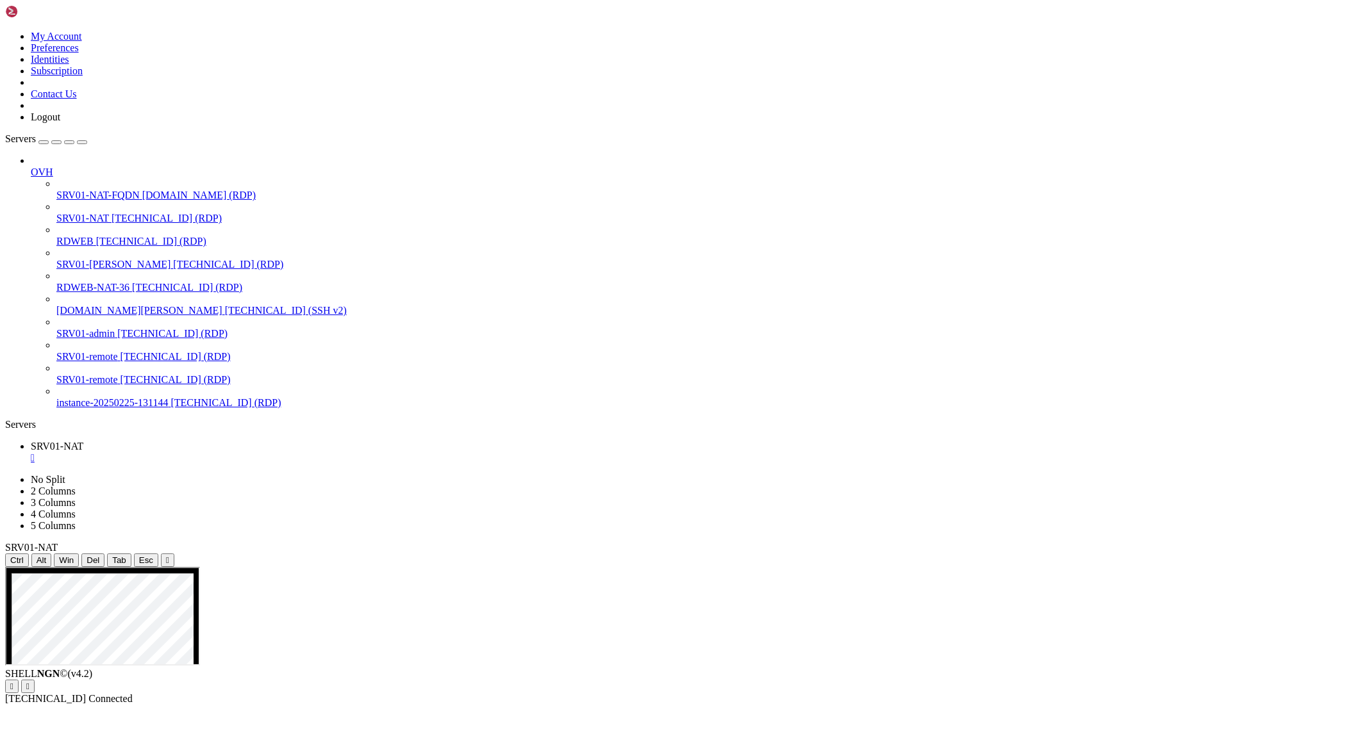
drag, startPoint x: 523, startPoint y: 917, endPoint x: 681, endPoint y: 955, distance: 162.2
drag, startPoint x: 546, startPoint y: 916, endPoint x: 772, endPoint y: 955, distance: 229.5
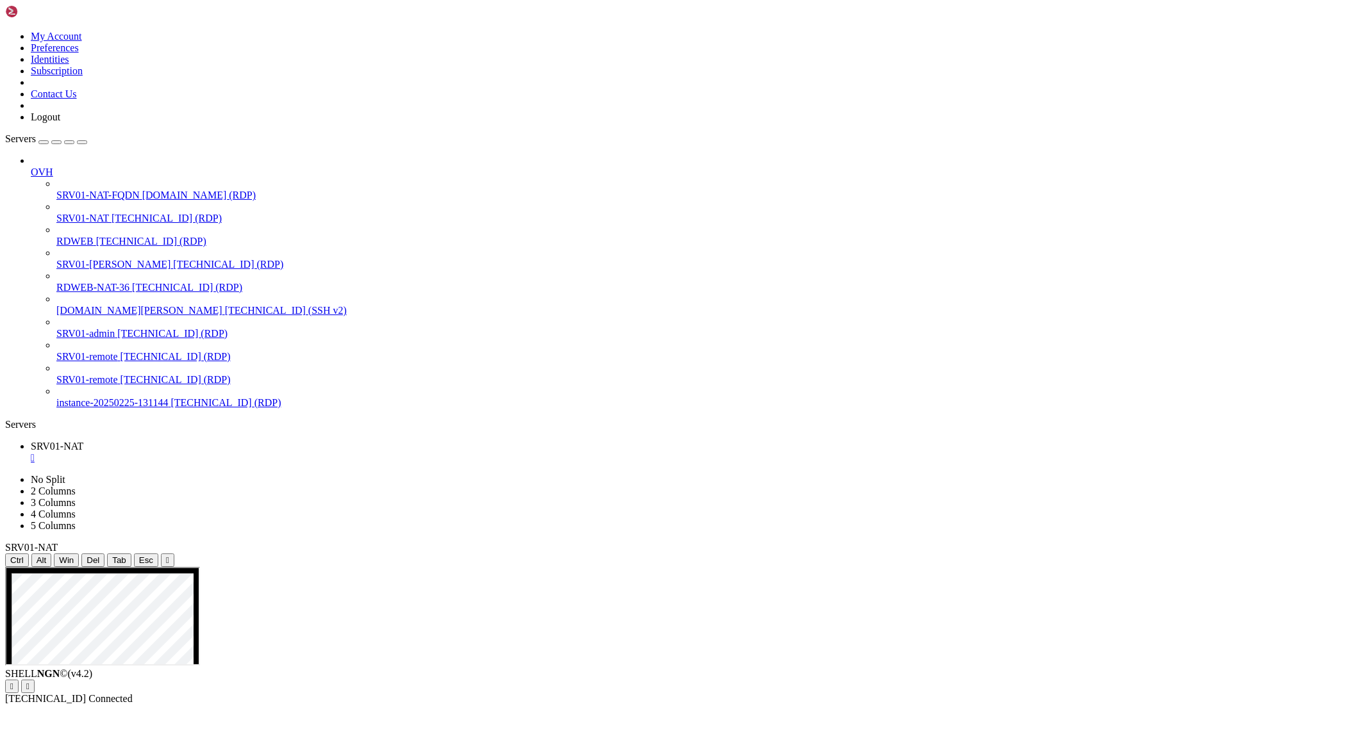
drag, startPoint x: 374, startPoint y: 752, endPoint x: 605, endPoint y: 1094, distance: 413.4
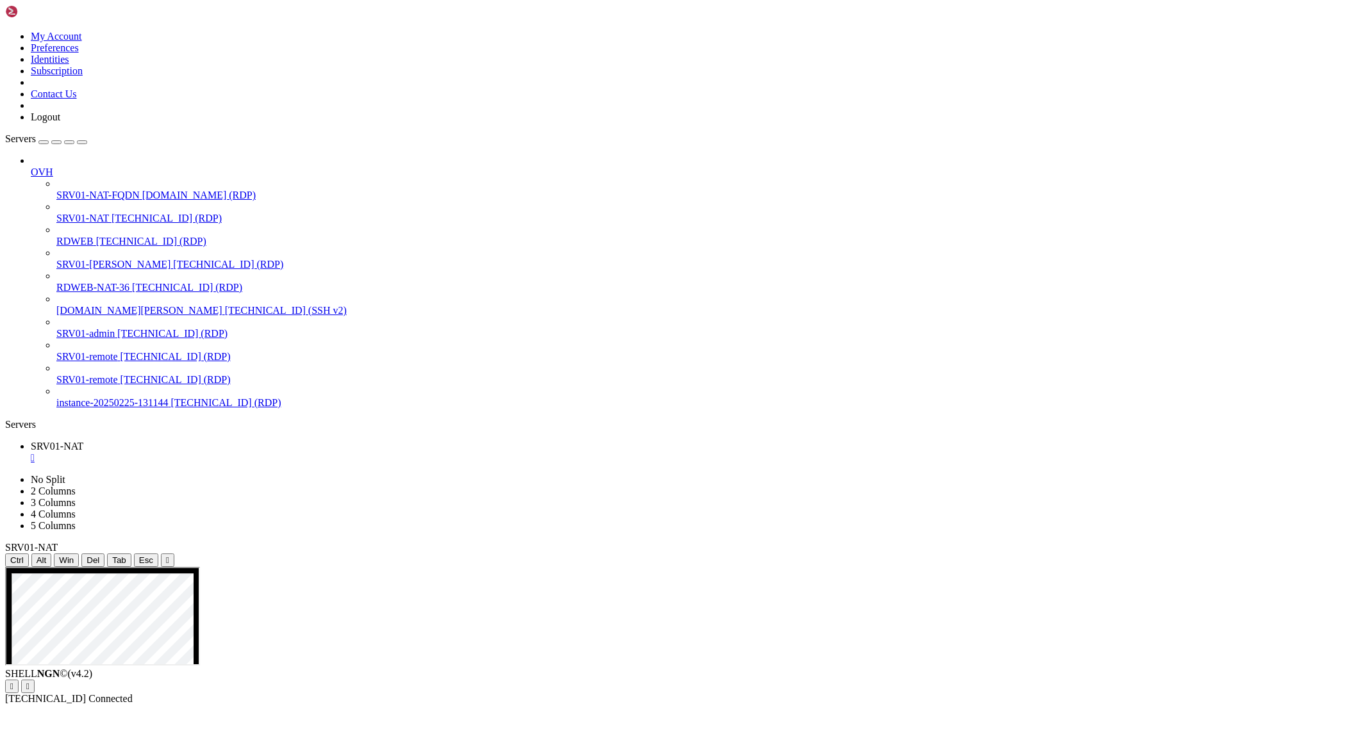
drag, startPoint x: 161, startPoint y: 605, endPoint x: 547, endPoint y: 618, distance: 386.6
drag, startPoint x: 375, startPoint y: 754, endPoint x: 527, endPoint y: 976, distance: 269.6
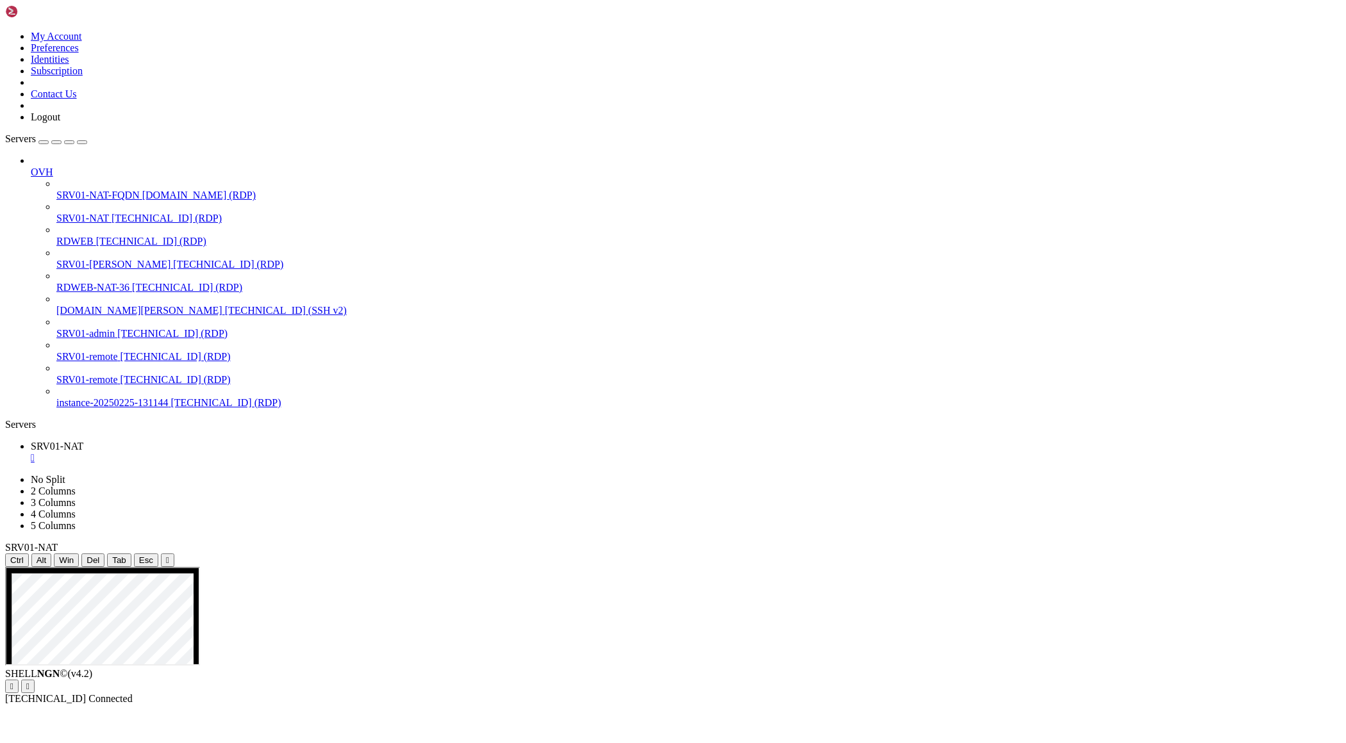
click at [445, 705] on div "SHELL NGN © (v 4.2 )   [TECHNICAL_ID] Connected" at bounding box center [672, 686] width 1335 height 37
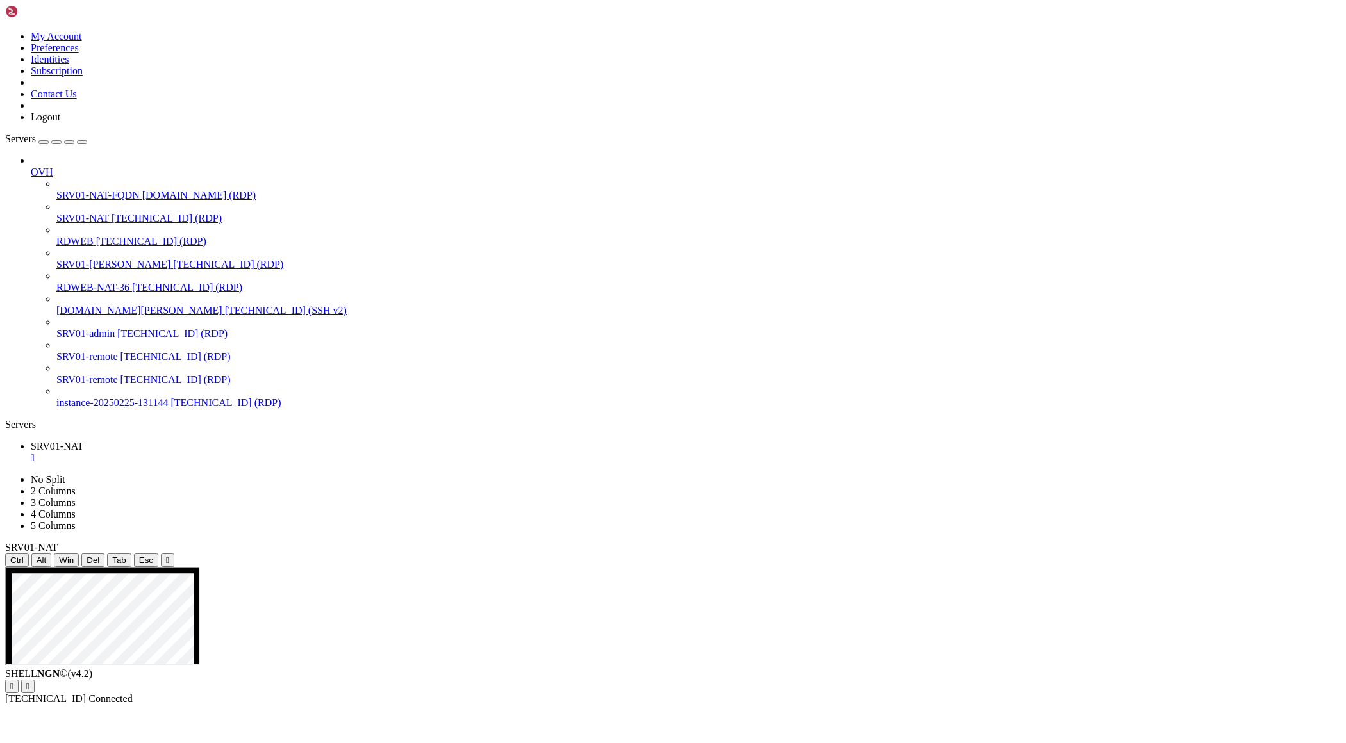
drag, startPoint x: 349, startPoint y: 1060, endPoint x: 643, endPoint y: 1139, distance: 304.3
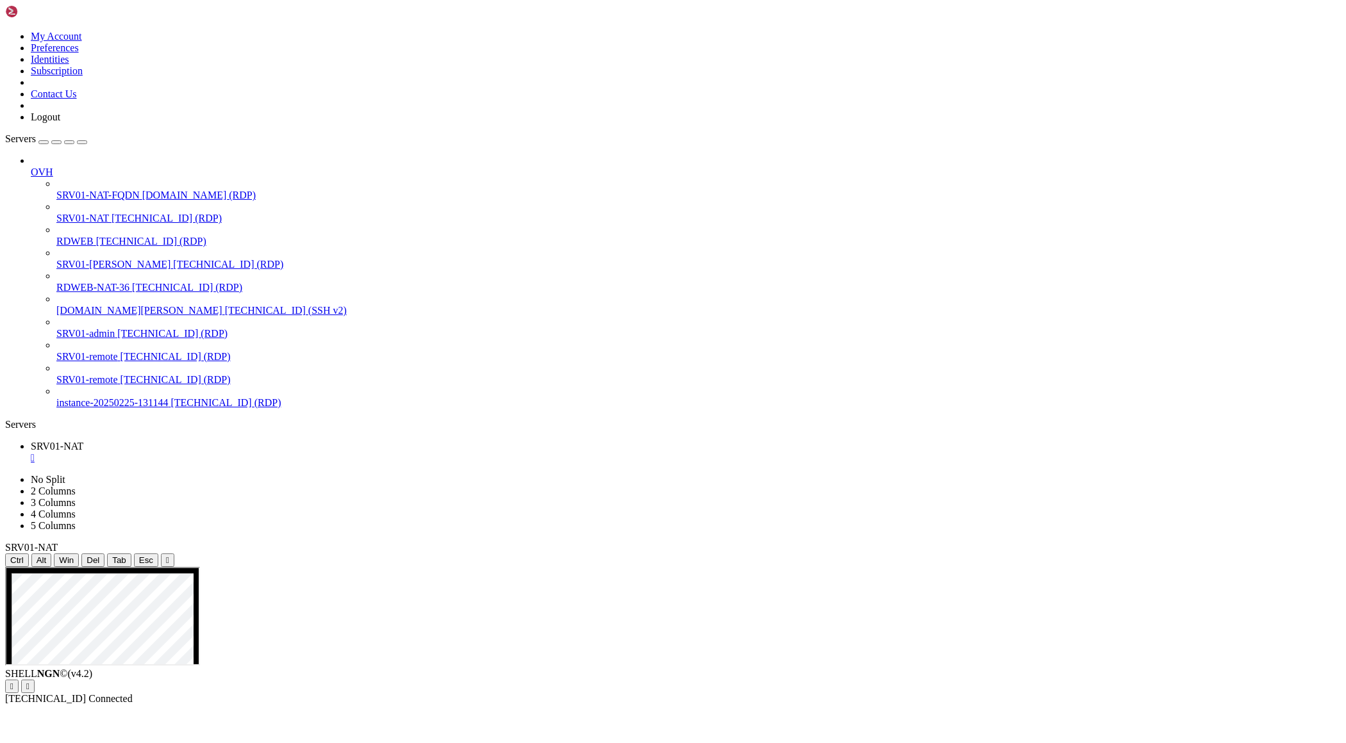
drag, startPoint x: 783, startPoint y: 1183, endPoint x: 1332, endPoint y: 1162, distance: 549.5
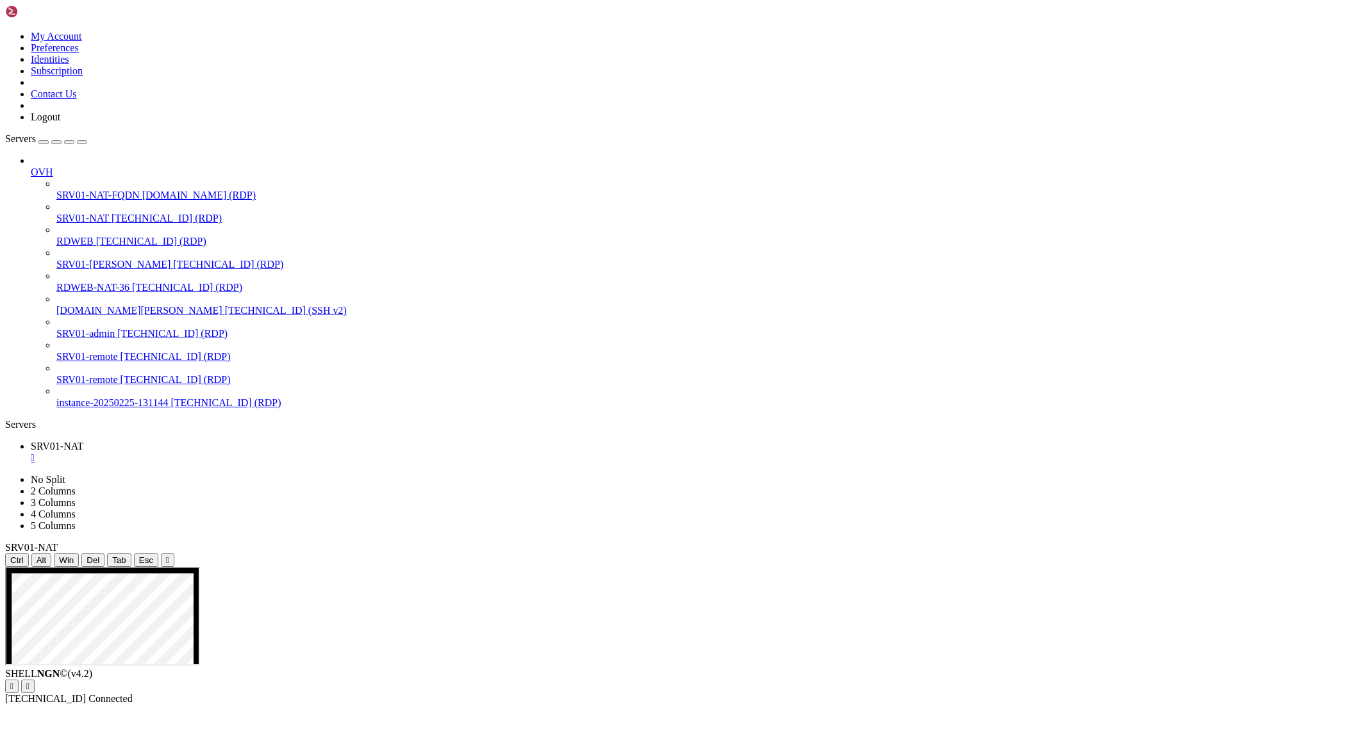
drag, startPoint x: 1019, startPoint y: 975, endPoint x: 662, endPoint y: 883, distance: 368.6
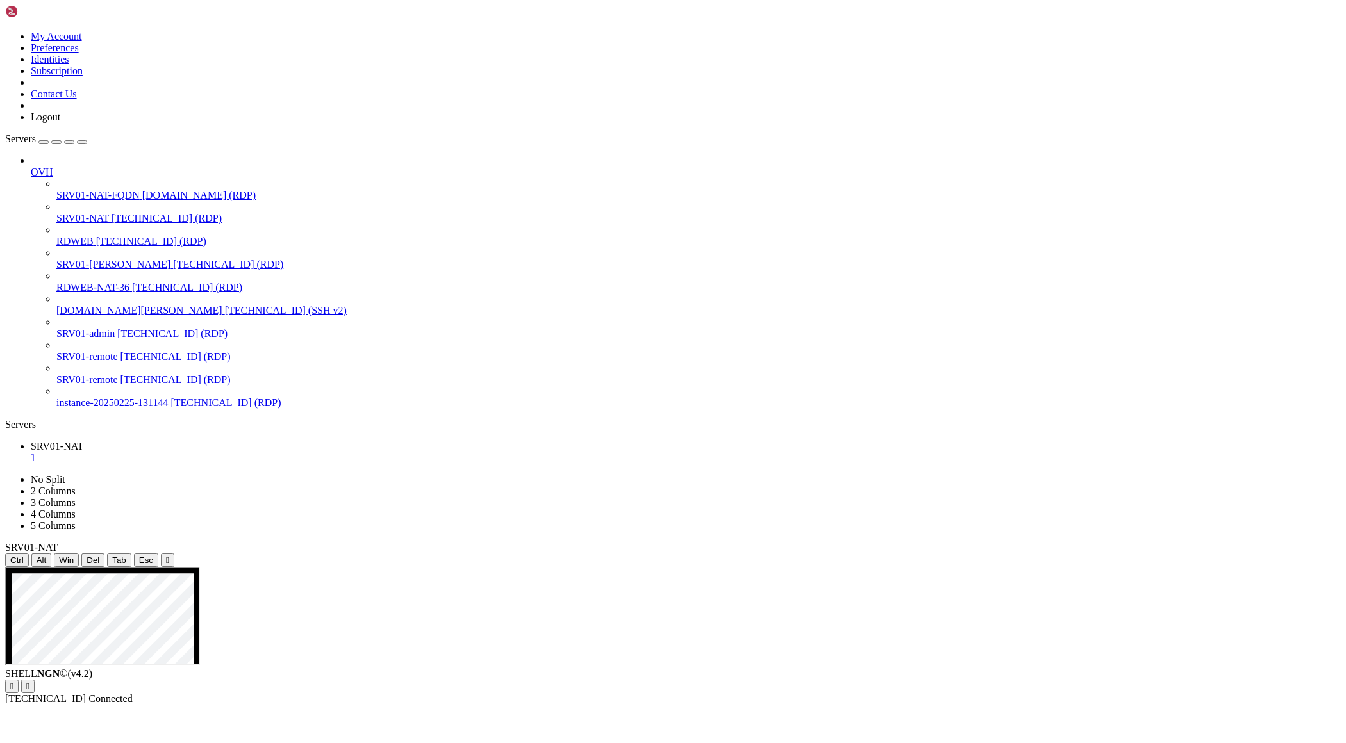
drag, startPoint x: 368, startPoint y: 961, endPoint x: 875, endPoint y: 1205, distance: 562.6
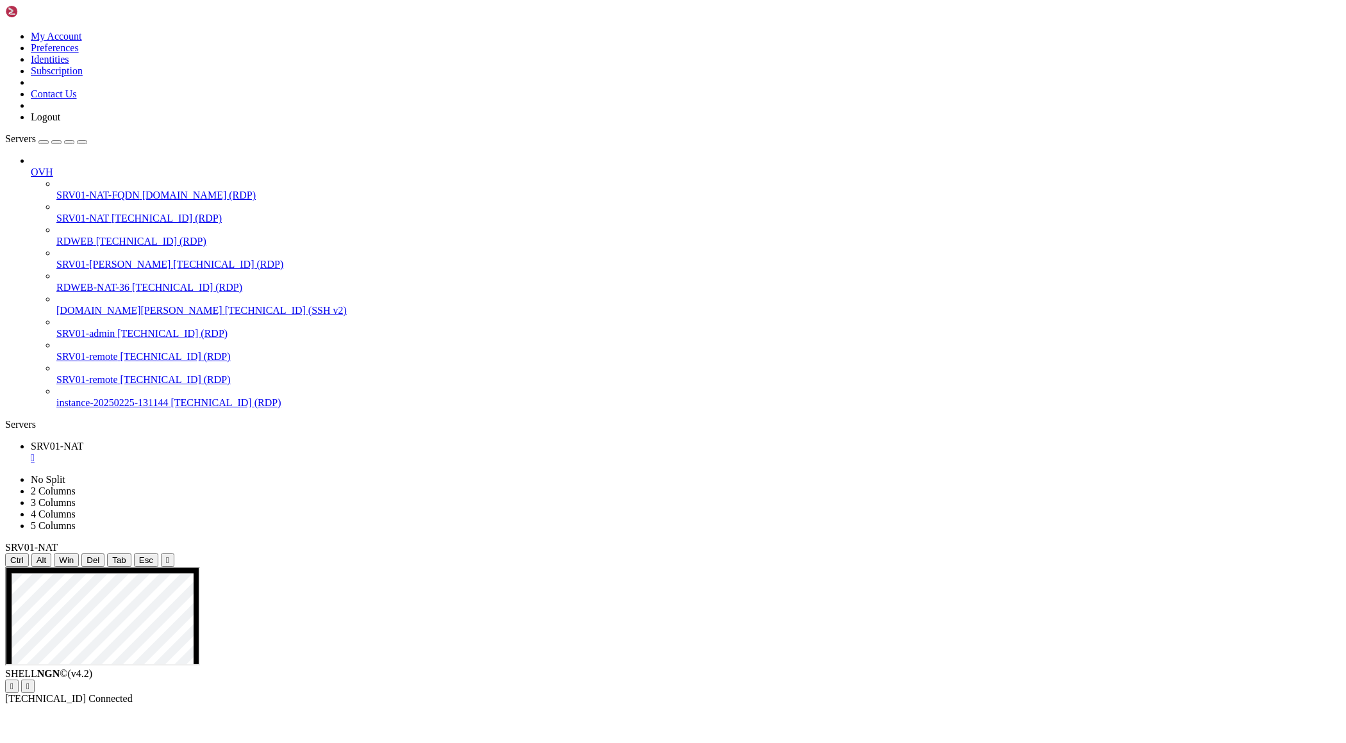
drag, startPoint x: 789, startPoint y: 949, endPoint x: 361, endPoint y: 905, distance: 430.2
drag, startPoint x: 796, startPoint y: 948, endPoint x: 344, endPoint y: 906, distance: 454.3
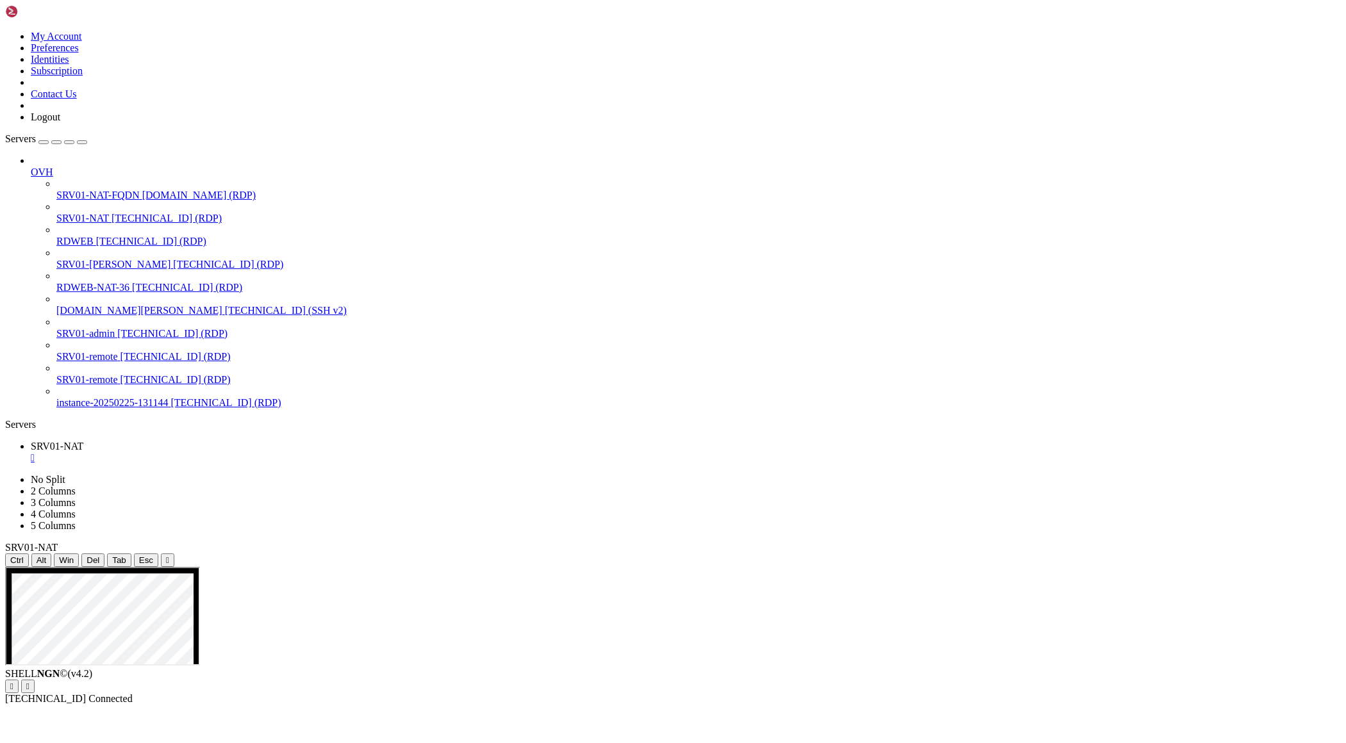
click at [573, 705] on div "SHELL NGN © (v 4.2 )   [TECHNICAL_ID] Connected" at bounding box center [672, 686] width 1335 height 37
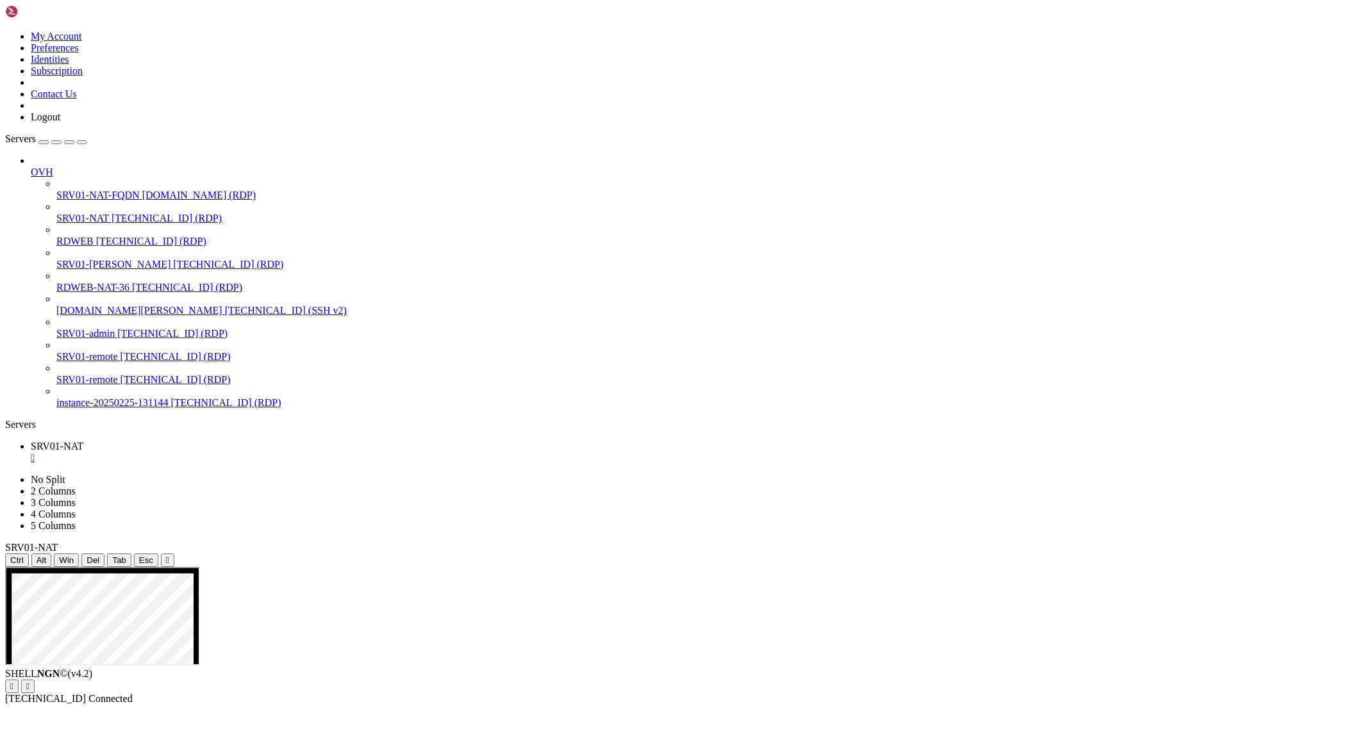
drag, startPoint x: 640, startPoint y: 702, endPoint x: 908, endPoint y: 1155, distance: 525.7
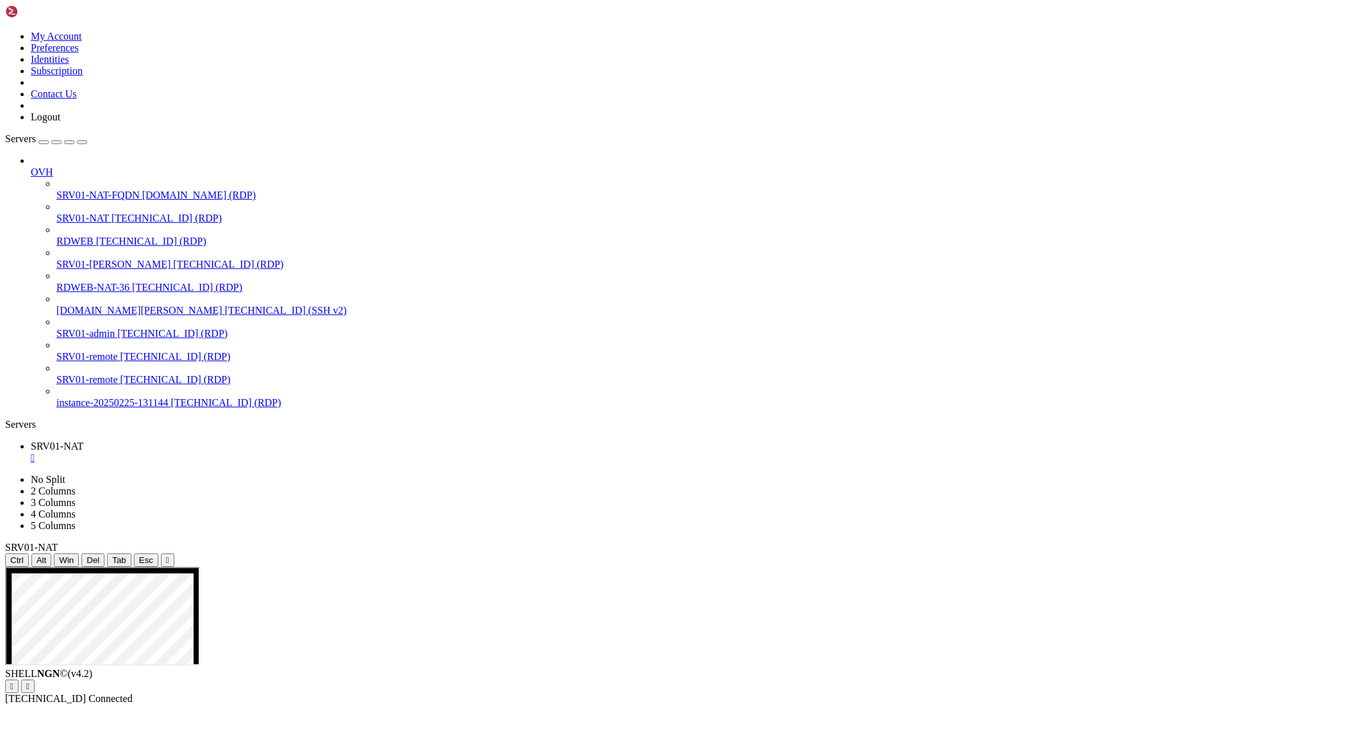
drag, startPoint x: 875, startPoint y: 841, endPoint x: 700, endPoint y: 695, distance: 227.5
drag, startPoint x: 708, startPoint y: 905, endPoint x: 904, endPoint y: 997, distance: 216.7
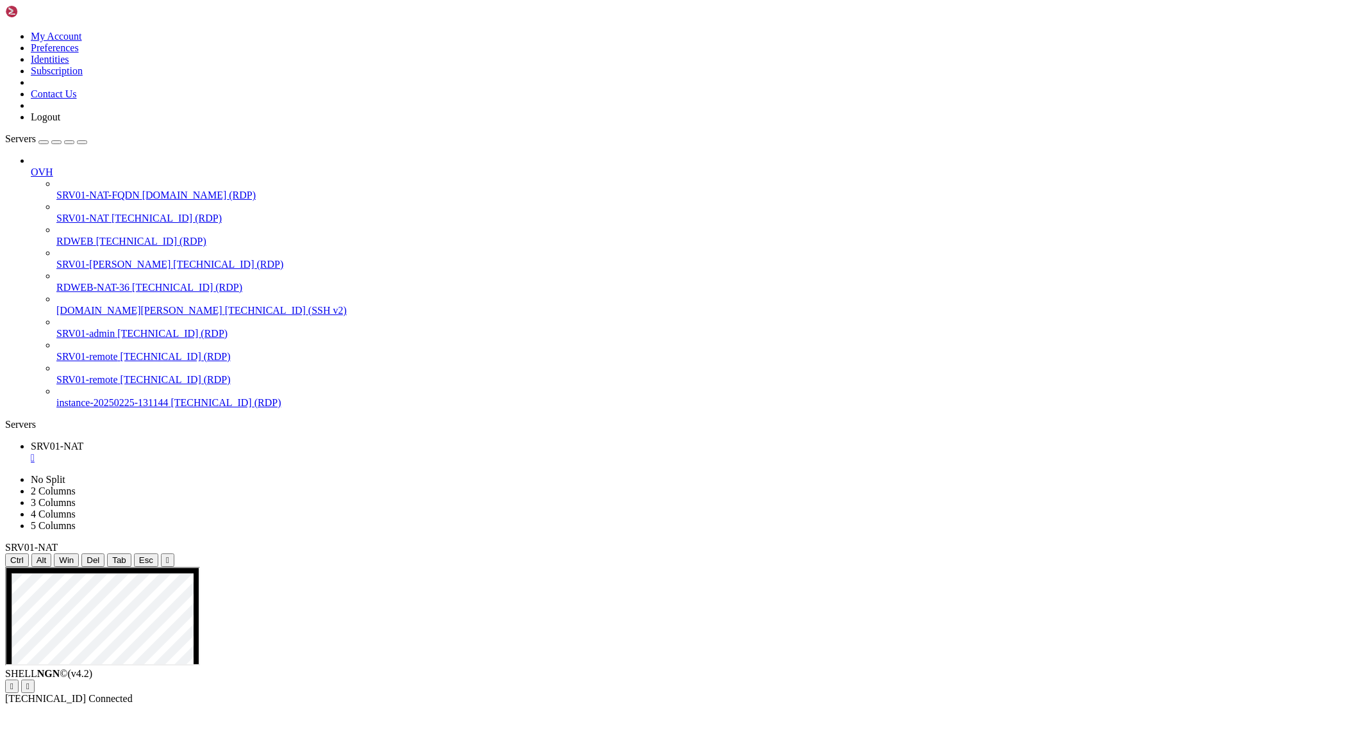
drag, startPoint x: 362, startPoint y: 992, endPoint x: 932, endPoint y: 1219, distance: 613.9
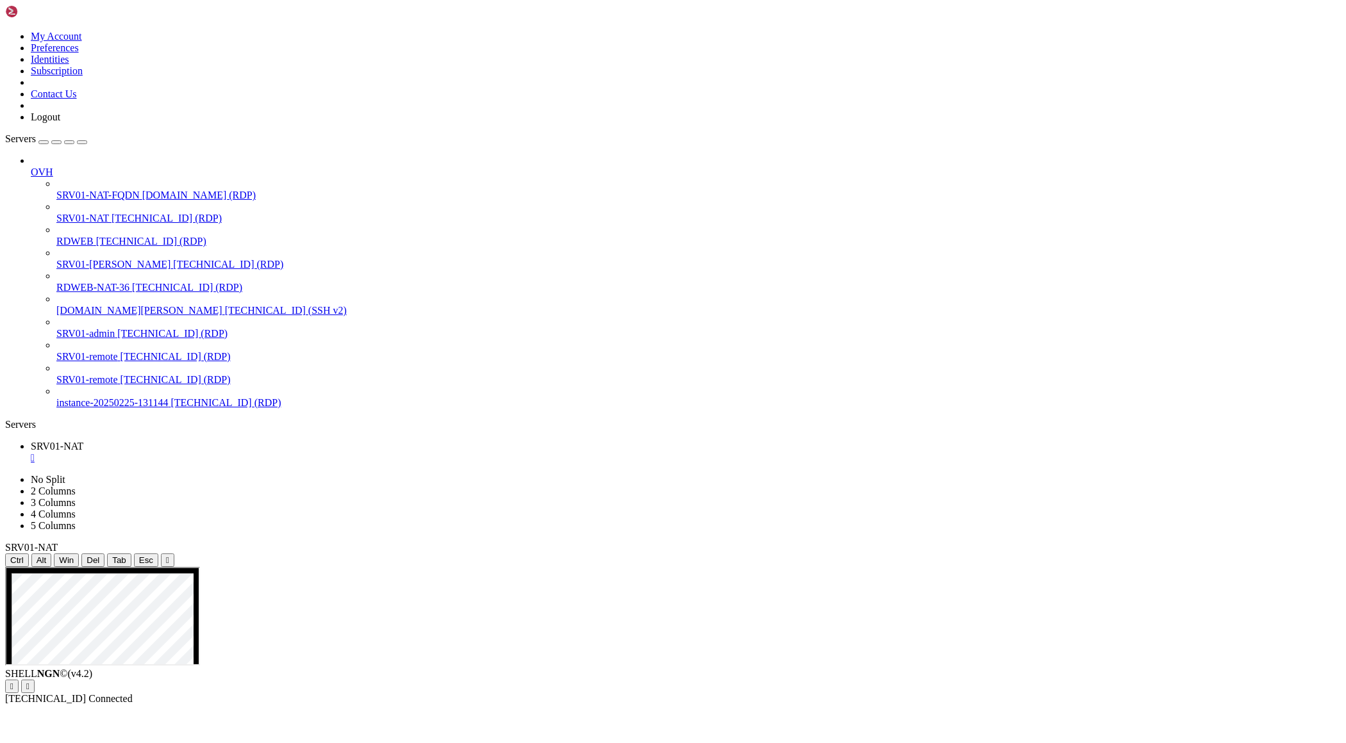
drag, startPoint x: 695, startPoint y: 847, endPoint x: 935, endPoint y: 904, distance: 247.6
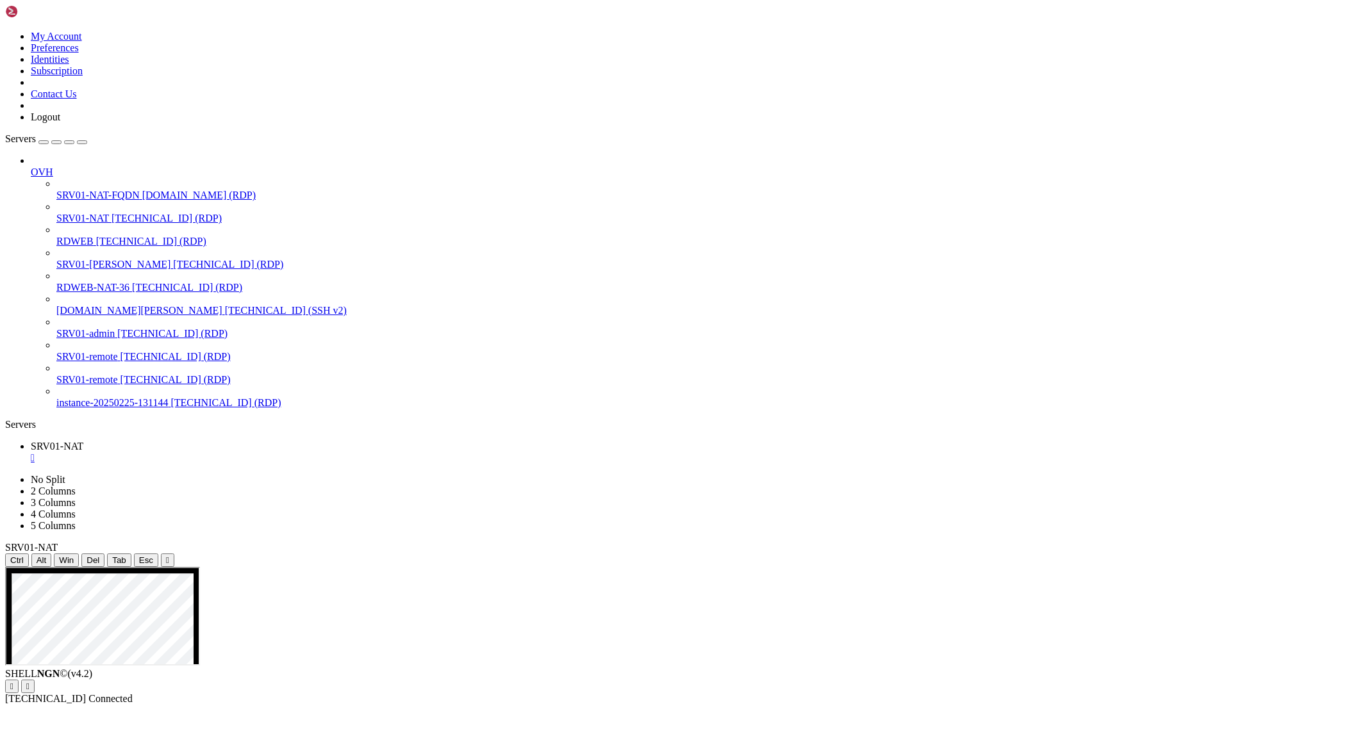
drag, startPoint x: 701, startPoint y: 921, endPoint x: 898, endPoint y: 1087, distance: 257.8
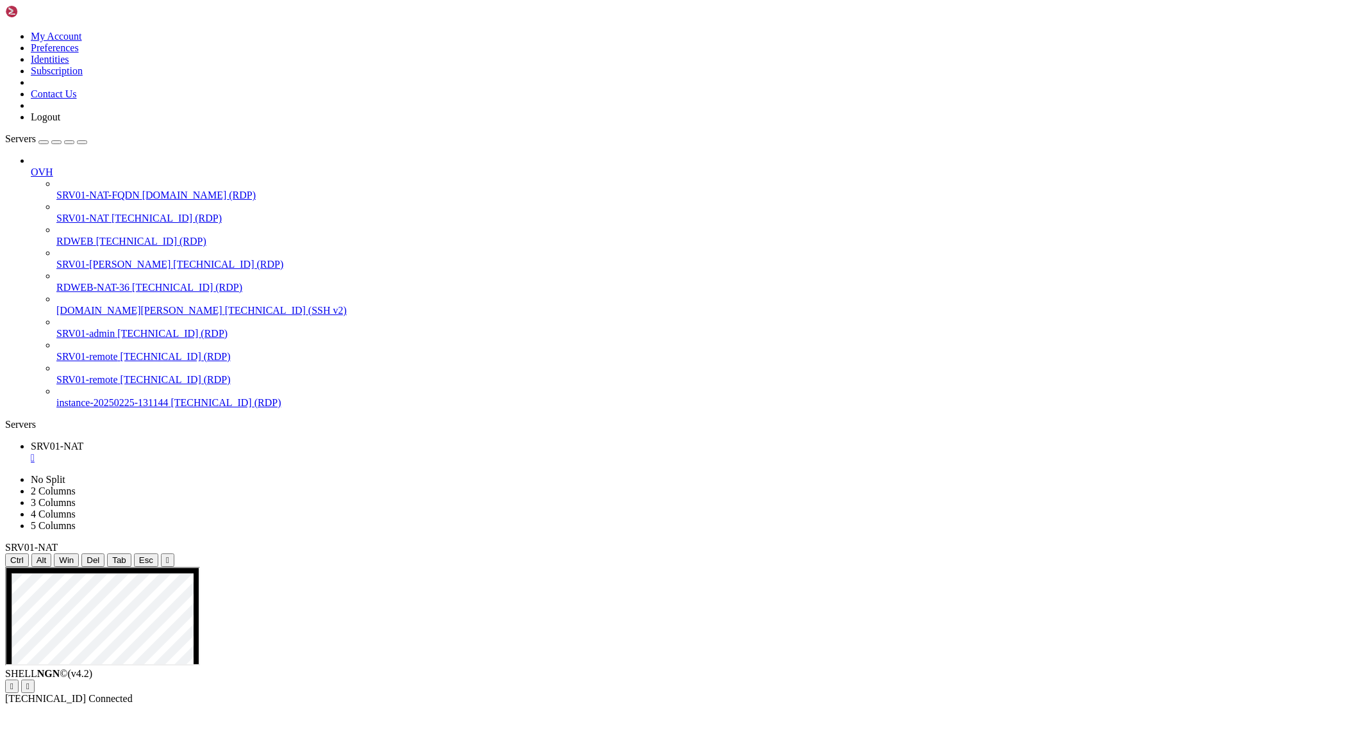
drag, startPoint x: 701, startPoint y: 916, endPoint x: 878, endPoint y: 1059, distance: 227.9
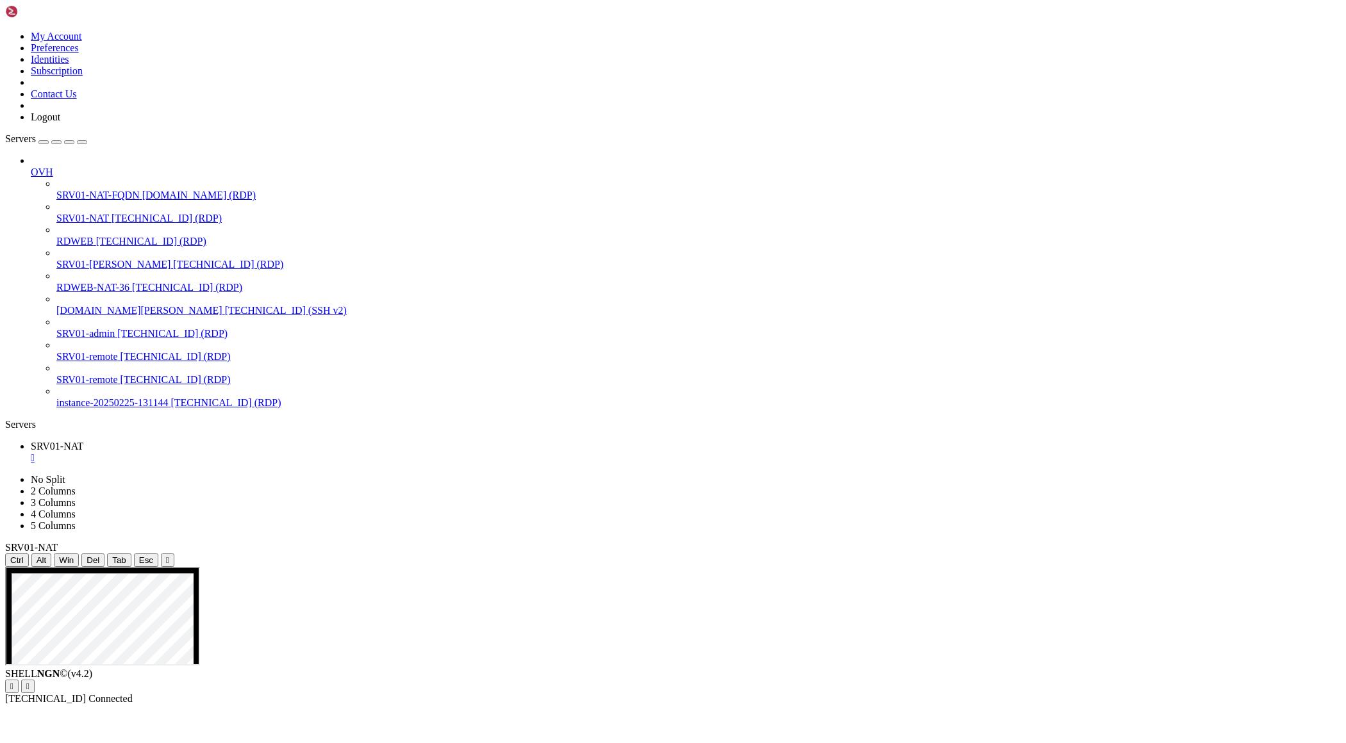
drag, startPoint x: 701, startPoint y: 916, endPoint x: 928, endPoint y: 1073, distance: 275.5
drag, startPoint x: 702, startPoint y: 915, endPoint x: 909, endPoint y: 1058, distance: 251.5
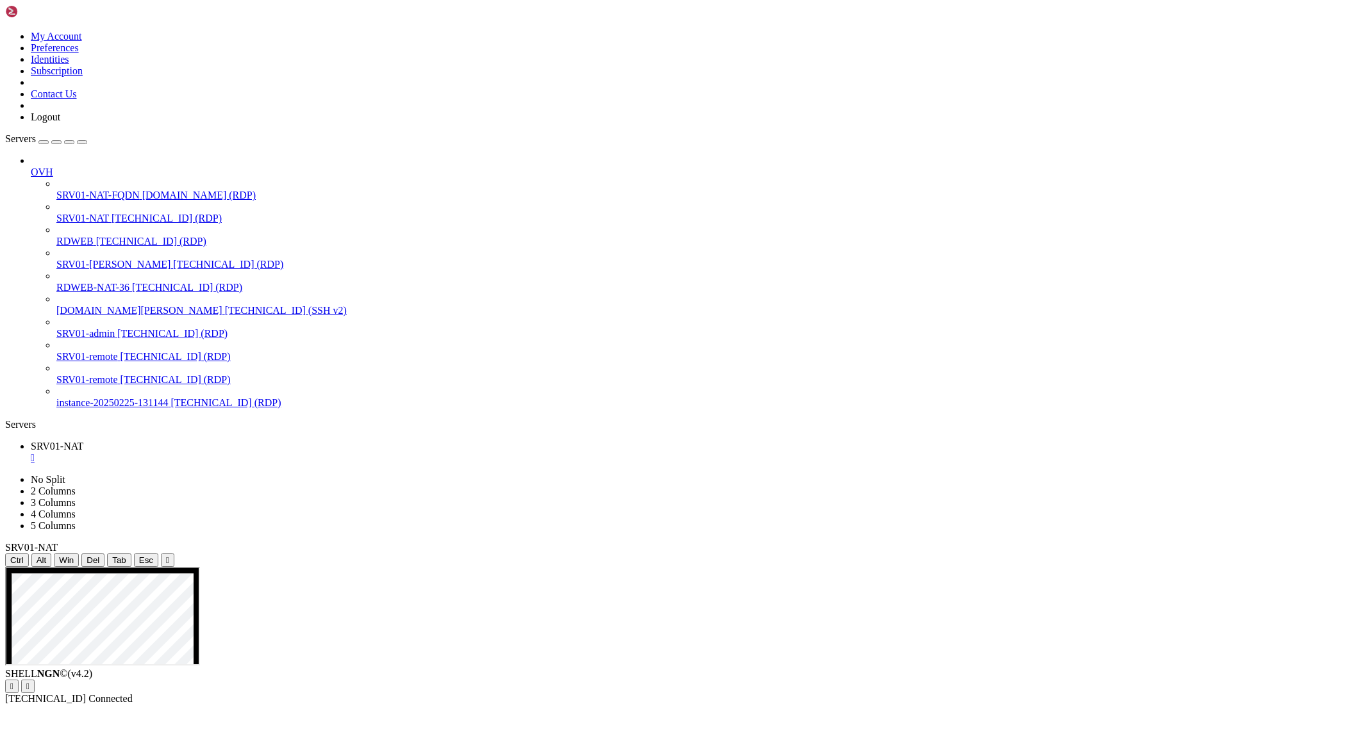
drag, startPoint x: 701, startPoint y: 637, endPoint x: 927, endPoint y: 874, distance: 327.2
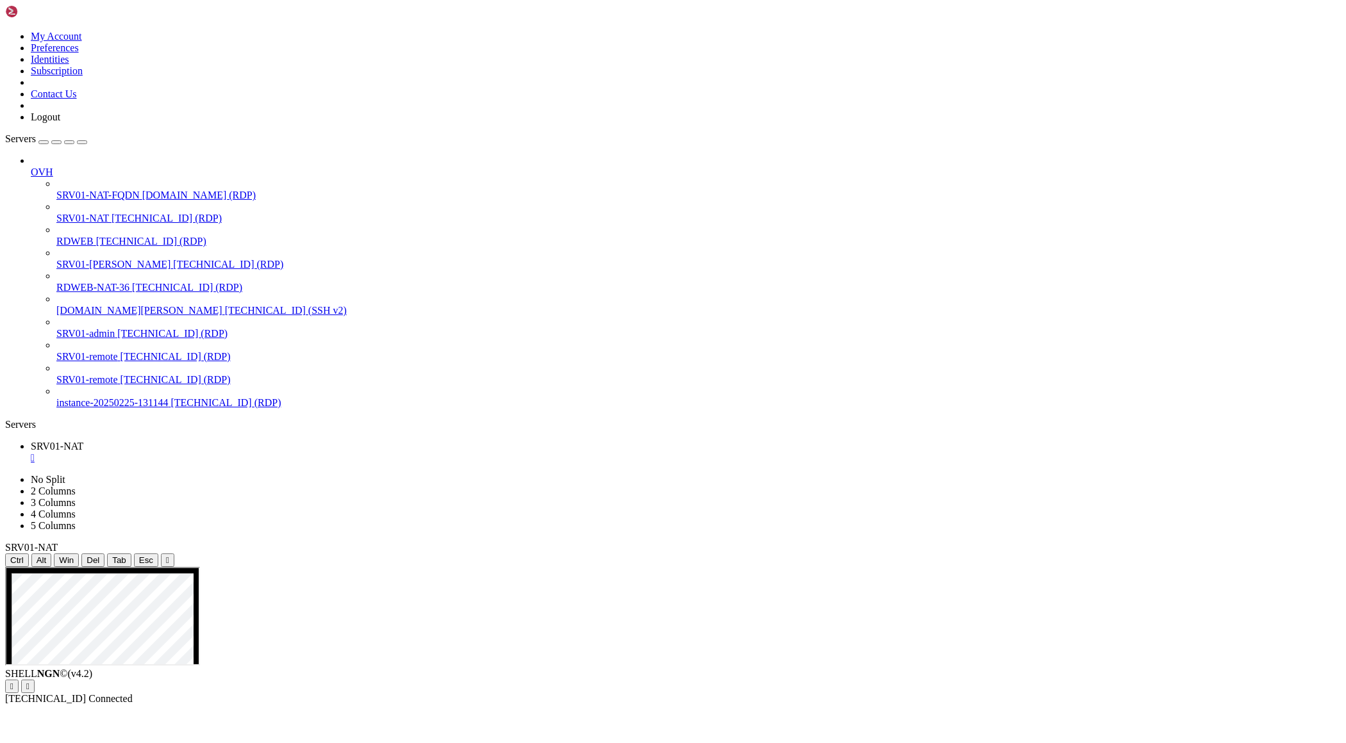
drag, startPoint x: 633, startPoint y: 1116, endPoint x: 349, endPoint y: 989, distance: 310.9
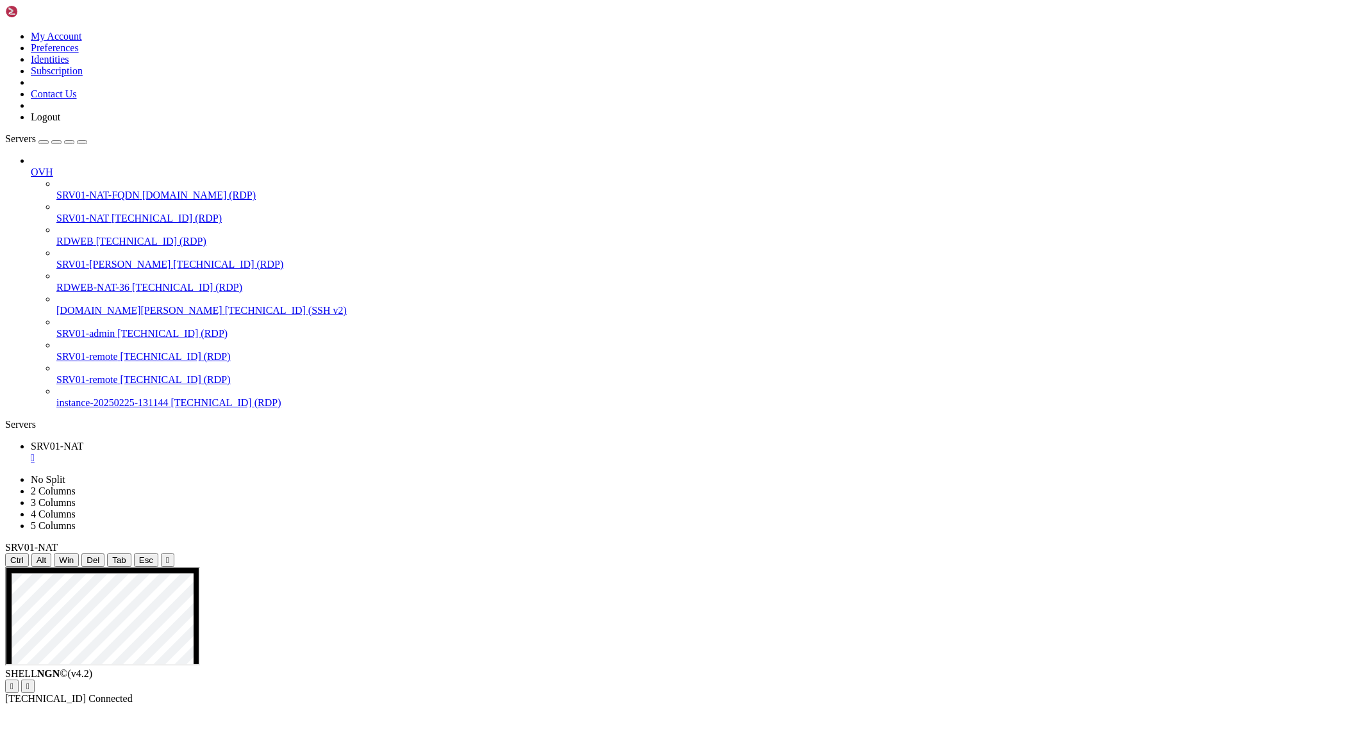
drag, startPoint x: 537, startPoint y: 795, endPoint x: 690, endPoint y: 907, distance: 189.8
drag, startPoint x: 632, startPoint y: 1120, endPoint x: 334, endPoint y: 1003, distance: 319.4
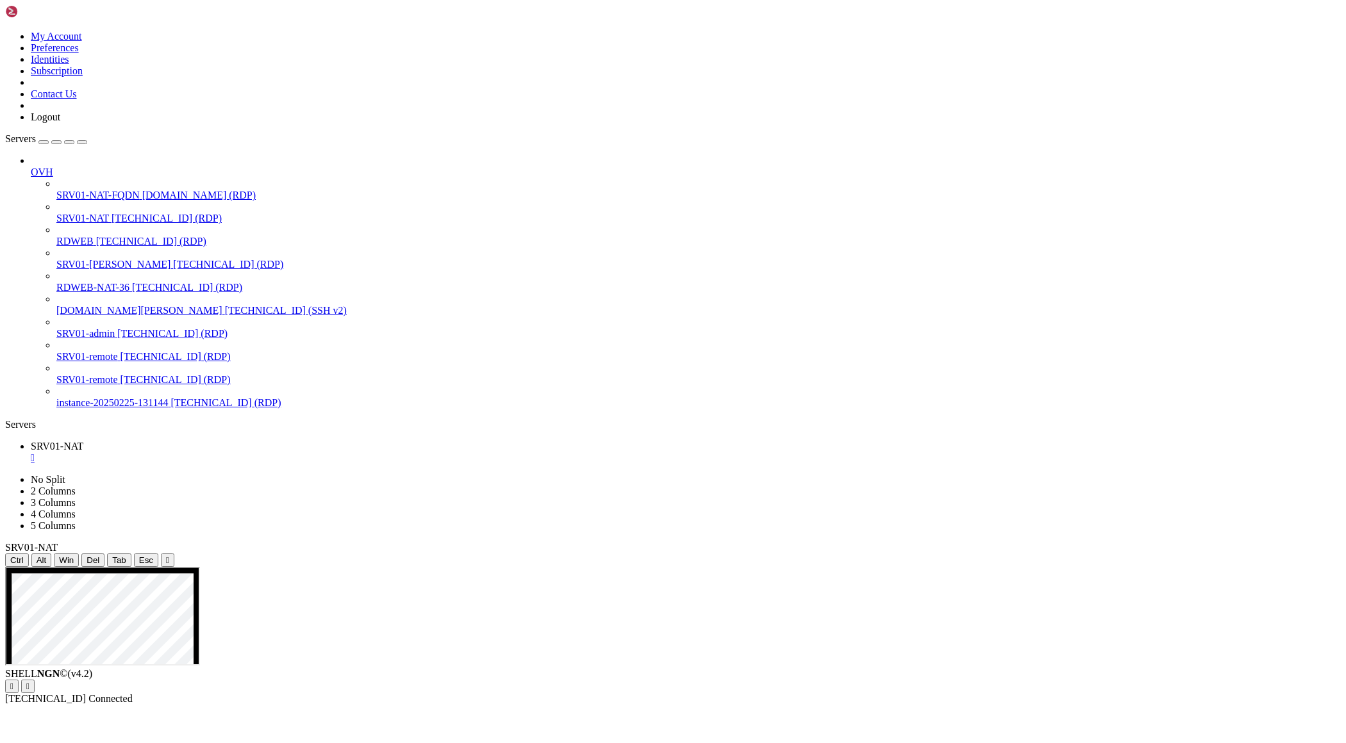
drag, startPoint x: 498, startPoint y: 852, endPoint x: 371, endPoint y: 853, distance: 126.9
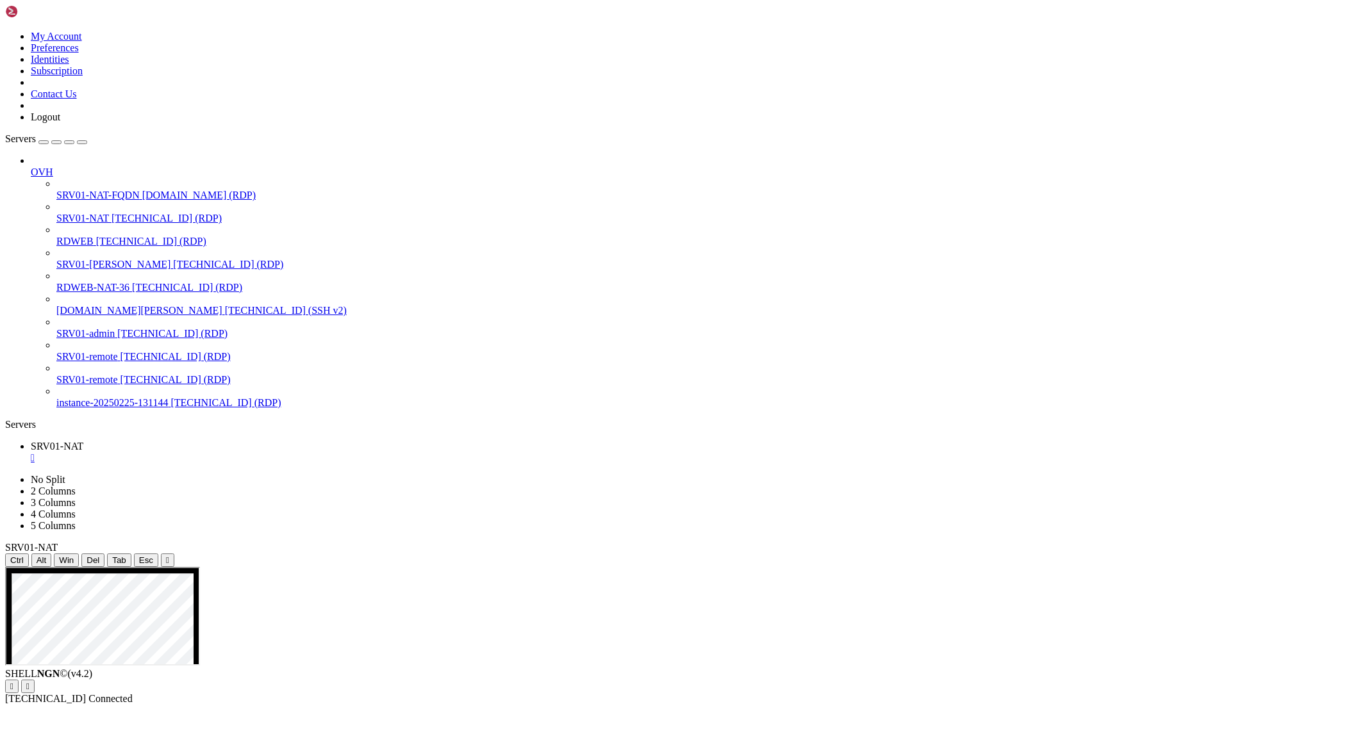
drag, startPoint x: 370, startPoint y: 751, endPoint x: 692, endPoint y: 921, distance: 364.6
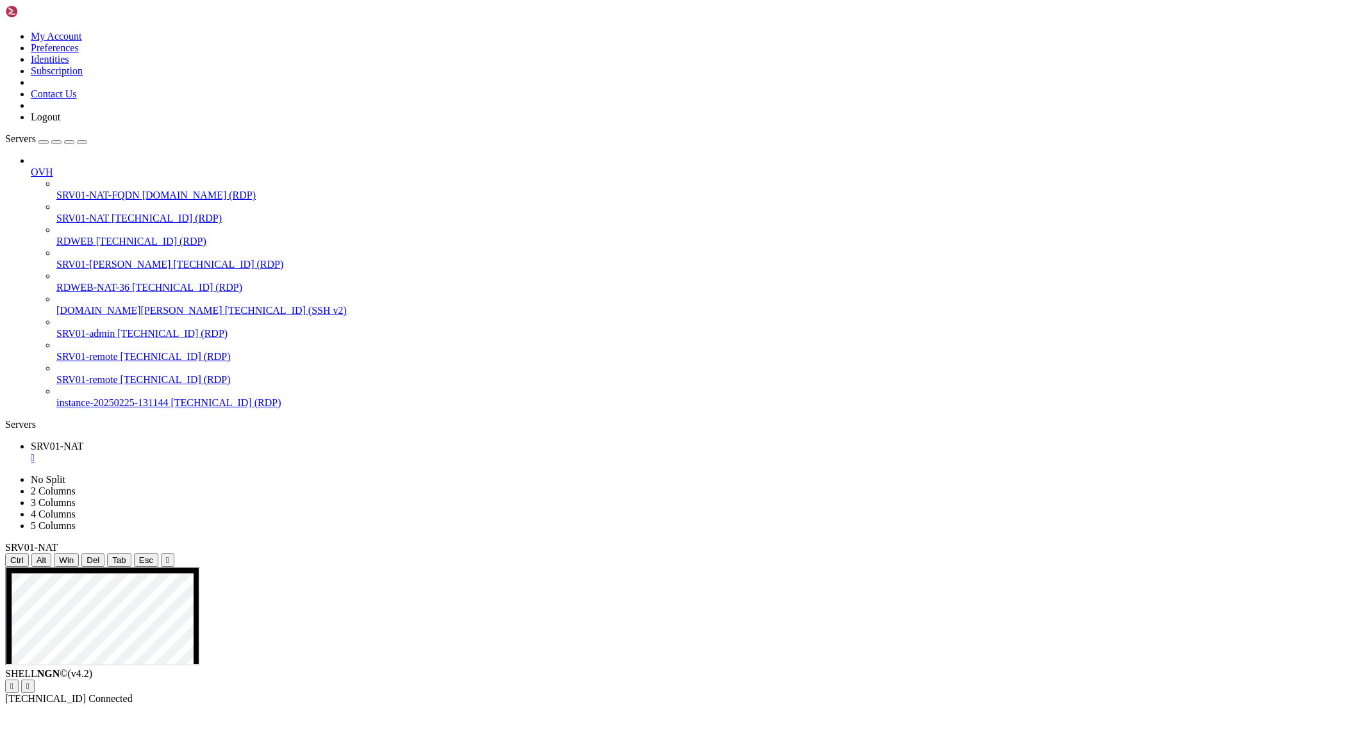
drag, startPoint x: 169, startPoint y: 607, endPoint x: 536, endPoint y: 607, distance: 367.1
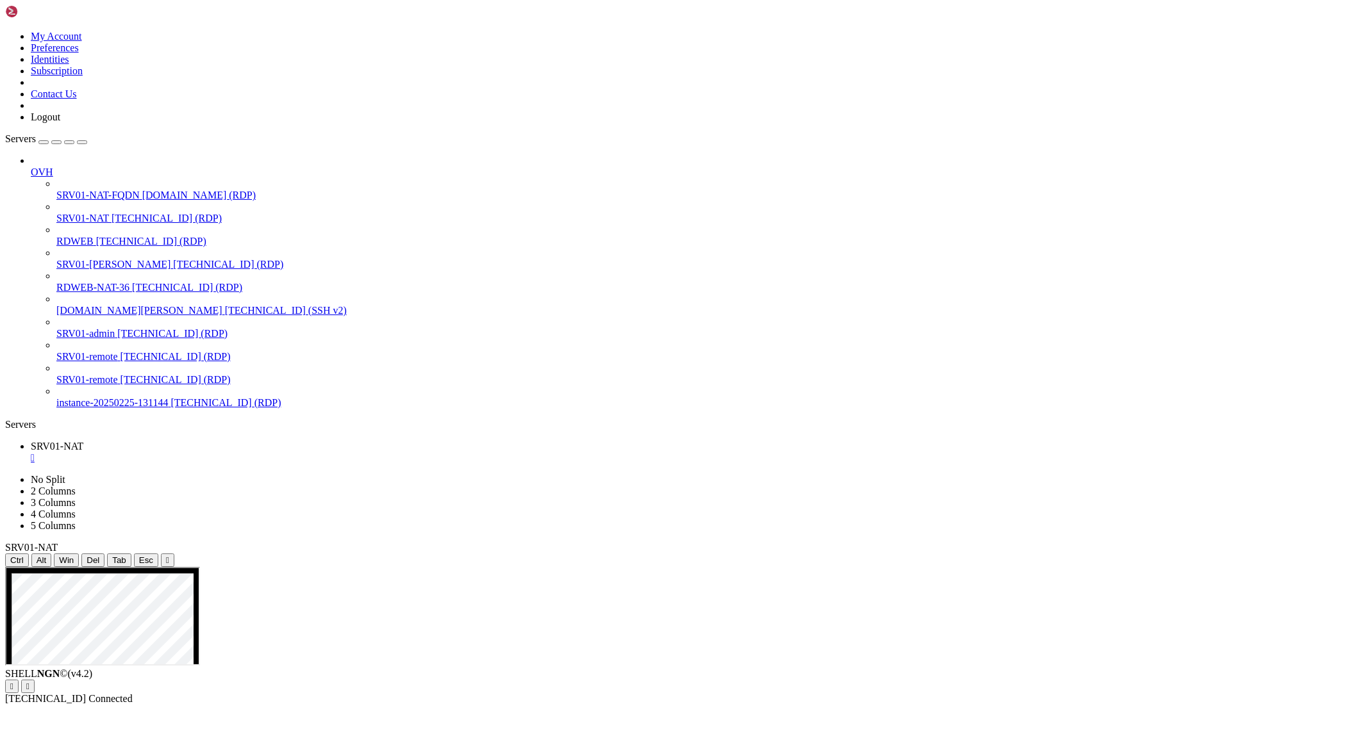
drag, startPoint x: 22, startPoint y: 1057, endPoint x: 164, endPoint y: 1053, distance: 141.6
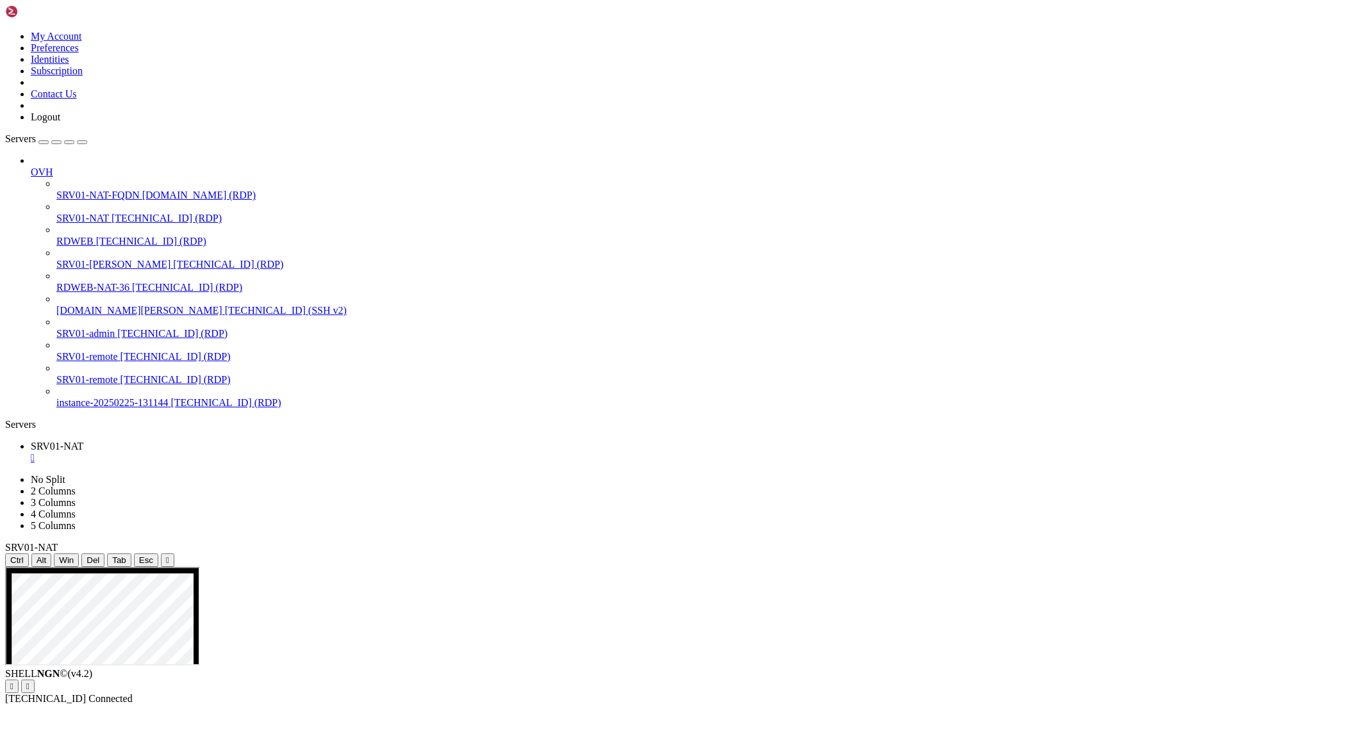
drag, startPoint x: 671, startPoint y: 745, endPoint x: 423, endPoint y: 707, distance: 250.8
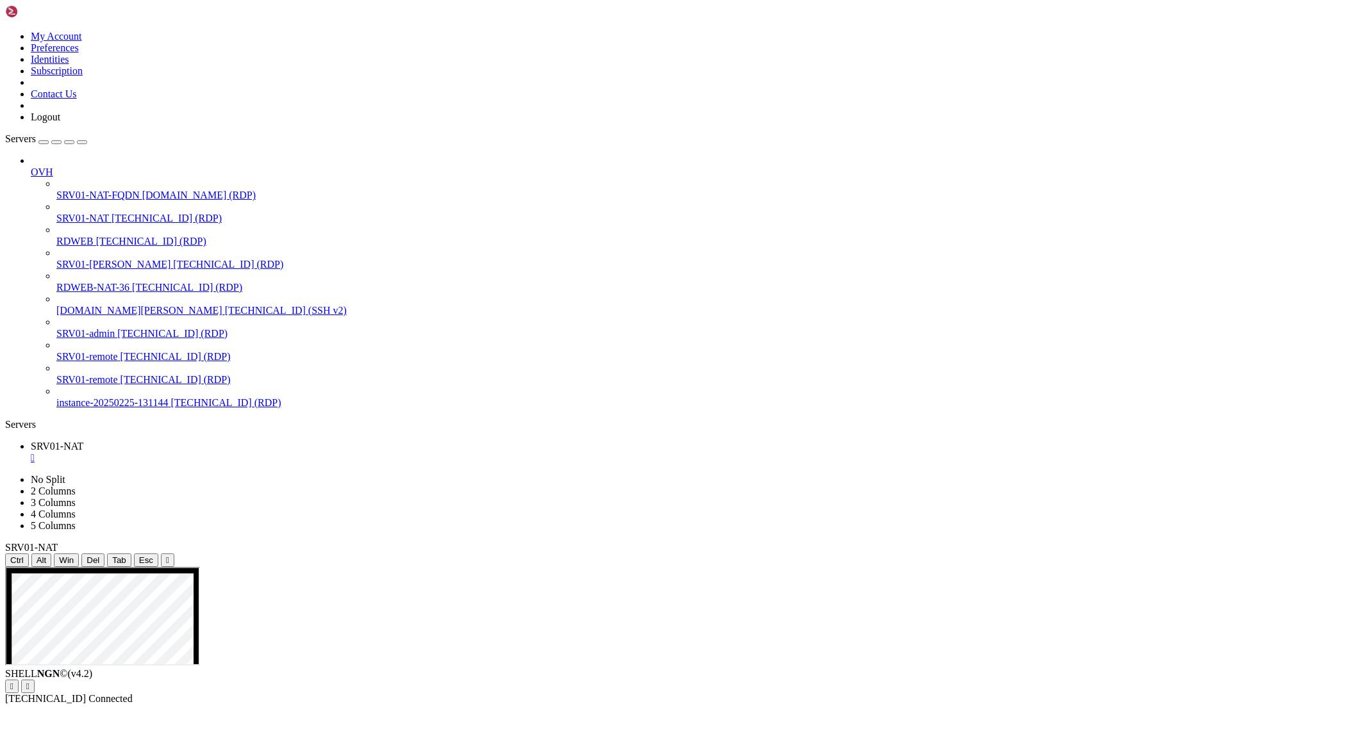
drag, startPoint x: 721, startPoint y: 725, endPoint x: 569, endPoint y: 740, distance: 153.2
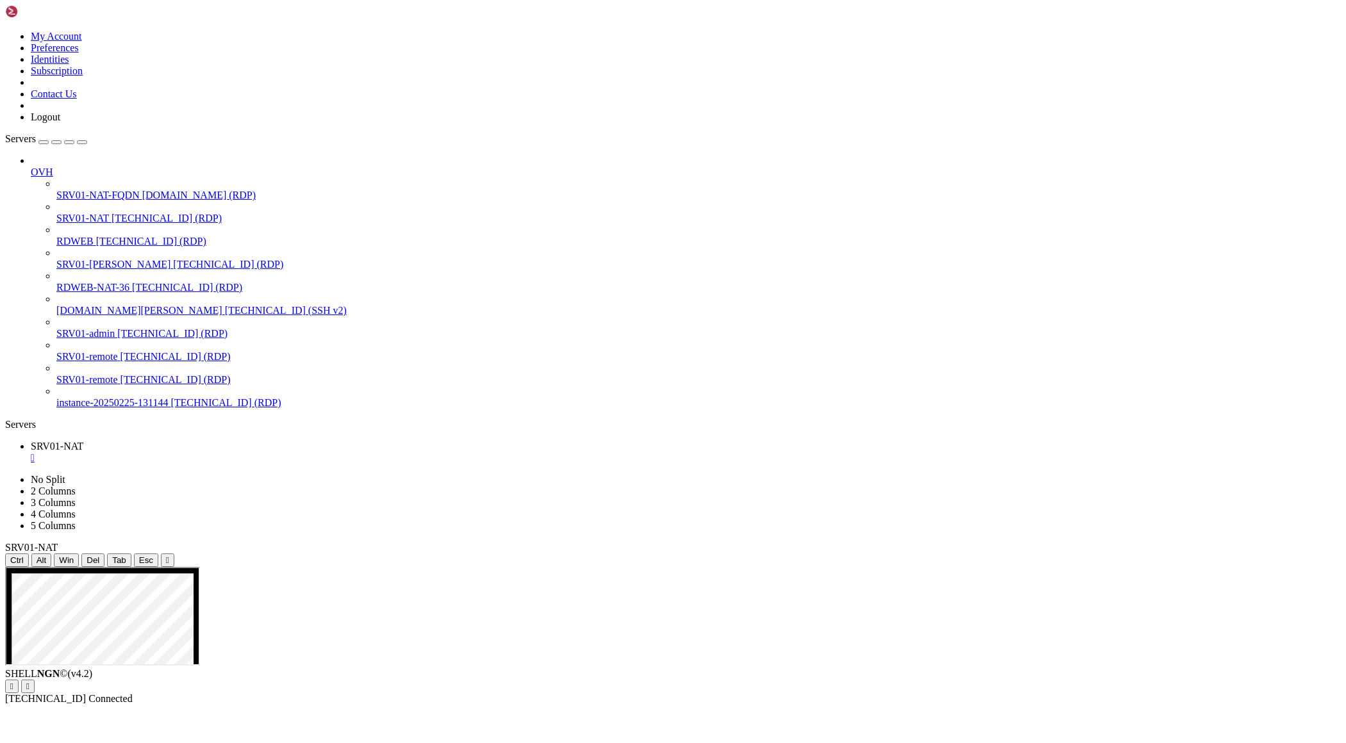
drag, startPoint x: 862, startPoint y: 796, endPoint x: 419, endPoint y: 782, distance: 443.6
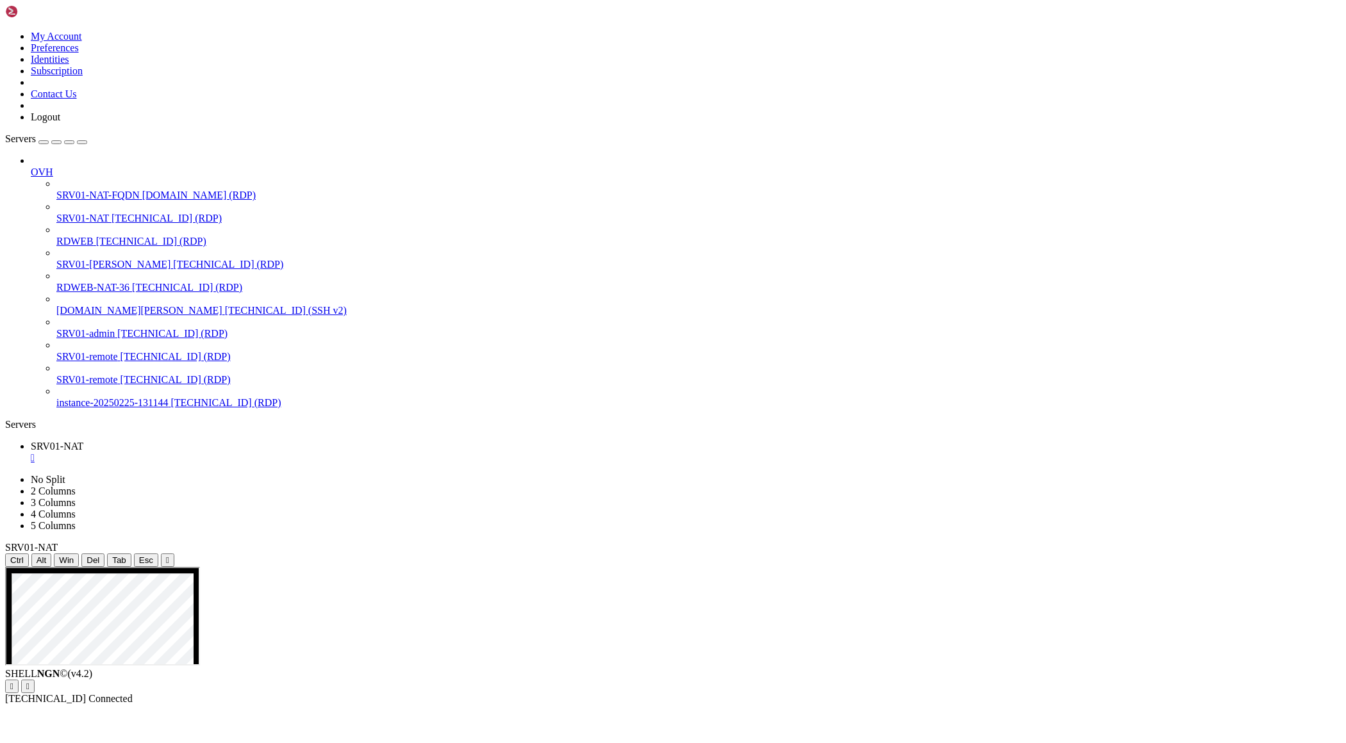
drag, startPoint x: 284, startPoint y: 852, endPoint x: 582, endPoint y: 875, distance: 298.8
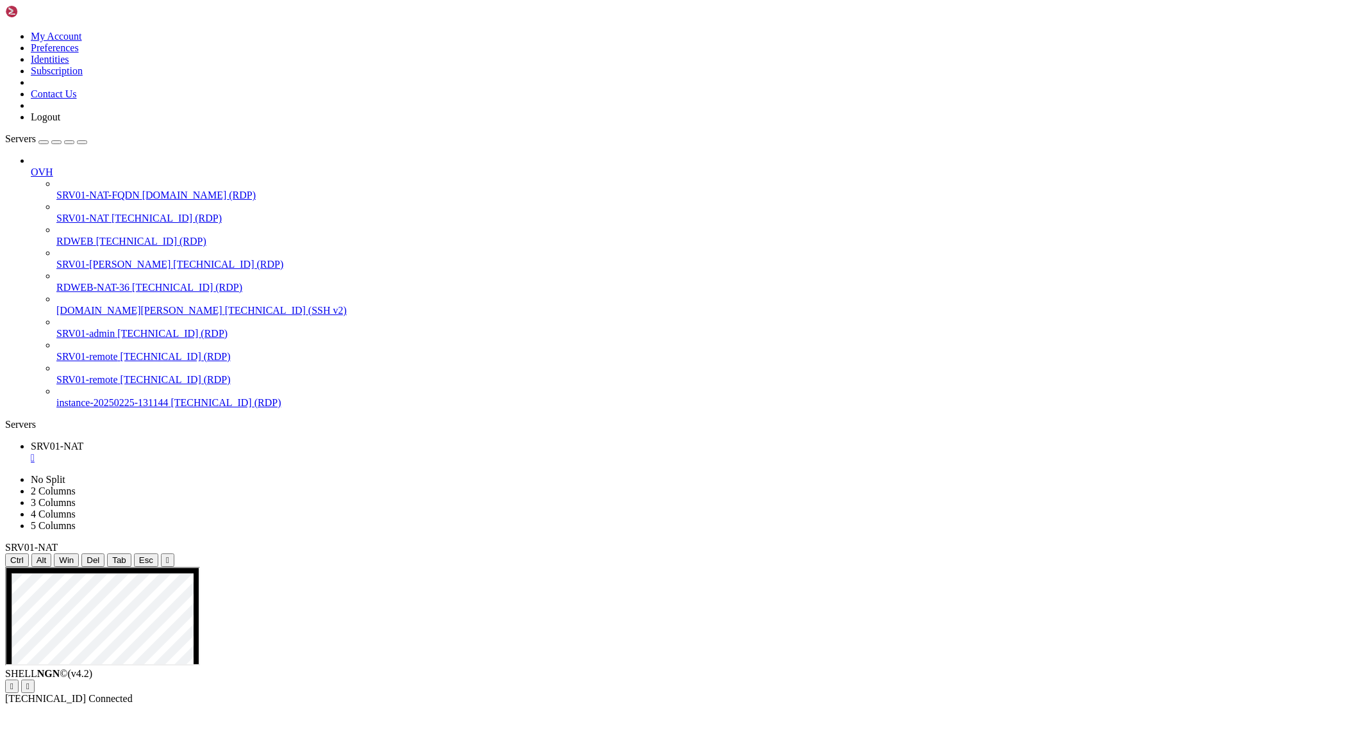
drag, startPoint x: 1182, startPoint y: 999, endPoint x: 1114, endPoint y: 1000, distance: 67.3
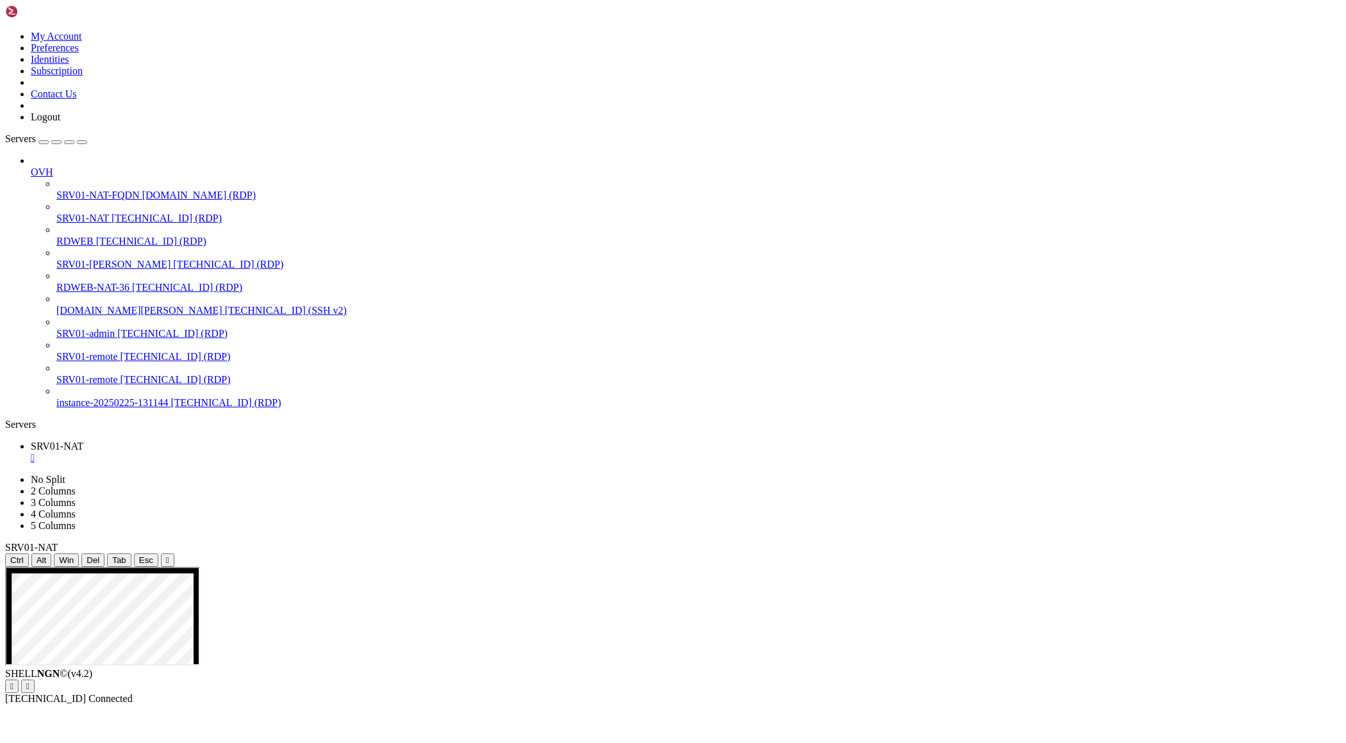
drag, startPoint x: 797, startPoint y: 1094, endPoint x: 347, endPoint y: 1050, distance: 452.6
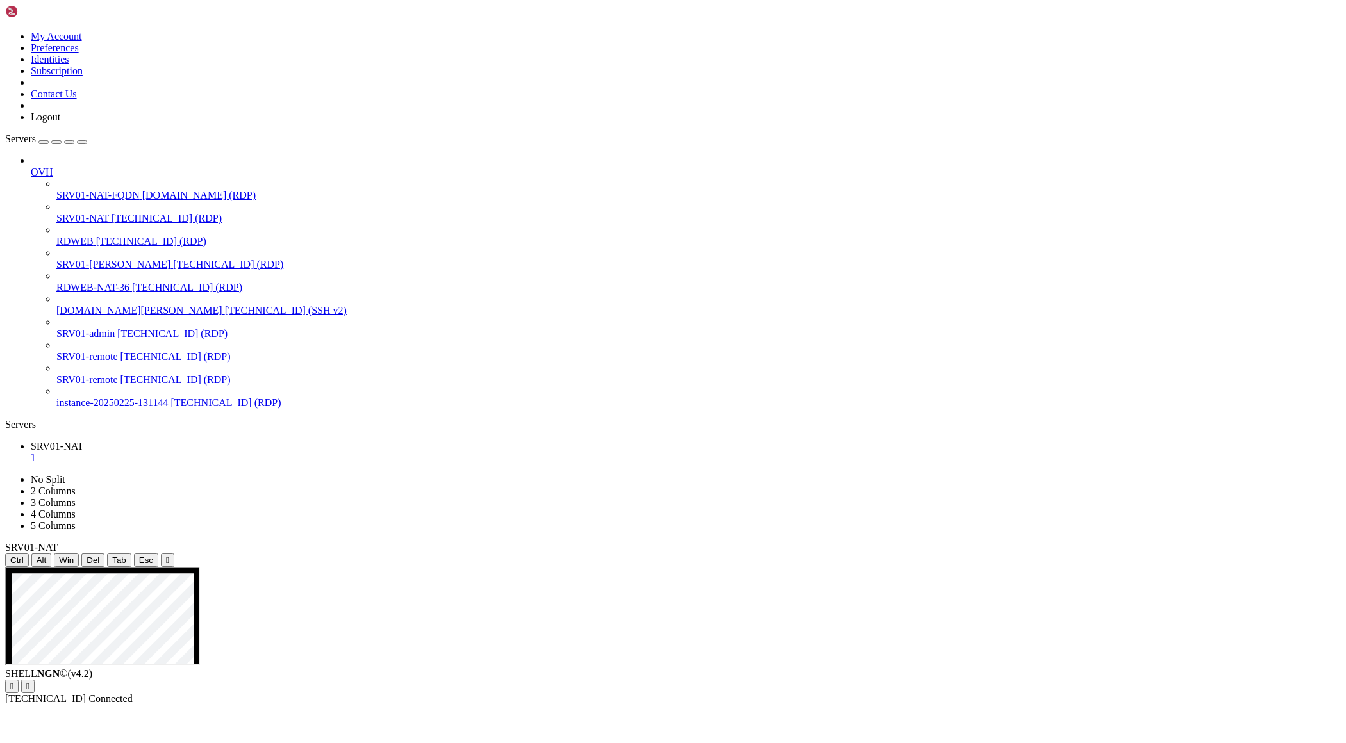
drag, startPoint x: 686, startPoint y: 789, endPoint x: 1130, endPoint y: 863, distance: 450.1
drag, startPoint x: 1283, startPoint y: 859, endPoint x: 684, endPoint y: 786, distance: 603.6
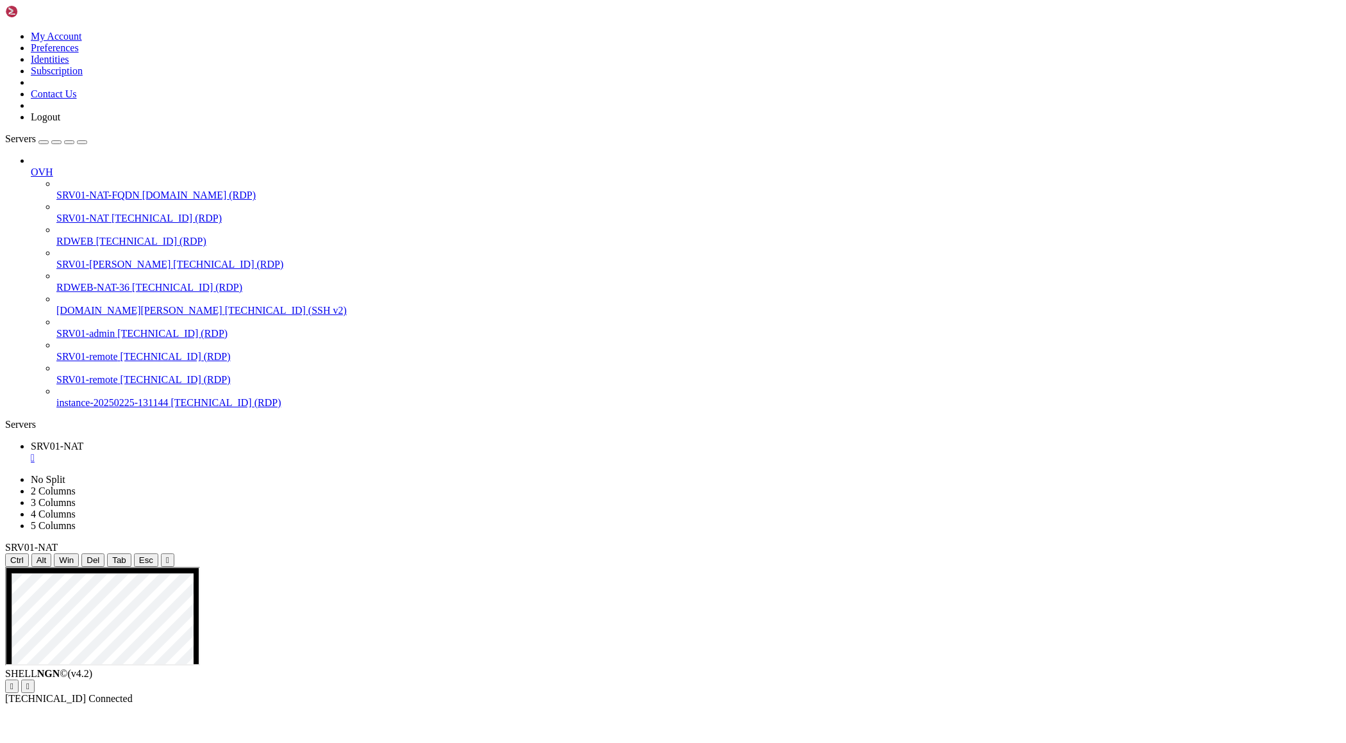
drag, startPoint x: 165, startPoint y: 605, endPoint x: 414, endPoint y: 615, distance: 249.4
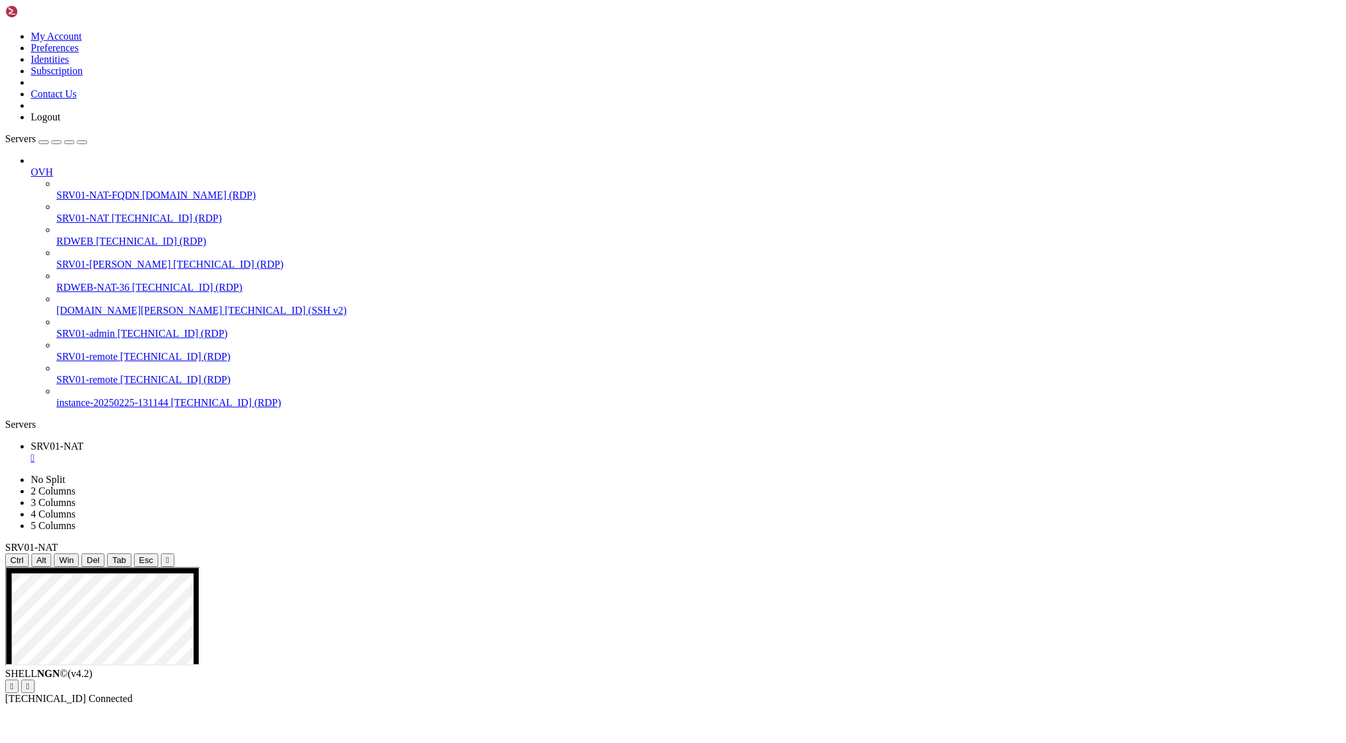
drag, startPoint x: 161, startPoint y: 606, endPoint x: 370, endPoint y: 643, distance: 211.5
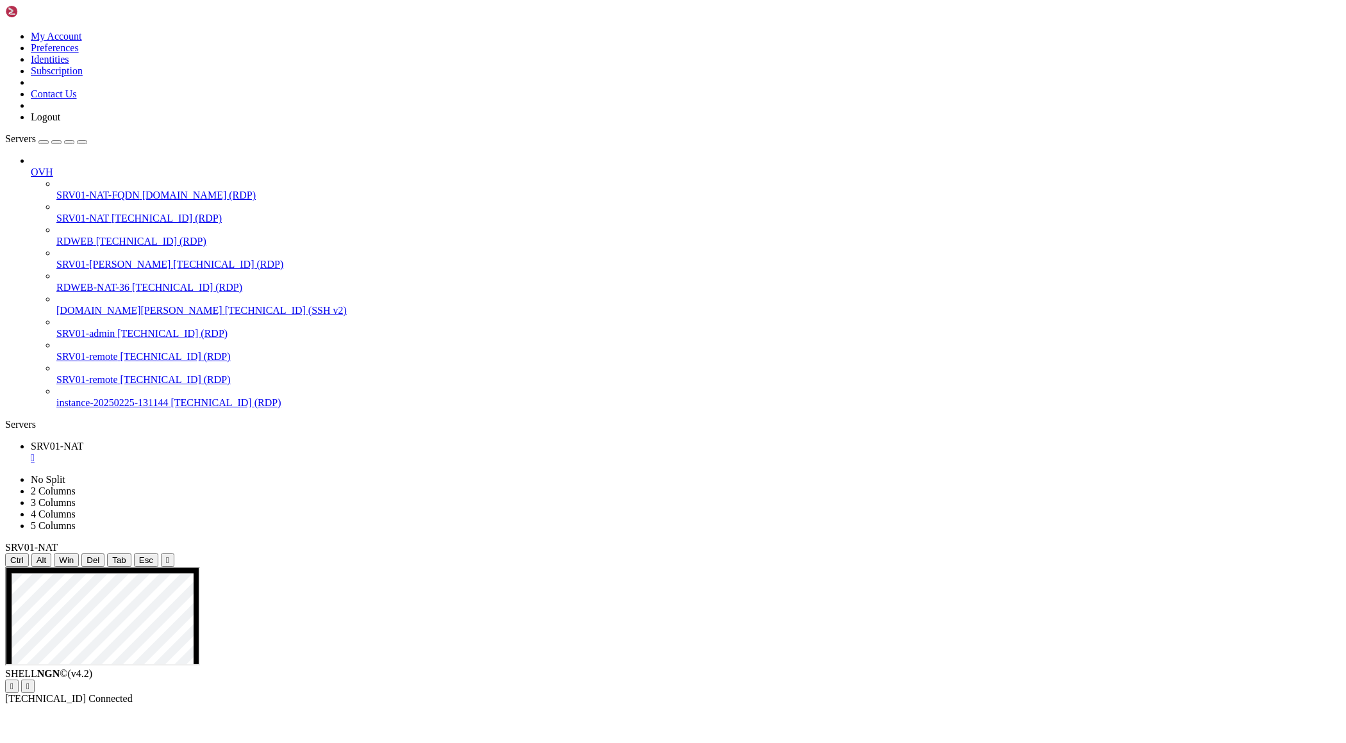
drag, startPoint x: 163, startPoint y: 607, endPoint x: 367, endPoint y: 627, distance: 204.7
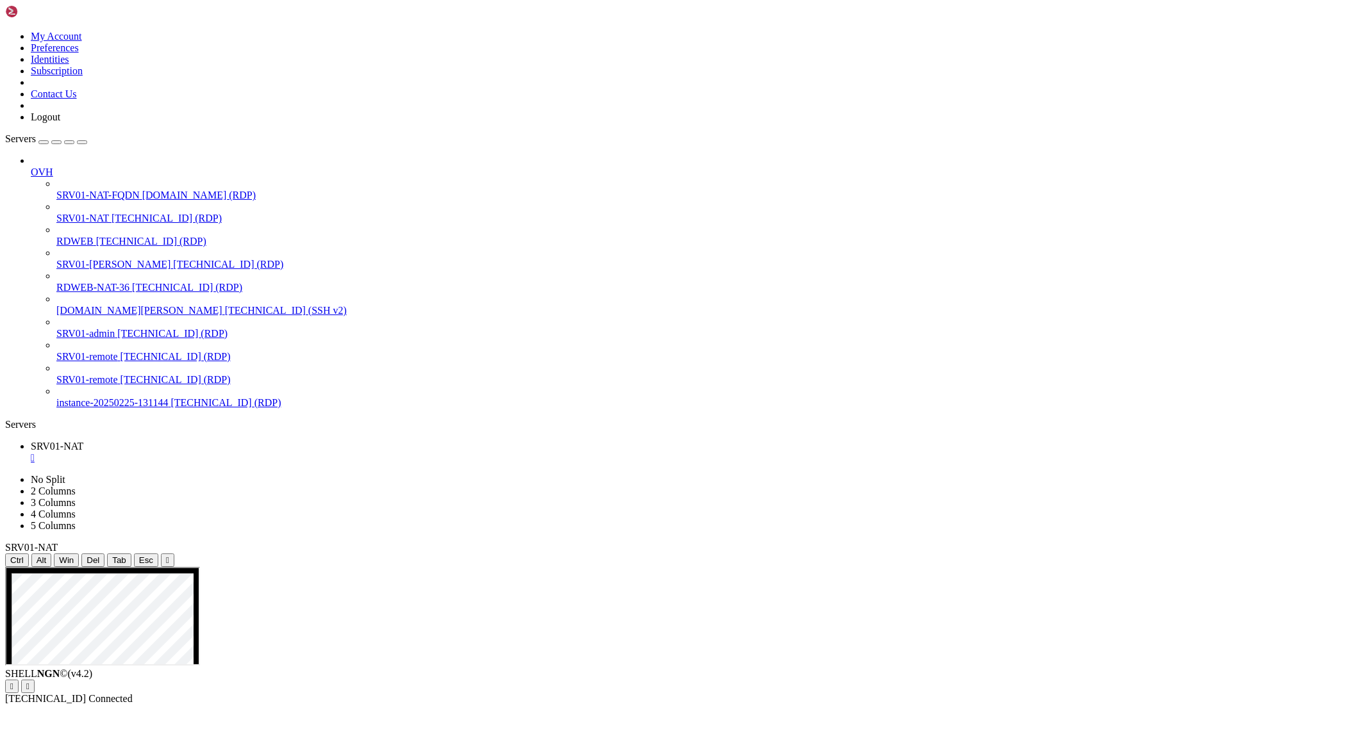
drag, startPoint x: 374, startPoint y: 748, endPoint x: 650, endPoint y: 994, distance: 369.9
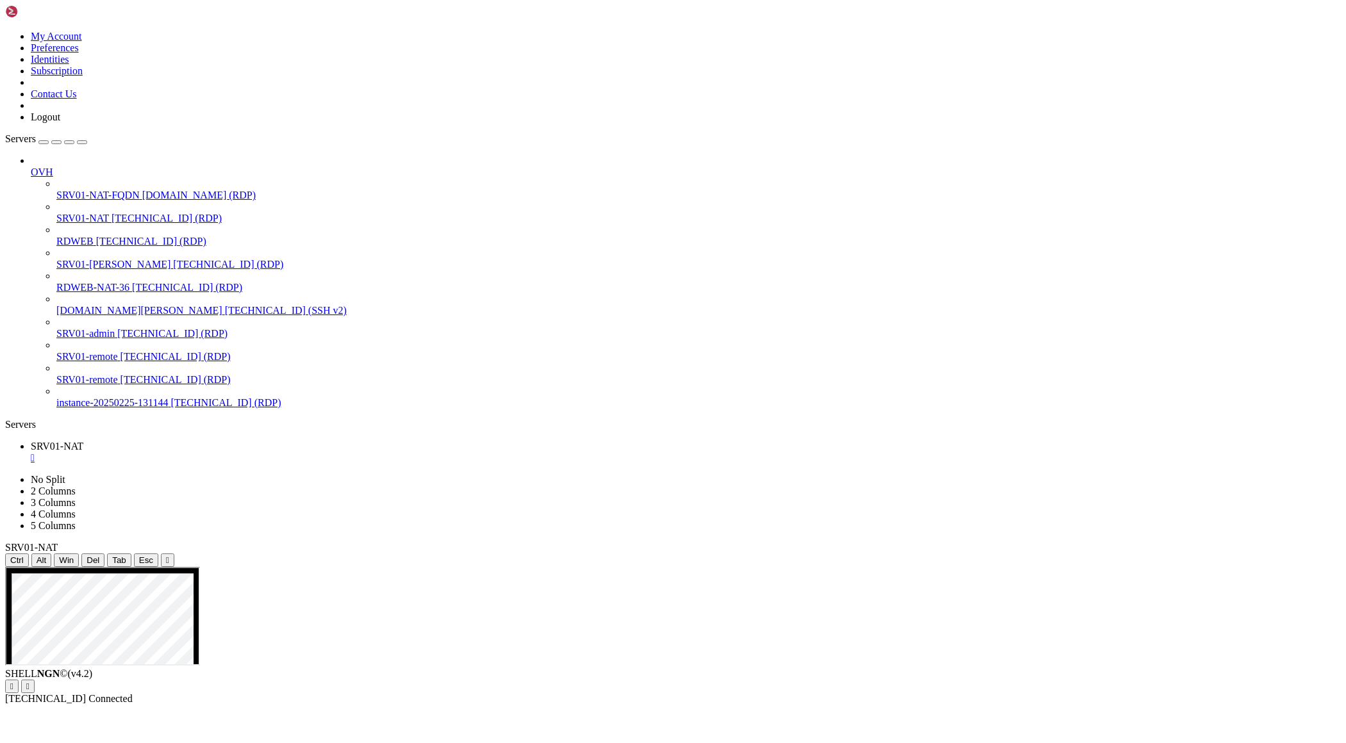
drag, startPoint x: 162, startPoint y: 607, endPoint x: 411, endPoint y: 658, distance: 253.8
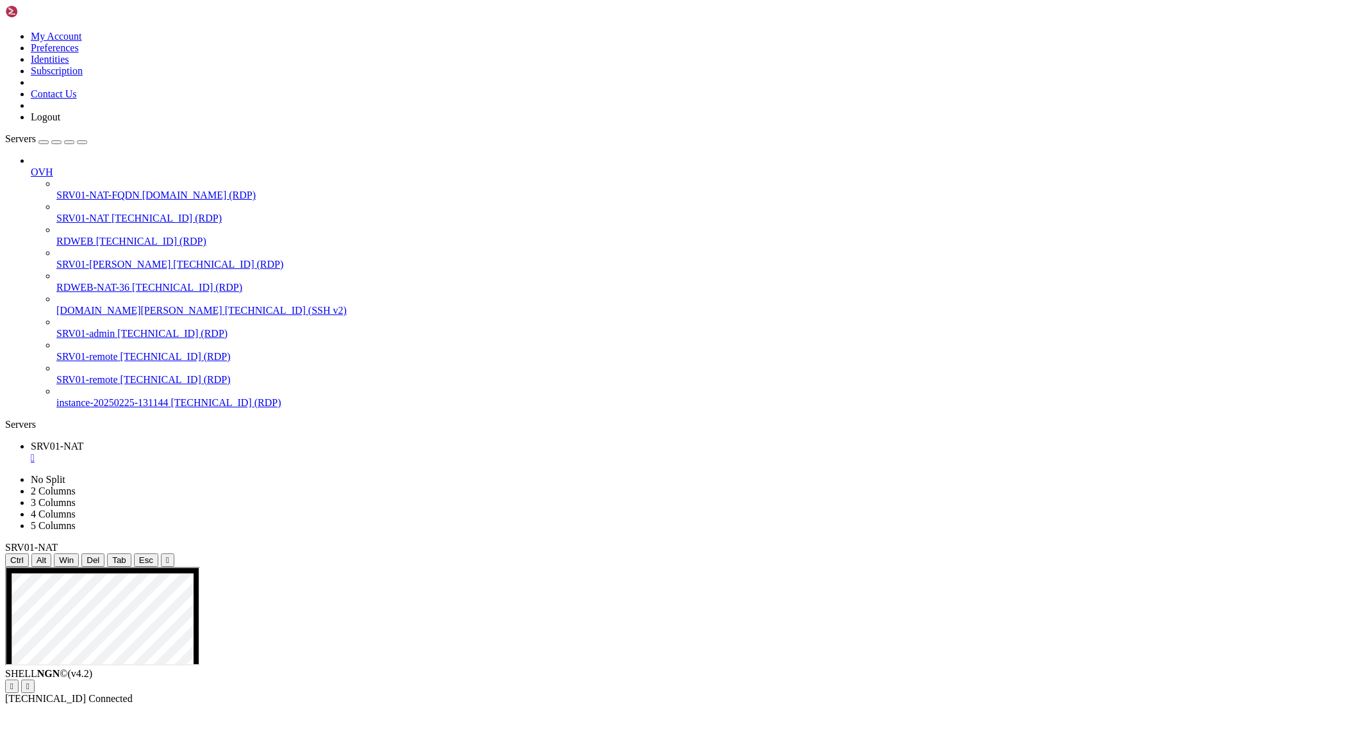
drag, startPoint x: 372, startPoint y: 752, endPoint x: 661, endPoint y: 1068, distance: 429.0
